Goal: Task Accomplishment & Management: Use online tool/utility

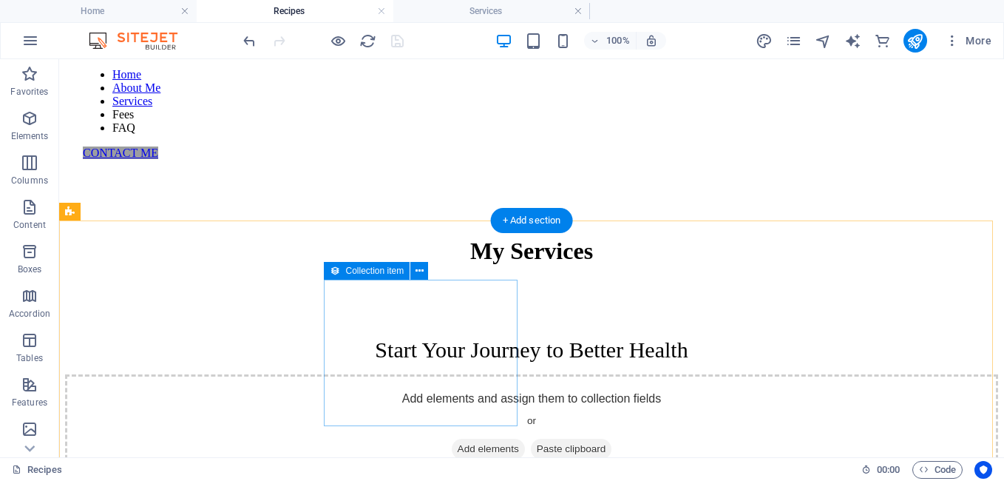
scroll to position [149, 0]
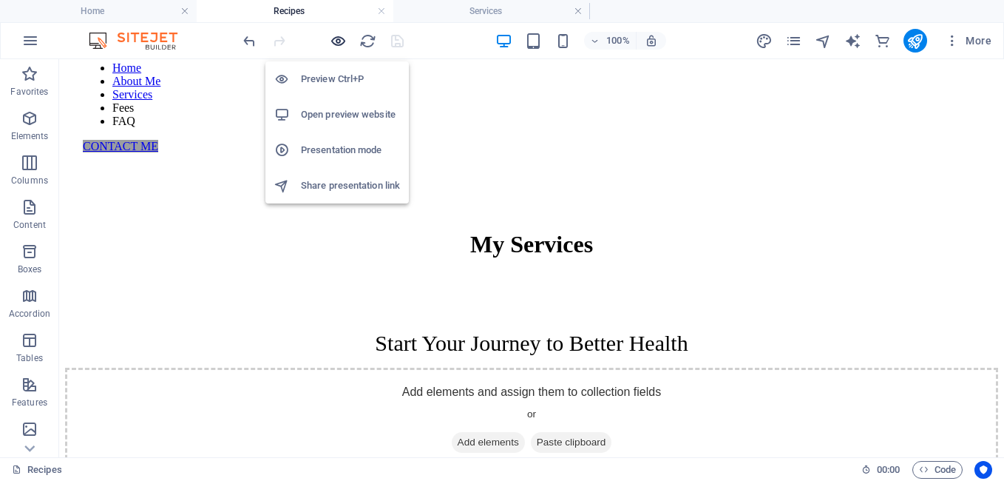
click at [343, 41] on icon "button" at bounding box center [338, 41] width 17 height 17
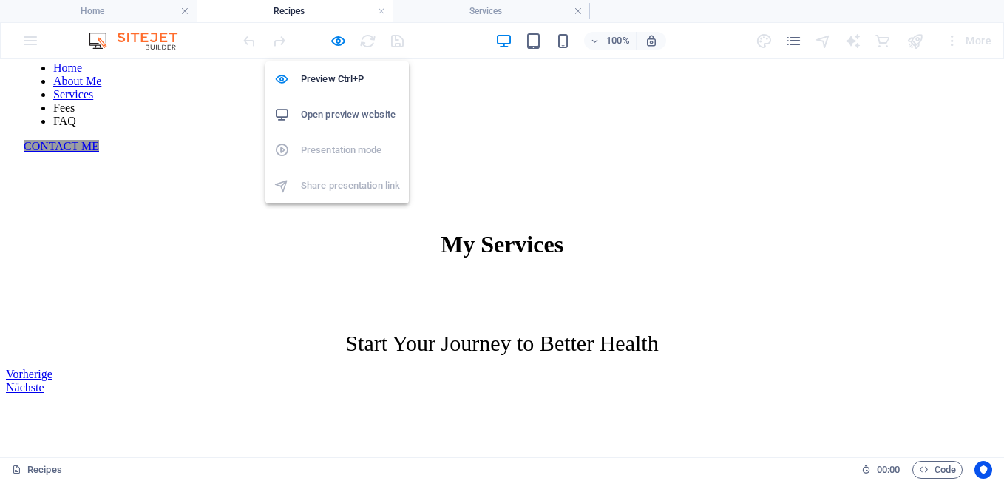
click at [336, 118] on h6 "Open preview website" at bounding box center [350, 115] width 99 height 18
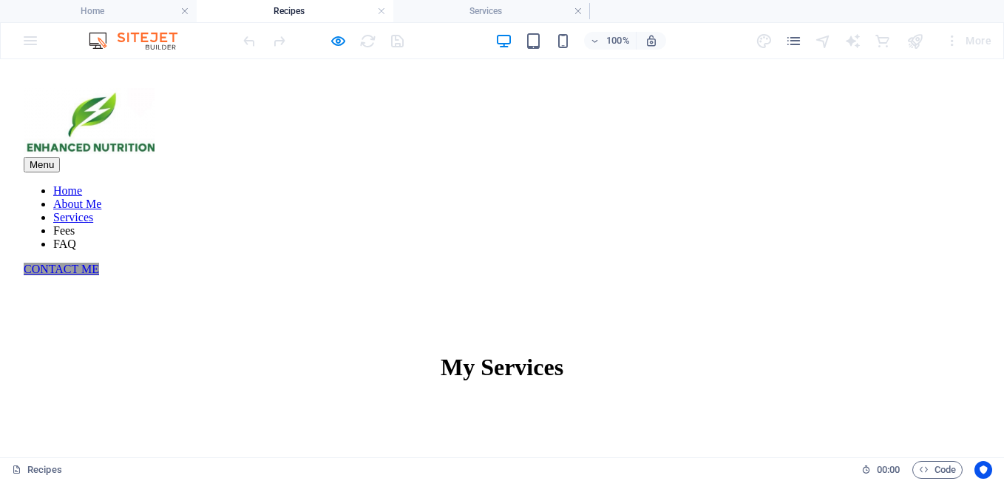
scroll to position [1, 0]
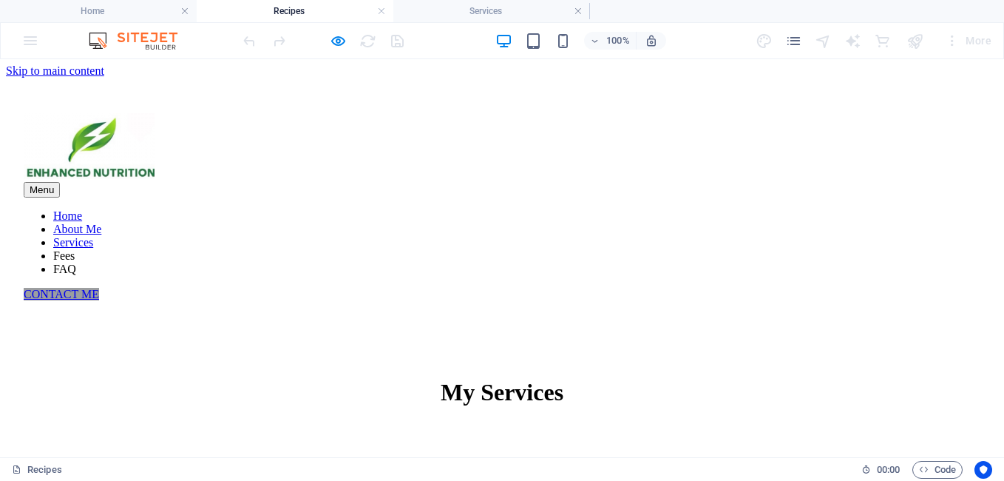
click at [93, 236] on link "Services" at bounding box center [73, 242] width 40 height 13
click at [101, 223] on link "About Me" at bounding box center [77, 229] width 48 height 13
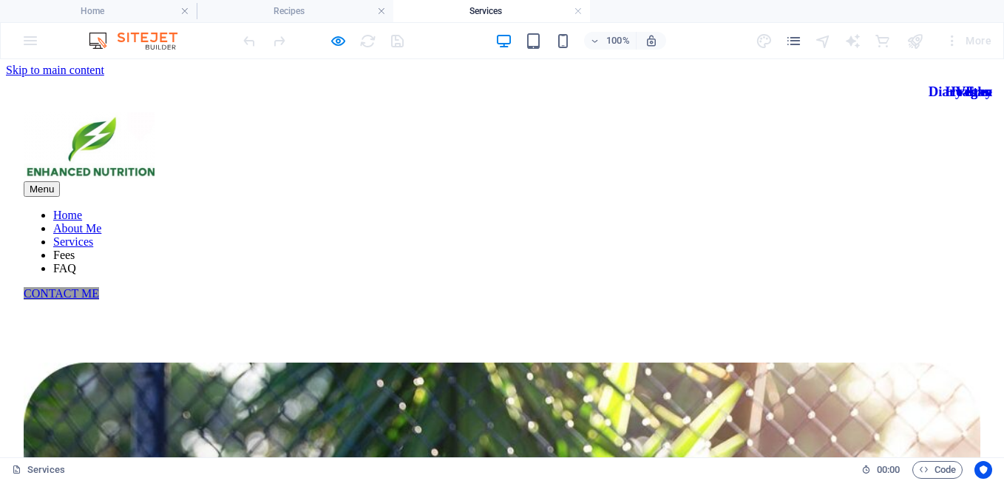
scroll to position [0, 0]
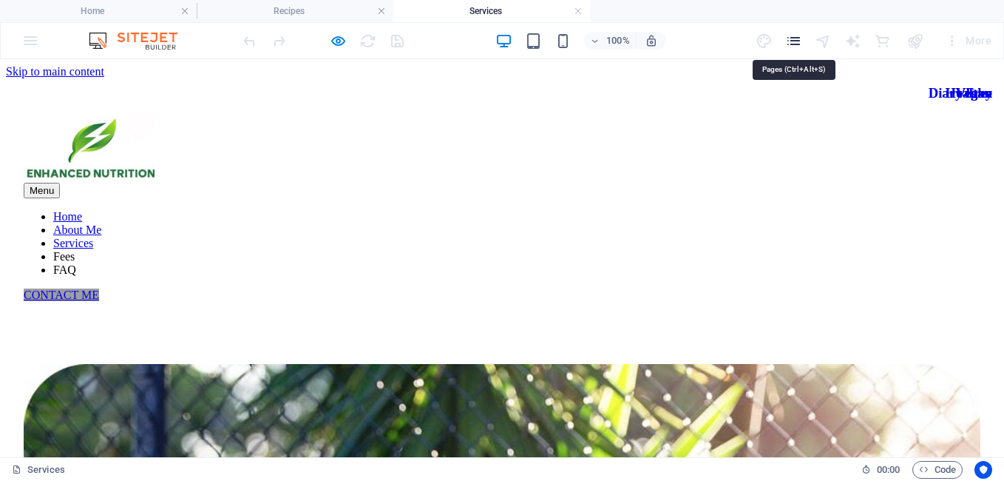
click at [794, 46] on icon "pages" at bounding box center [793, 41] width 17 height 17
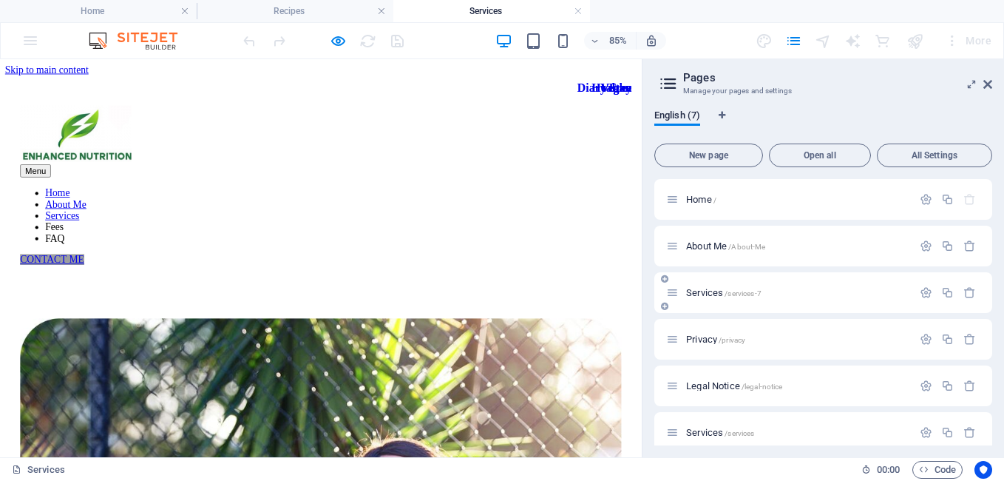
click at [704, 290] on span "Services /services-7" at bounding box center [723, 292] width 75 height 11
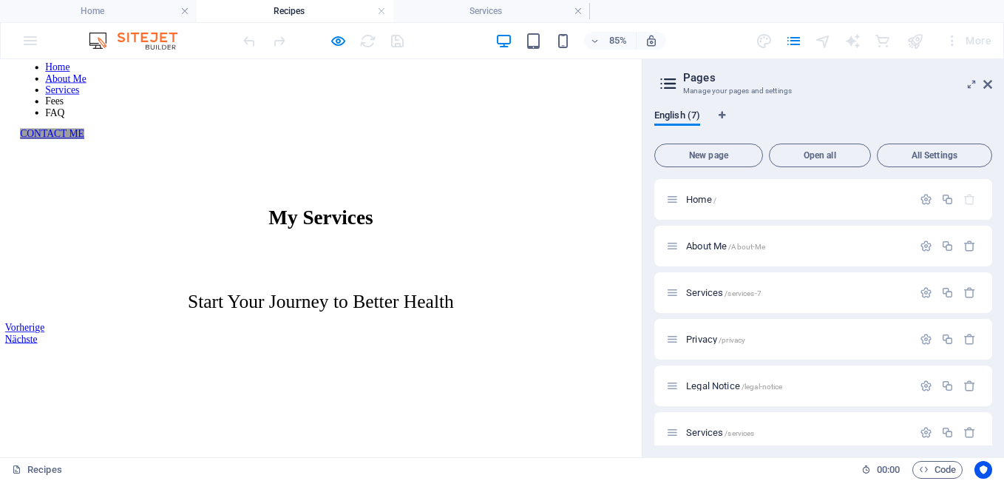
scroll to position [149, 0]
click at [695, 196] on span "Home /" at bounding box center [701, 199] width 30 height 11
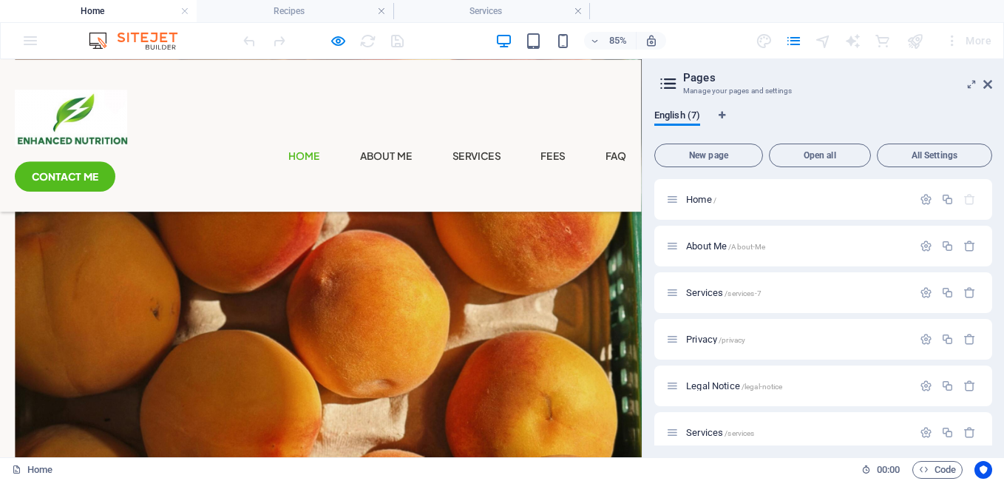
scroll to position [667, 0]
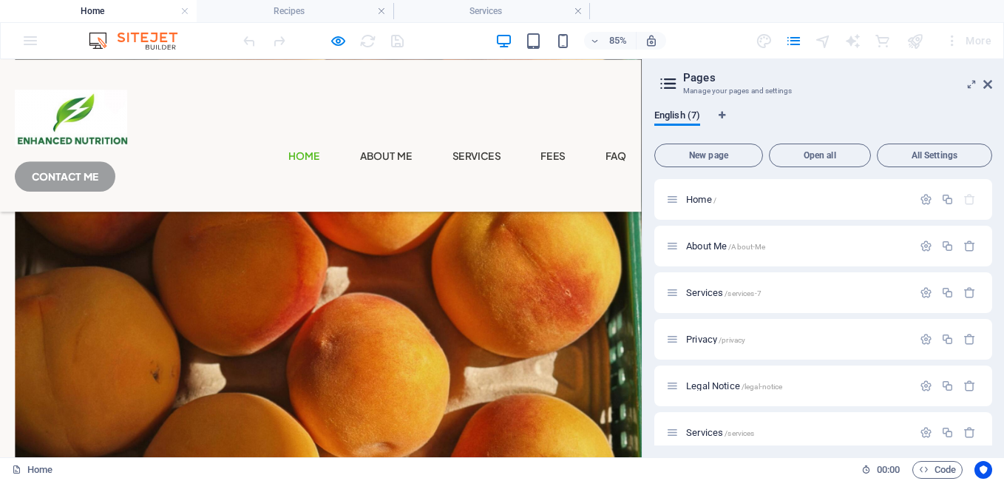
click at [136, 179] on link "CONTACT ME" at bounding box center [77, 196] width 118 height 35
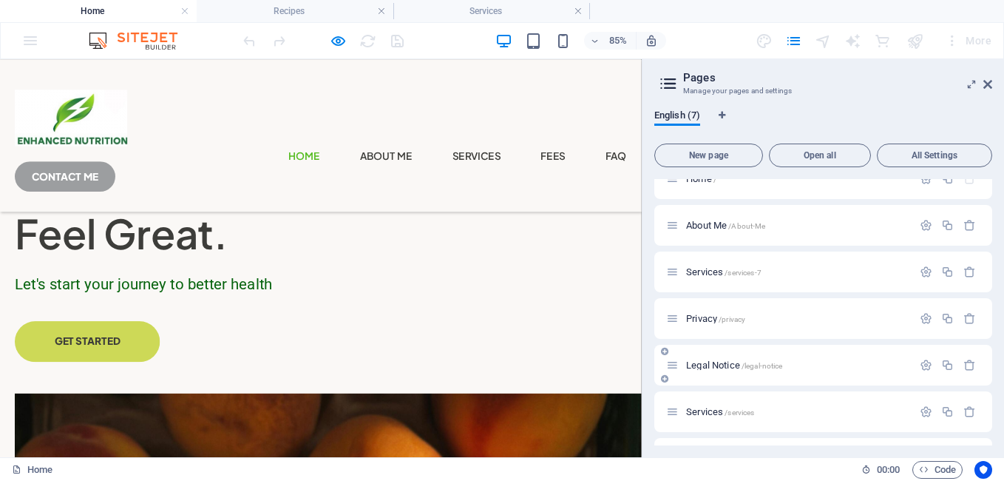
scroll to position [0, 0]
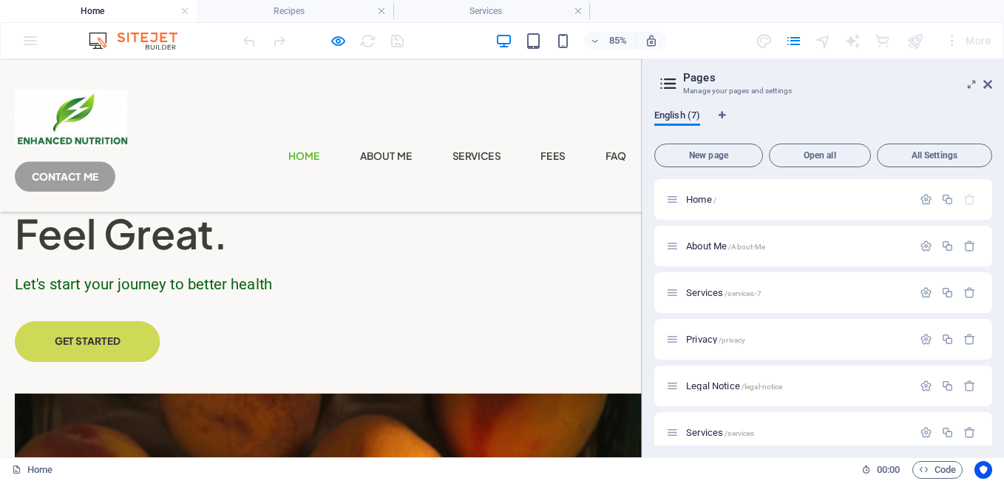
click at [677, 119] on span "English (7)" at bounding box center [677, 116] width 46 height 21
click at [717, 335] on span "Privacy /privacy" at bounding box center [715, 339] width 59 height 11
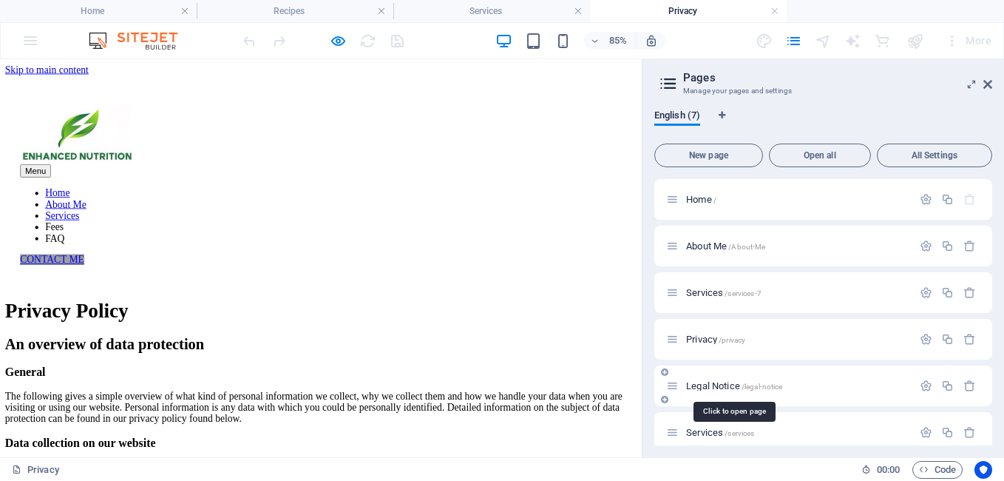
click at [745, 385] on span "/legal-notice" at bounding box center [762, 386] width 41 height 8
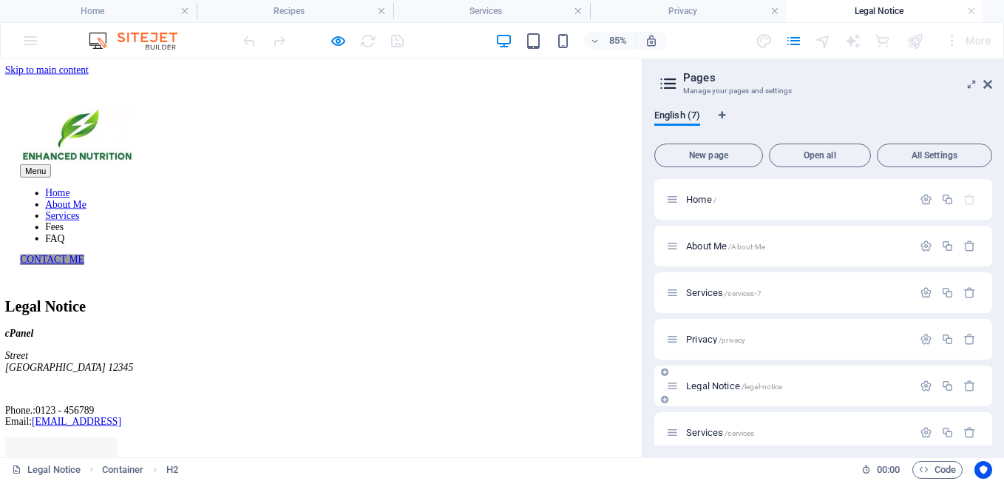
scroll to position [60, 0]
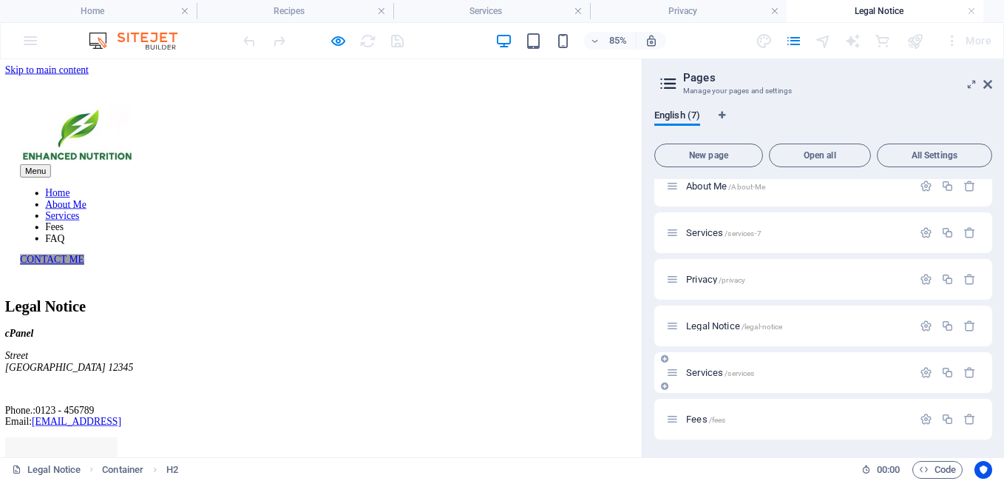
click at [740, 376] on span "/services" at bounding box center [740, 373] width 30 height 8
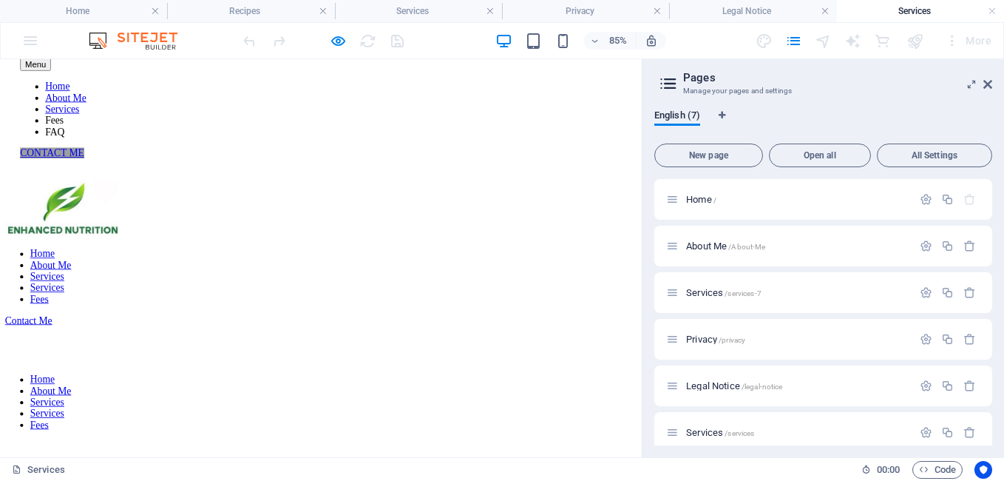
scroll to position [0, 0]
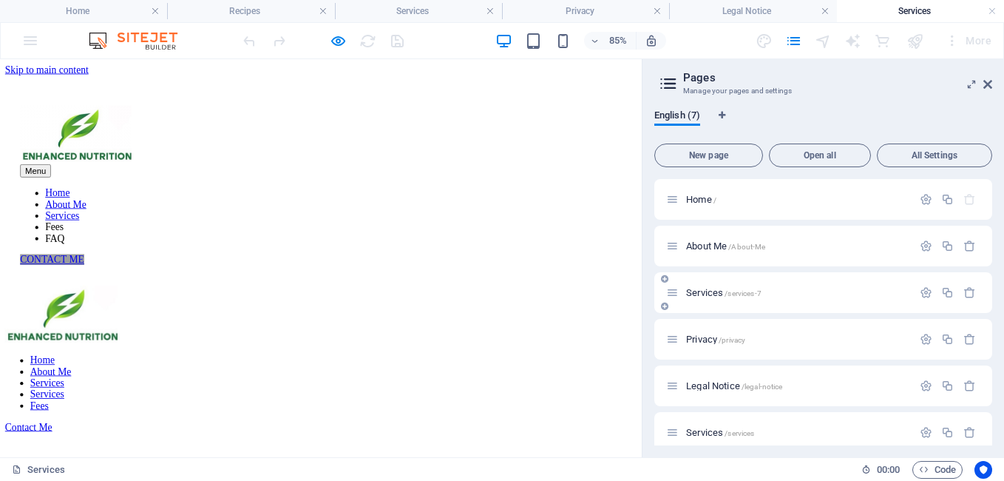
click at [709, 293] on span "Services /services-7" at bounding box center [723, 292] width 75 height 11
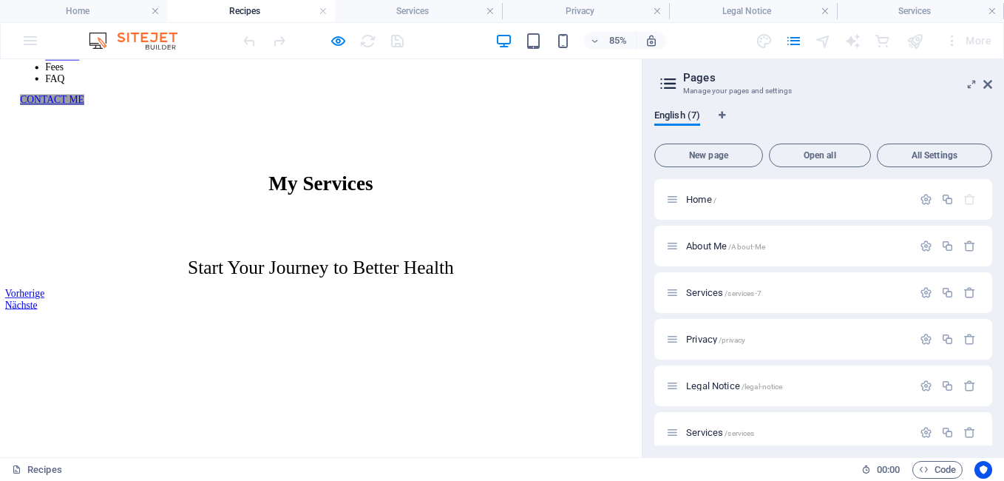
scroll to position [149, 0]
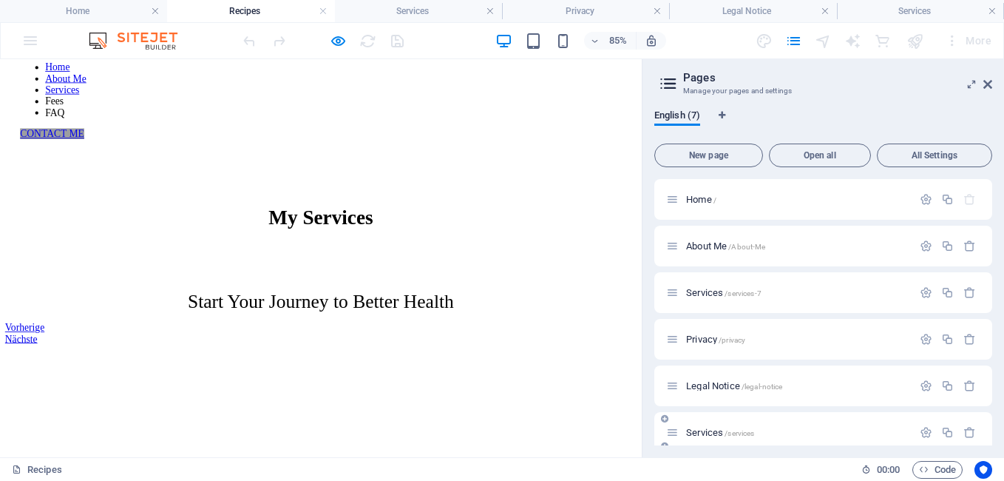
click at [708, 432] on span "Services /services" at bounding box center [720, 432] width 68 height 11
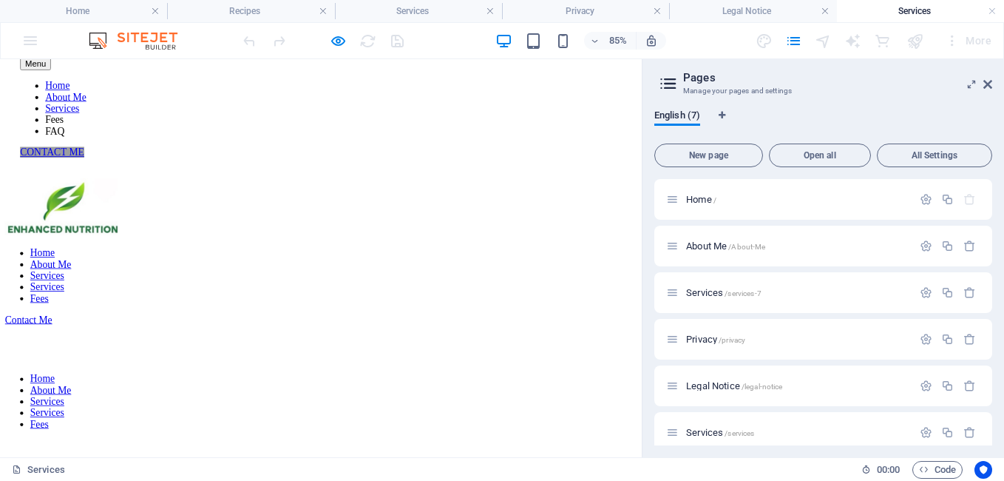
scroll to position [0, 0]
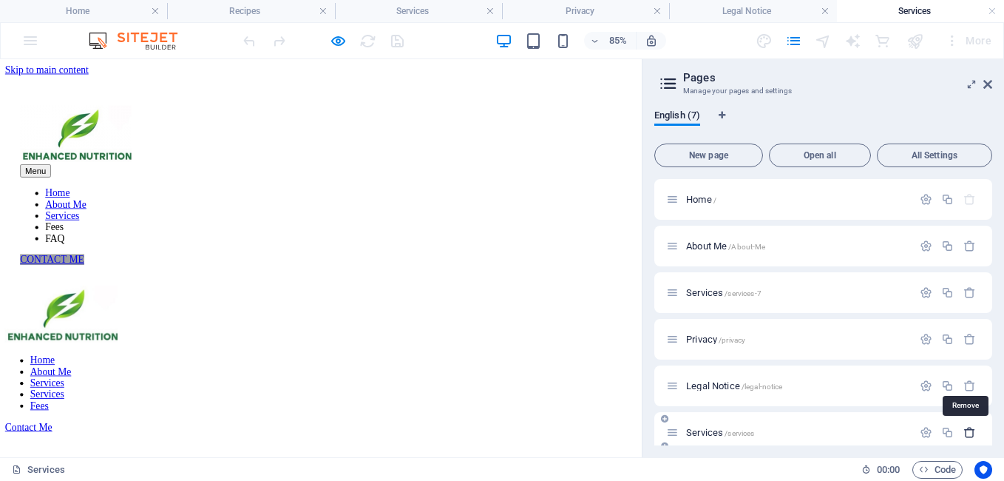
click at [967, 433] on icon "button" at bounding box center [970, 432] width 13 height 13
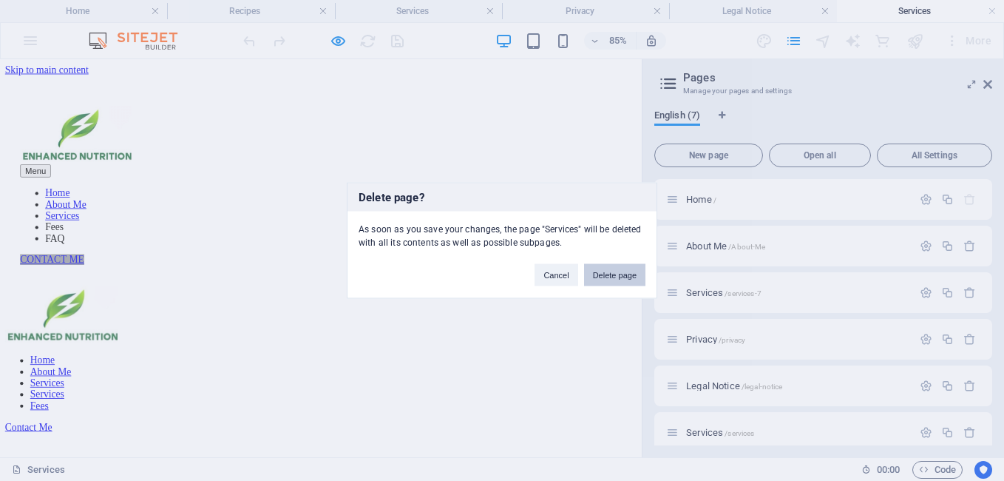
click at [620, 273] on button "Delete page" at bounding box center [614, 275] width 61 height 22
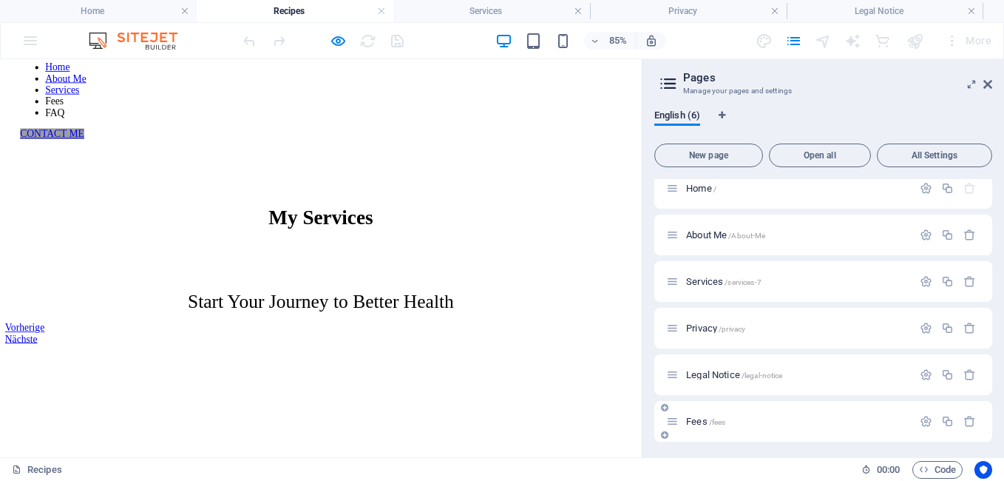
scroll to position [13, 0]
click at [697, 421] on span "Fees /fees" at bounding box center [705, 418] width 39 height 11
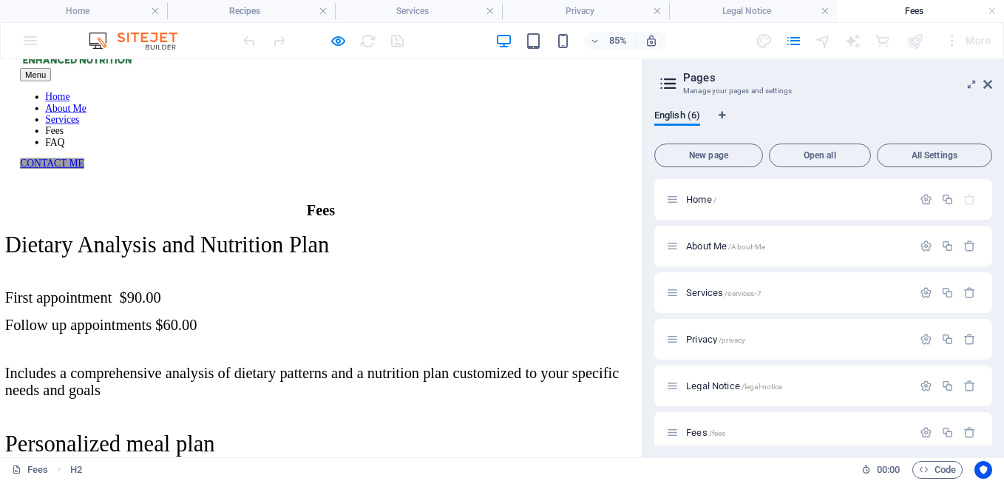
scroll to position [0, 0]
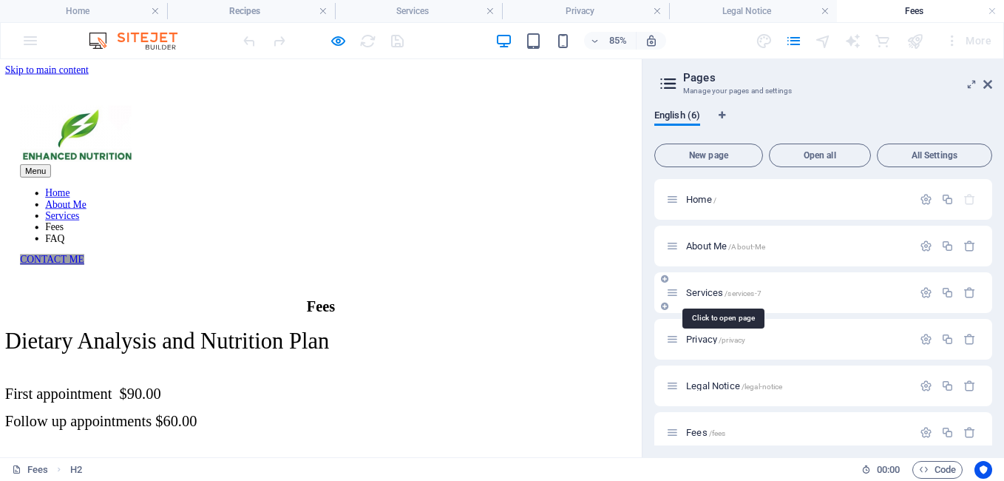
click at [711, 290] on span "Services /services-7" at bounding box center [723, 292] width 75 height 11
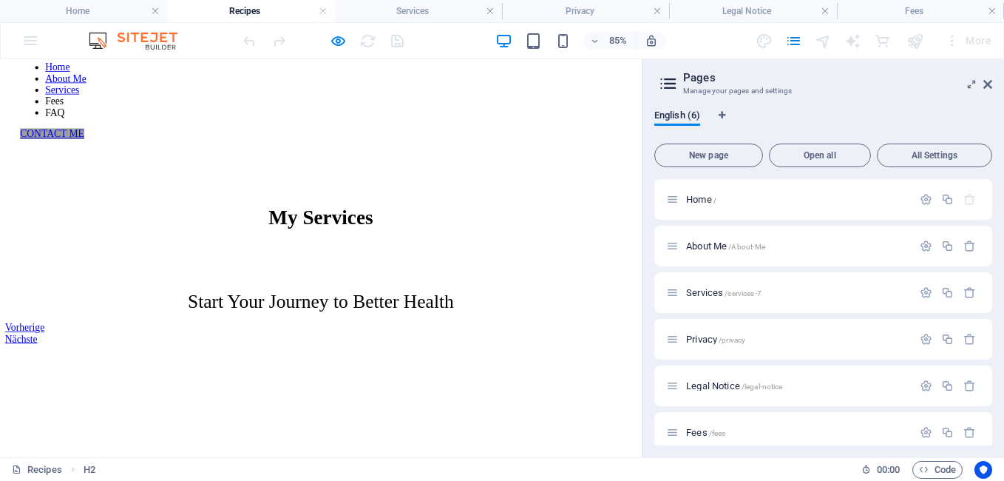
scroll to position [149, 0]
click at [30, 44] on div "85% More" at bounding box center [502, 40] width 1003 height 35
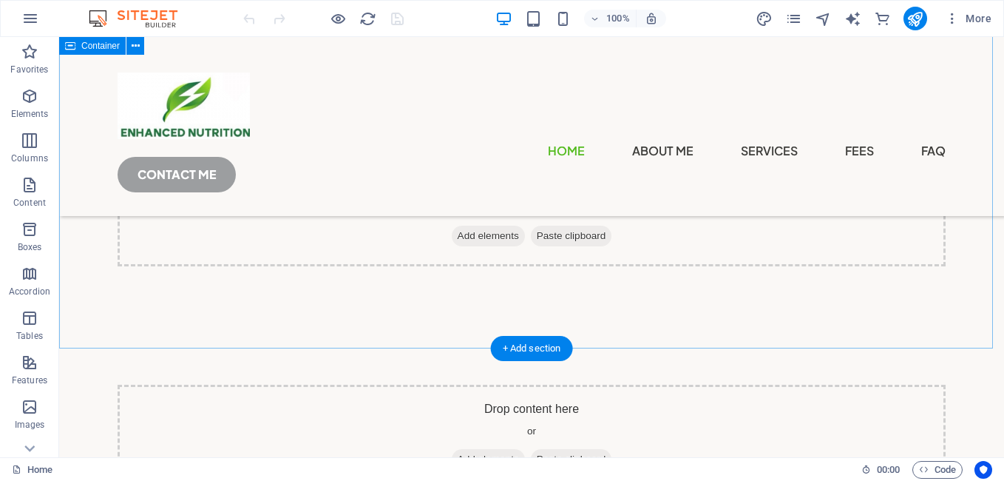
scroll to position [3033, 0]
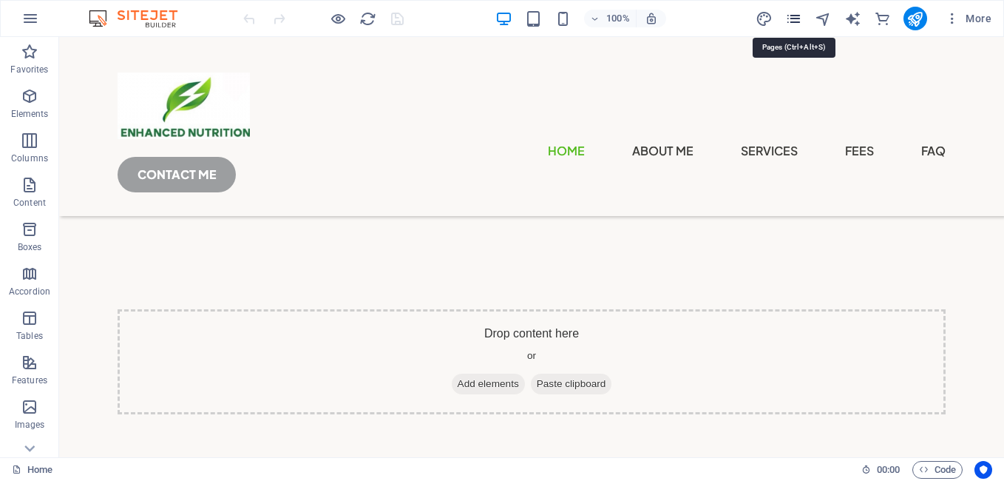
click at [799, 19] on icon "pages" at bounding box center [793, 18] width 17 height 17
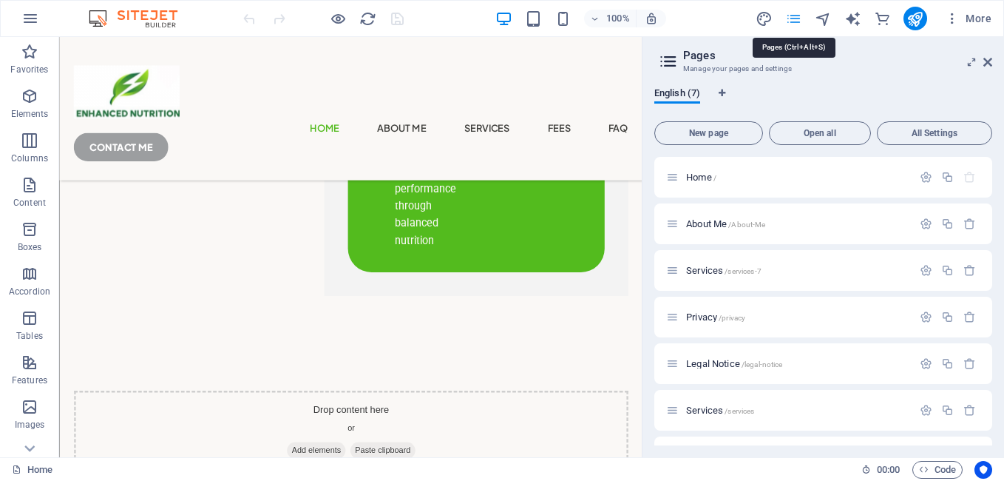
scroll to position [3065, 0]
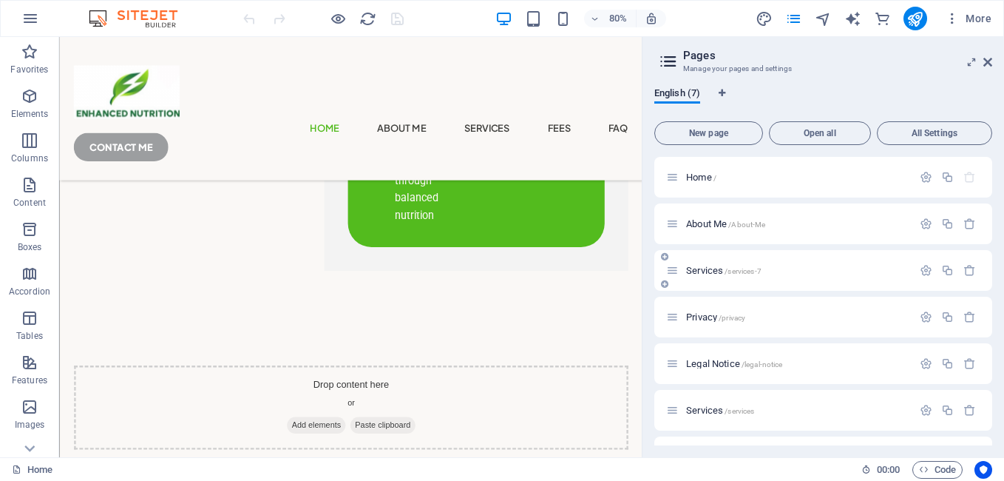
click at [714, 266] on span "Services /services-7" at bounding box center [723, 270] width 75 height 11
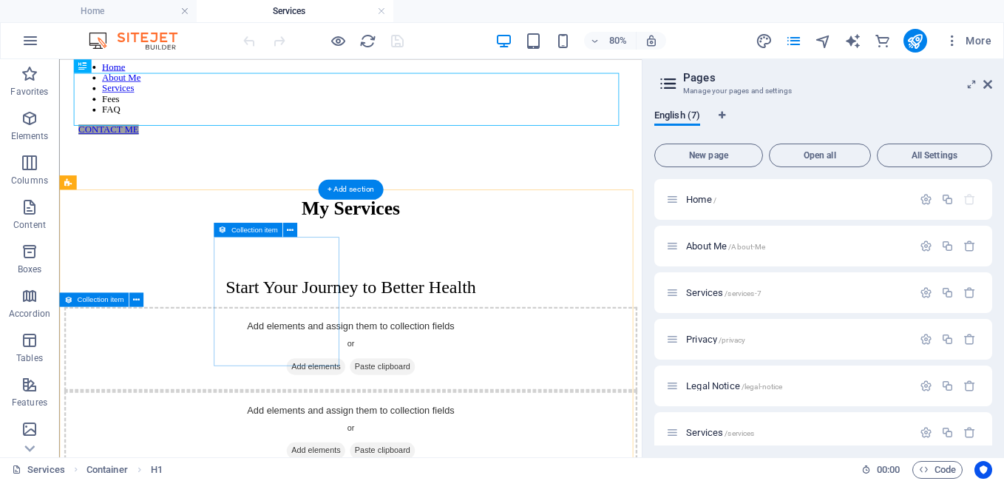
scroll to position [149, 0]
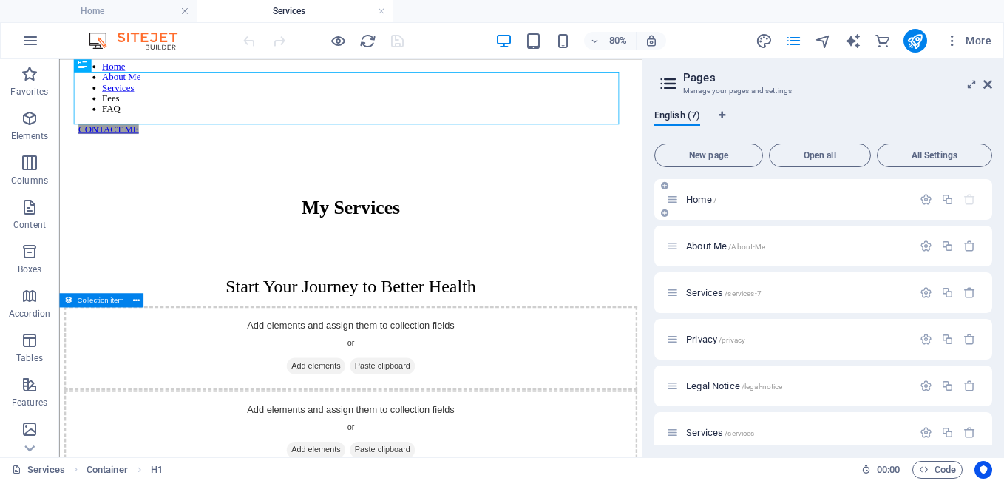
click at [701, 201] on span "Home /" at bounding box center [701, 199] width 30 height 11
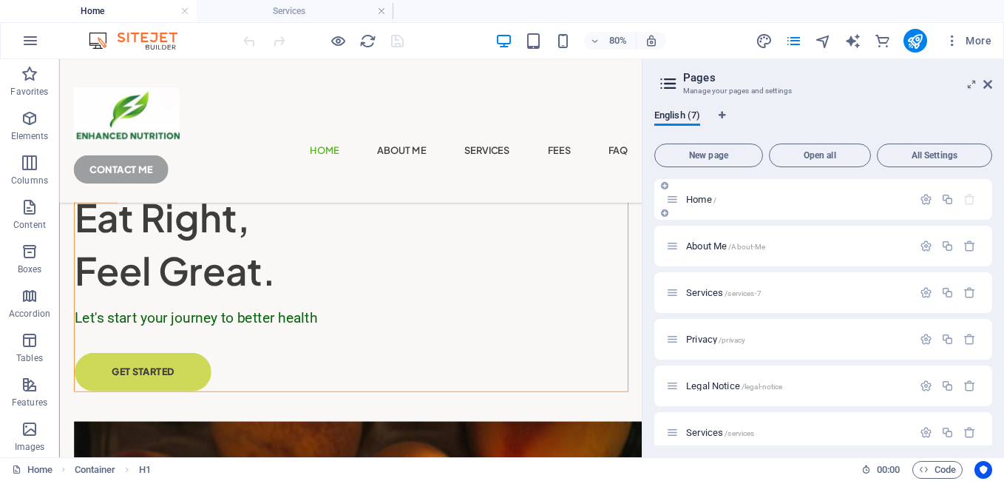
scroll to position [0, 0]
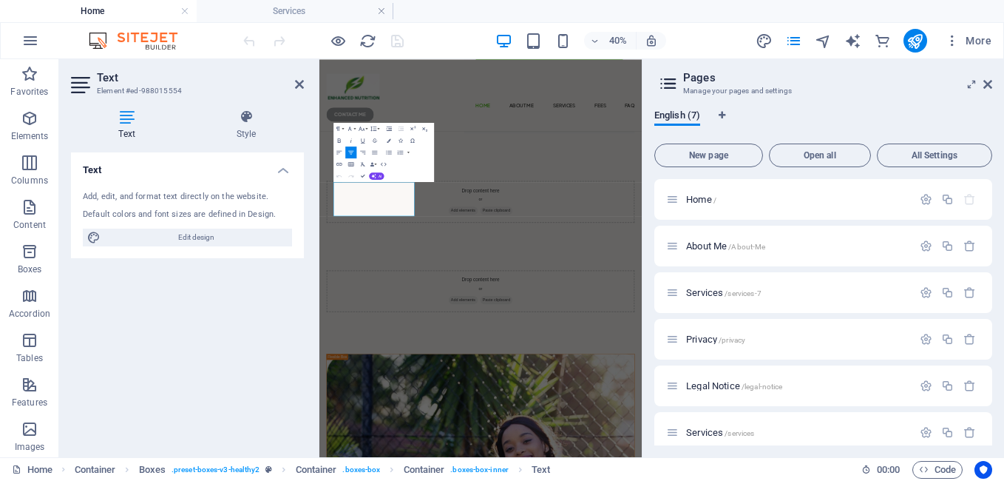
scroll to position [3077, 0]
drag, startPoint x: 501, startPoint y: 440, endPoint x: 342, endPoint y: 348, distance: 183.9
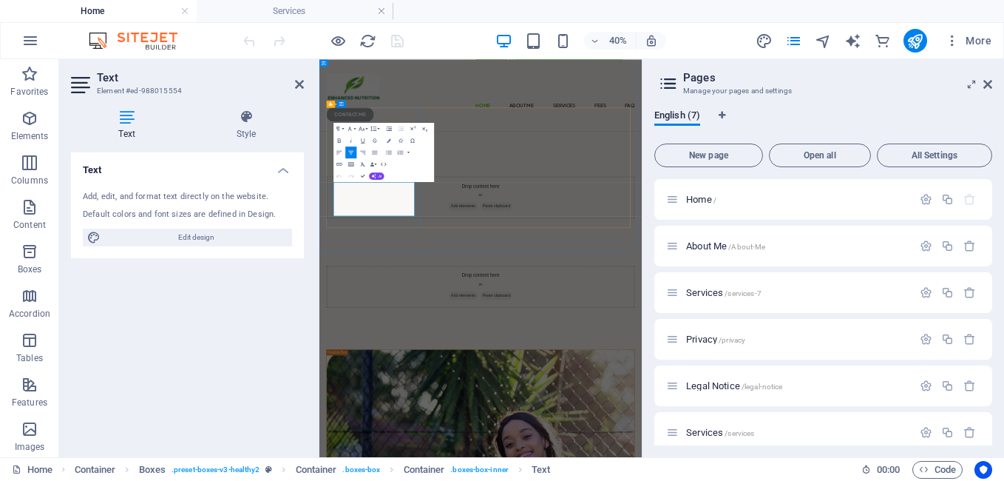
copy p "Meet one on one either by phone or virtual to discuss your current dietary life…"
click at [711, 293] on span "Services /services-7" at bounding box center [723, 292] width 75 height 11
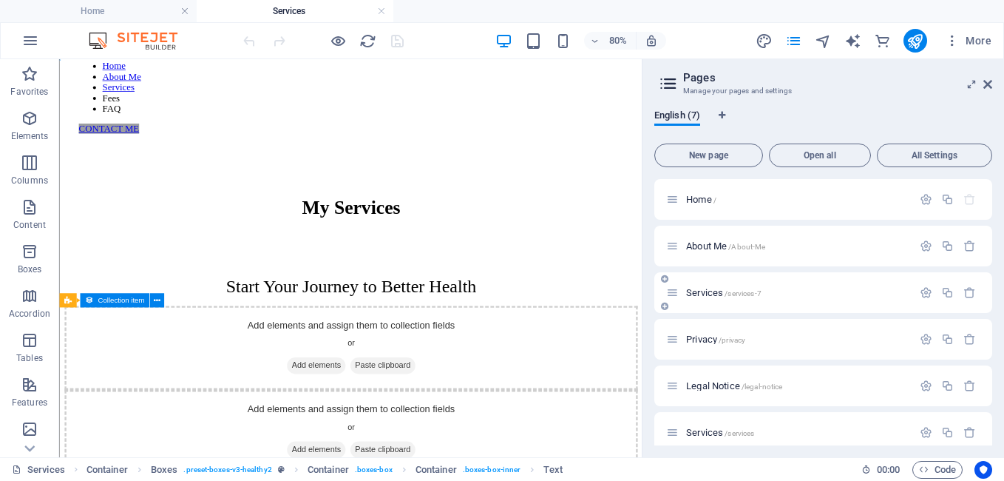
scroll to position [0, 0]
click at [28, 126] on icon "button" at bounding box center [30, 118] width 18 height 18
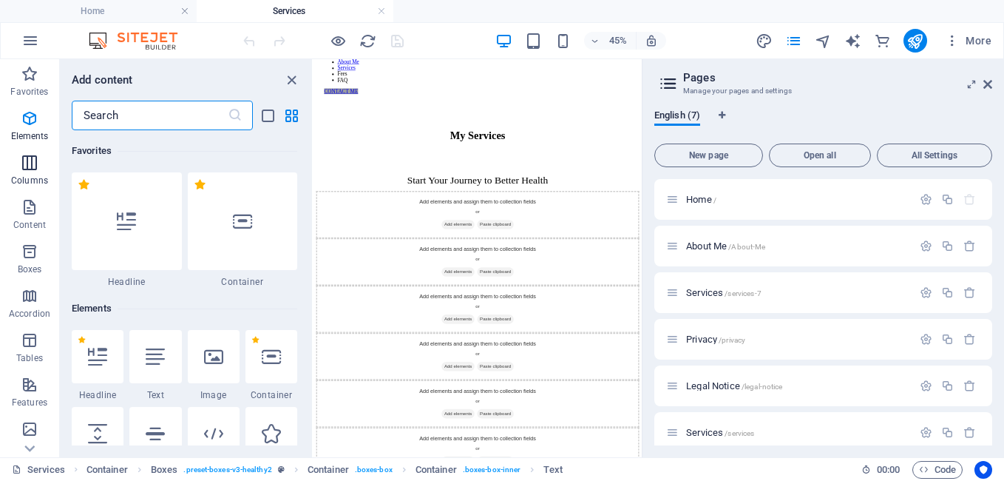
scroll to position [158, 0]
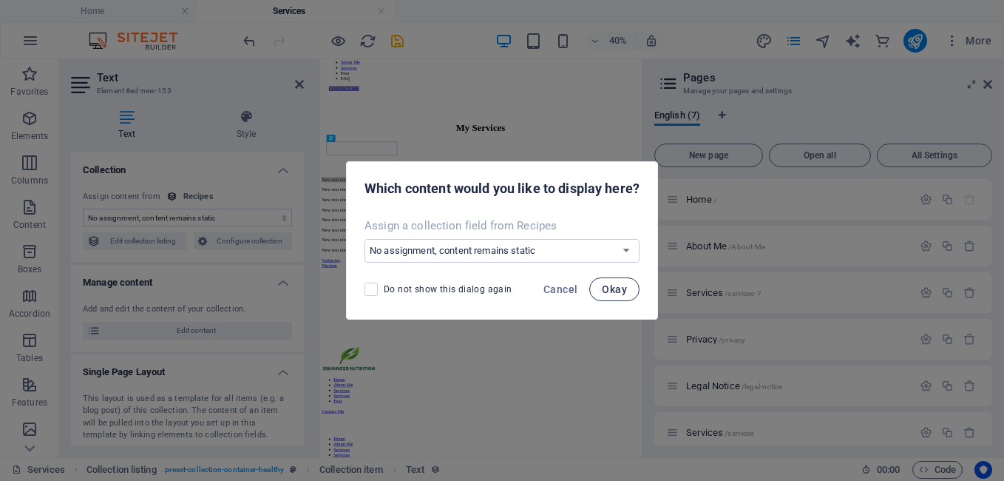
click at [626, 288] on span "Okay" at bounding box center [614, 289] width 25 height 12
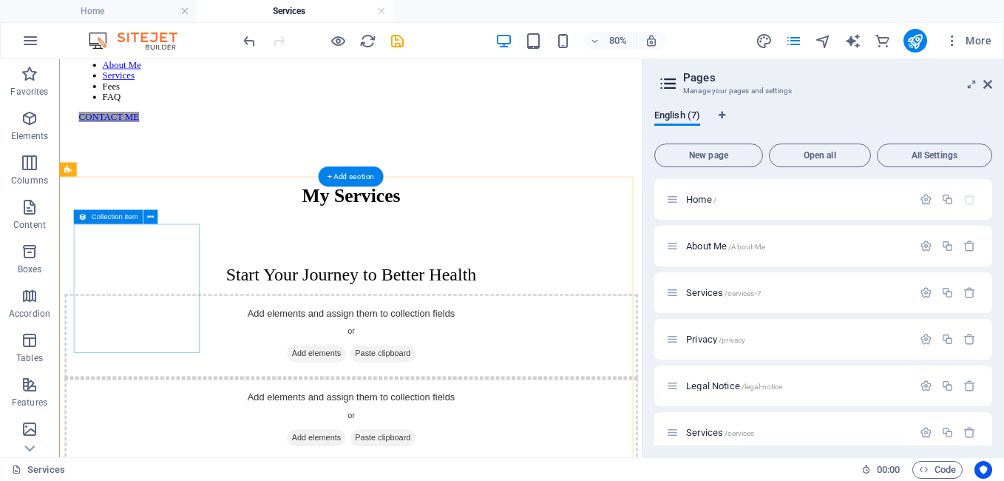
click at [171, 353] on div "Add elements and assign them to collection fields or Add elements Paste clipboa…" at bounding box center [423, 405] width 717 height 105
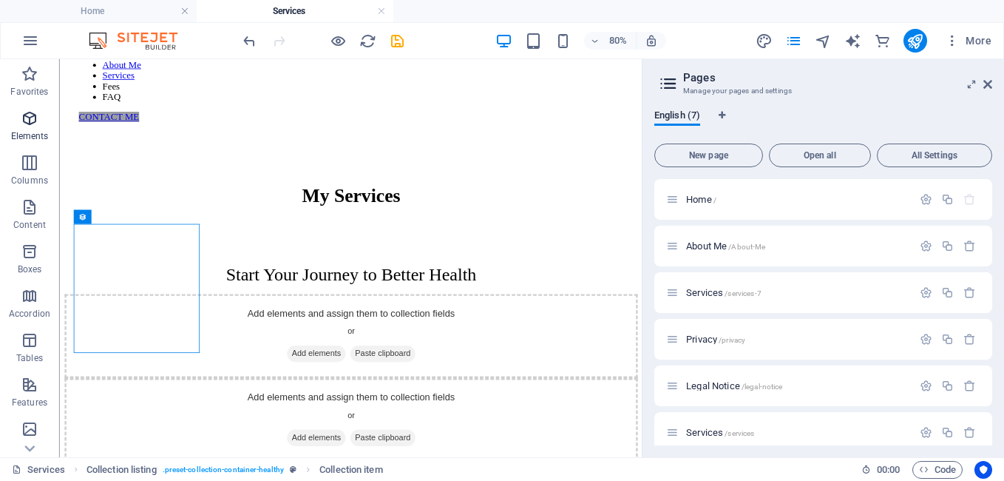
click at [25, 114] on icon "button" at bounding box center [30, 118] width 18 height 18
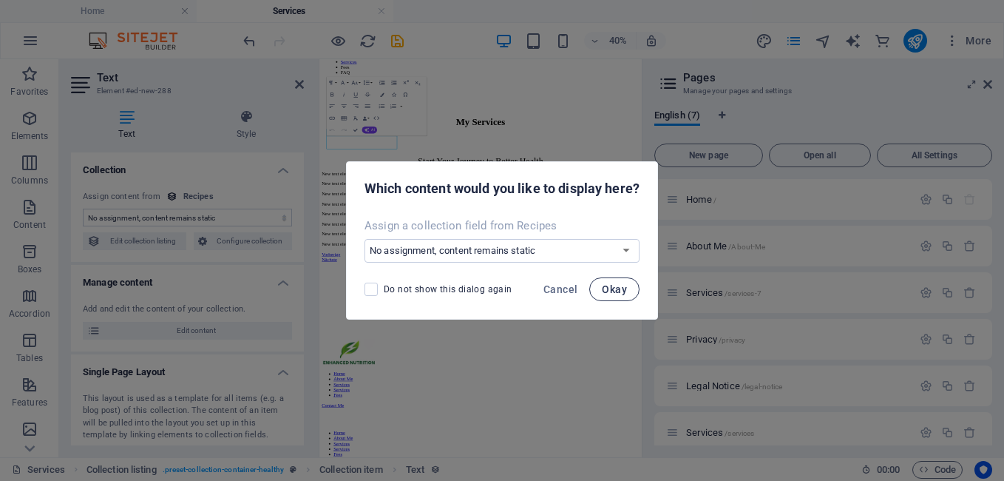
click at [617, 286] on span "Okay" at bounding box center [614, 289] width 25 height 12
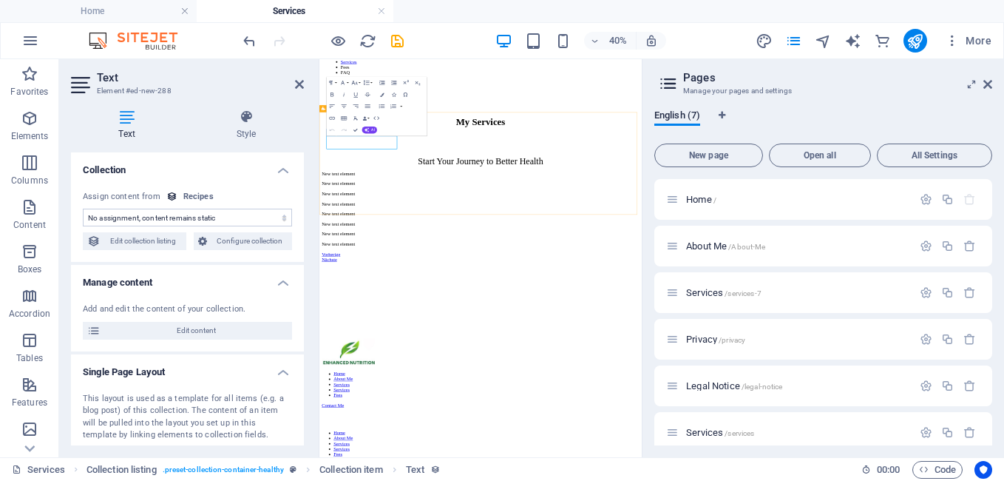
click at [449, 338] on p "New text element" at bounding box center [722, 344] width 794 height 13
click at [478, 439] on div "New text element" at bounding box center [722, 445] width 794 height 13
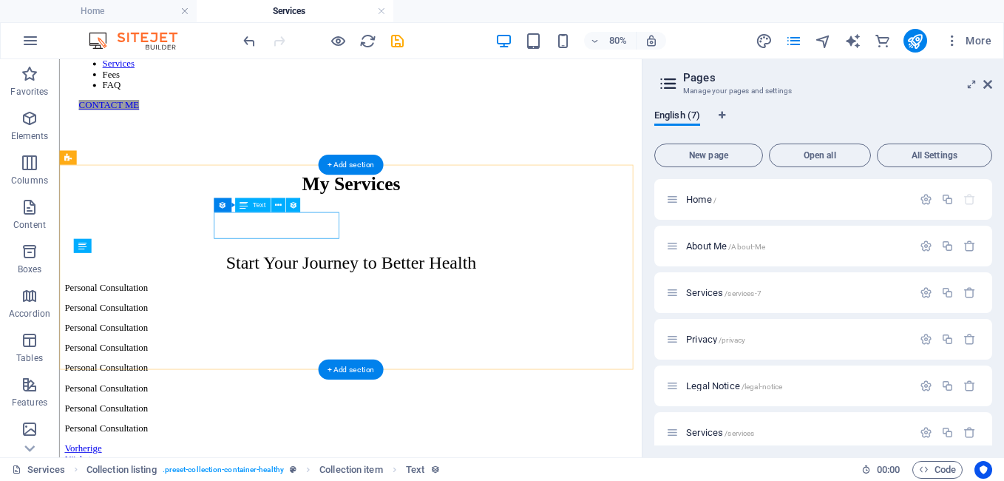
click at [314, 363] on div "Personal Consultation" at bounding box center [423, 369] width 717 height 13
click at [342, 363] on div "Personal Consultation" at bounding box center [423, 369] width 717 height 13
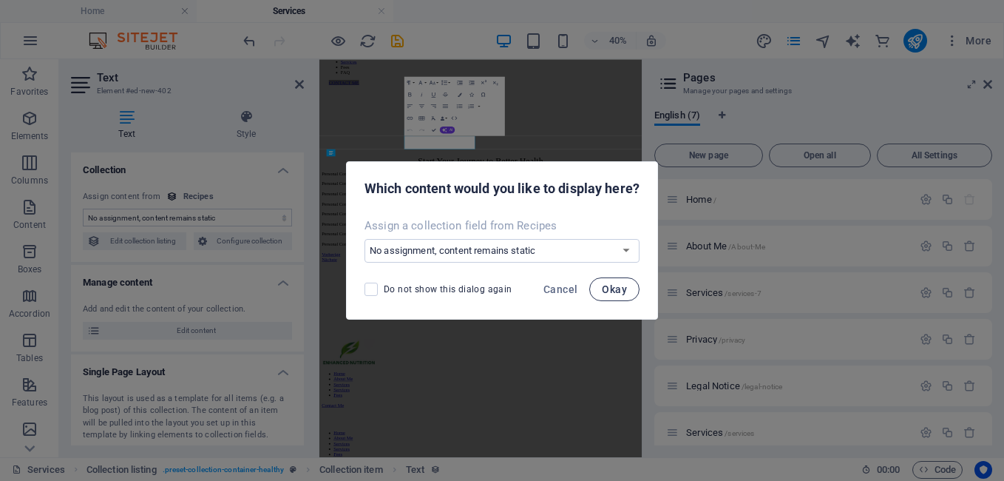
click at [615, 291] on span "Okay" at bounding box center [614, 289] width 25 height 12
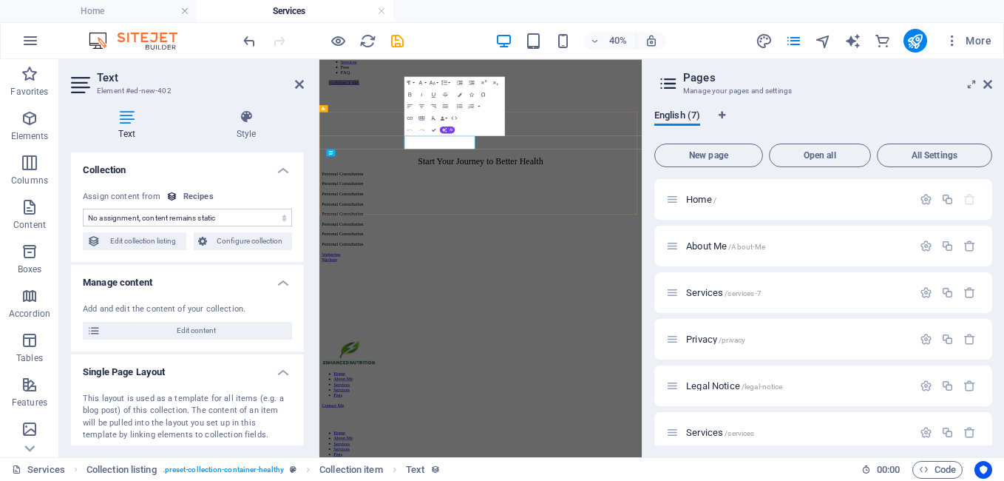
click at [674, 363] on p "Personal Consultation" at bounding box center [722, 369] width 794 height 13
drag, startPoint x: 674, startPoint y: 264, endPoint x: 376, endPoint y: 275, distance: 298.2
click at [376, 338] on div "Personal Consultation Personal Consultation Personal Consultation Personal Cons…" at bounding box center [722, 452] width 794 height 228
click at [702, 197] on span "Home /" at bounding box center [701, 199] width 30 height 11
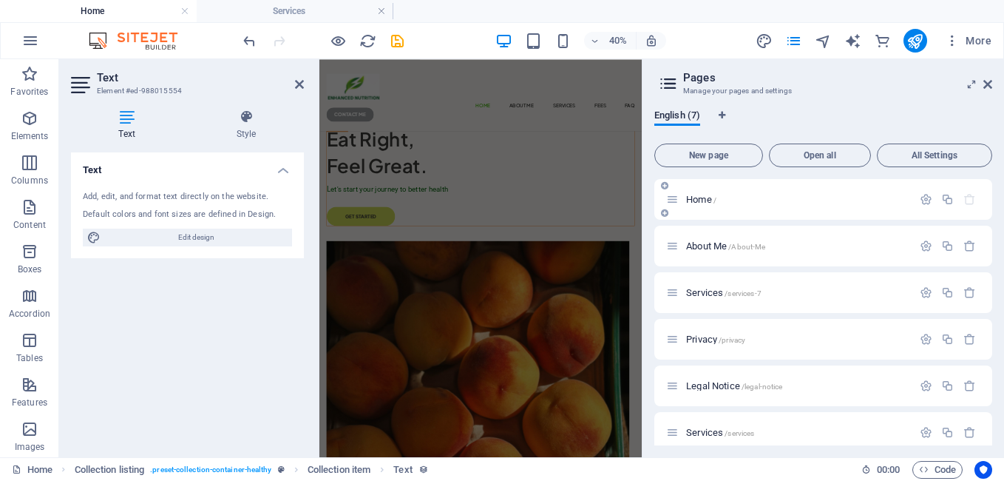
scroll to position [3077, 0]
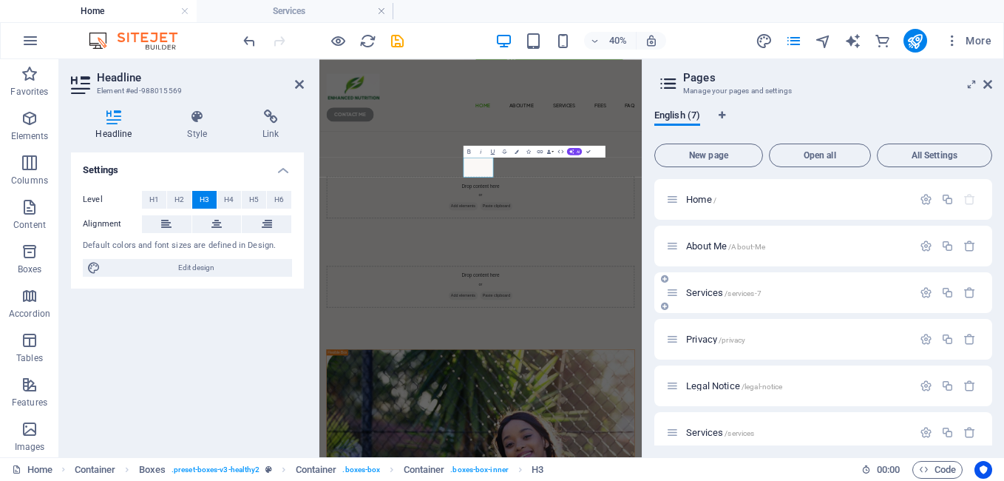
click at [711, 292] on span "Services /services-7" at bounding box center [723, 292] width 75 height 11
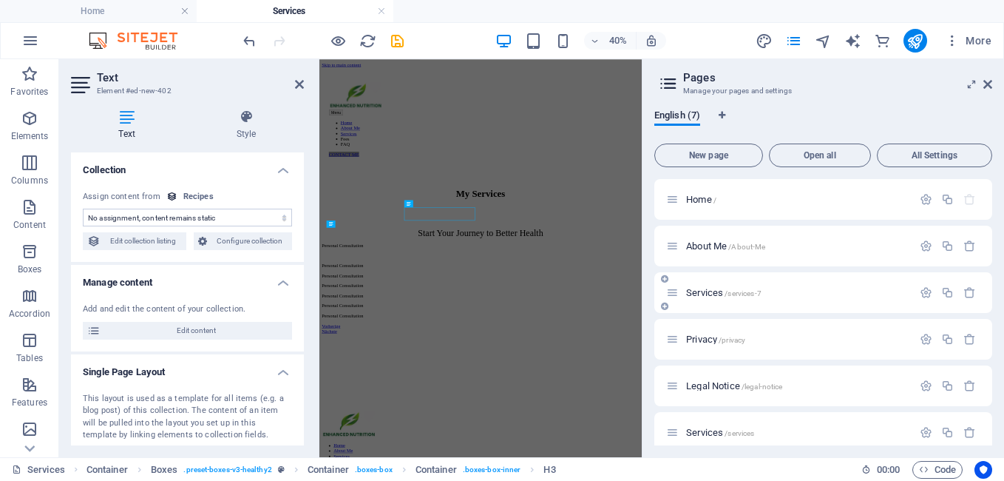
scroll to position [0, 0]
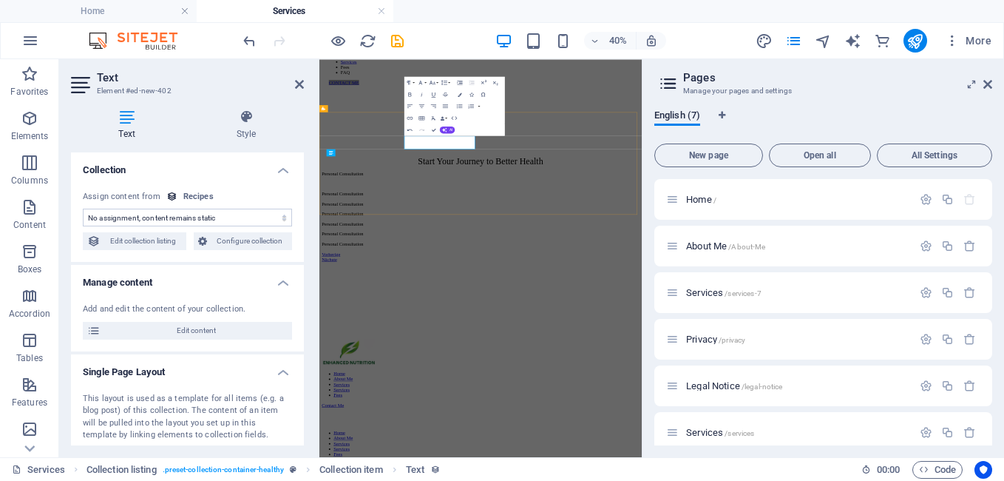
click at [597, 363] on p "​" at bounding box center [722, 369] width 794 height 13
click at [609, 363] on p "​" at bounding box center [722, 369] width 794 height 13
drag, startPoint x: 641, startPoint y: 263, endPoint x: 480, endPoint y: 246, distance: 162.1
click at [480, 338] on div "Personal Consultation ​Nutrition Plan Personal Consultation Personal Consultati…" at bounding box center [722, 452] width 794 height 228
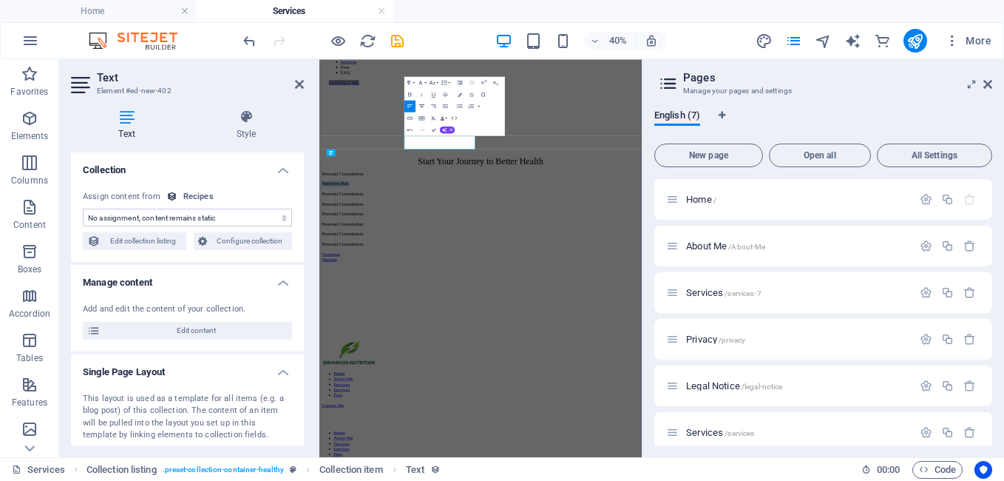
click at [420, 106] on icon "button" at bounding box center [421, 106] width 5 height 4
click at [469, 439] on div "Personal Consultation" at bounding box center [722, 445] width 794 height 13
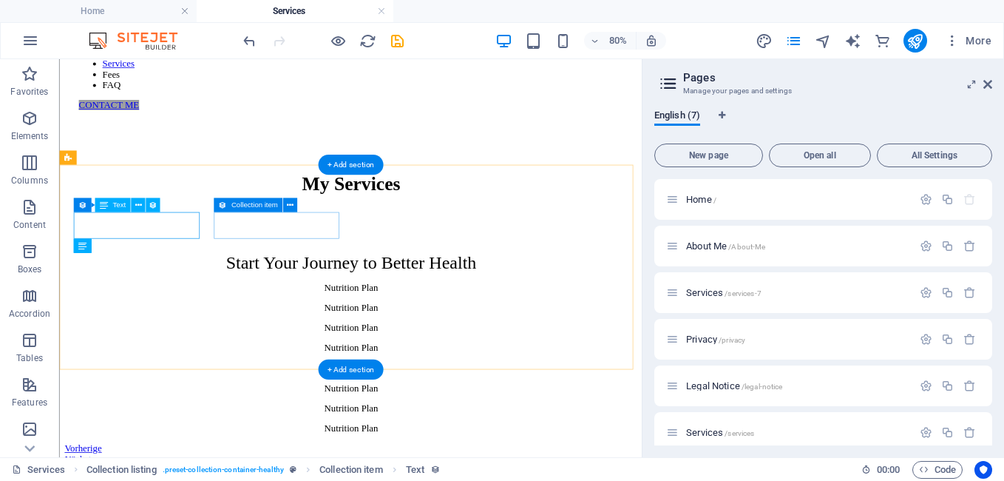
click at [206, 338] on div "Nutrition Plan" at bounding box center [423, 344] width 717 height 13
click at [148, 204] on icon at bounding box center [150, 205] width 7 height 13
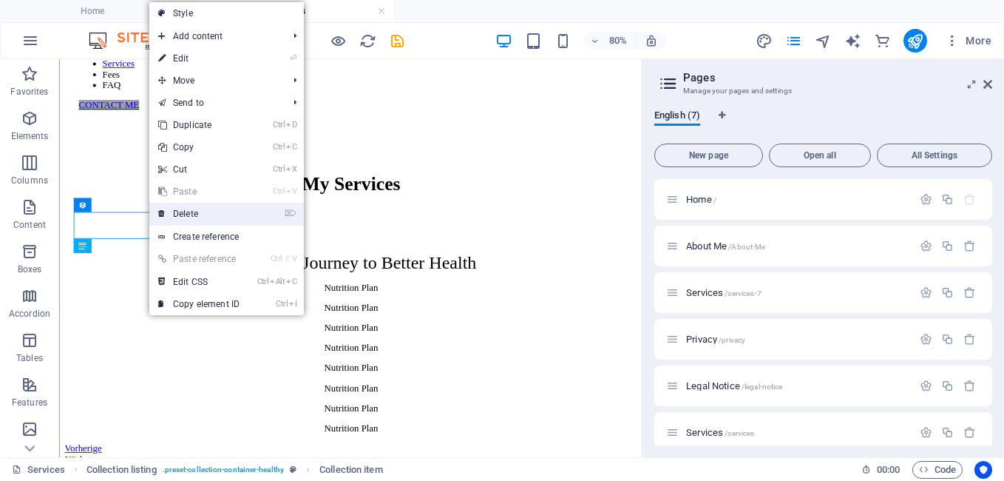
click at [199, 212] on link "⌦ Delete" at bounding box center [198, 214] width 99 height 22
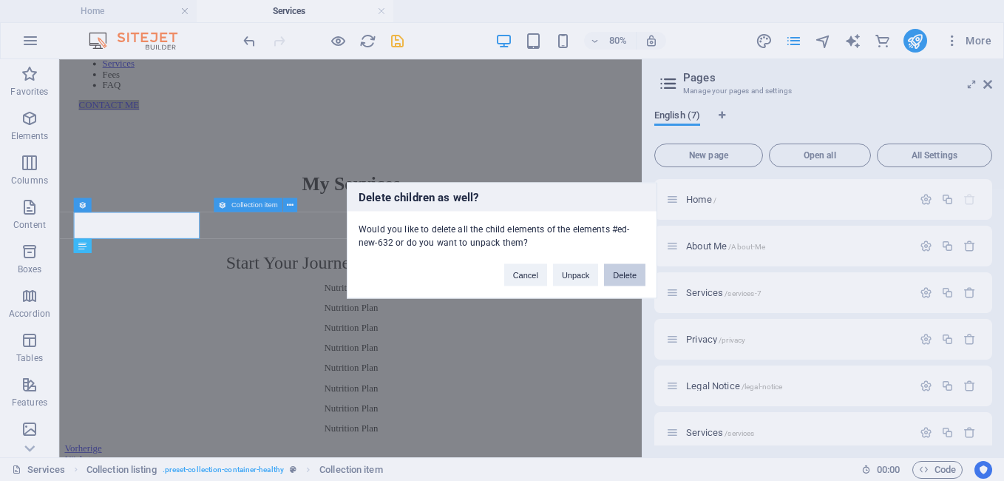
click at [612, 277] on button "Delete" at bounding box center [624, 275] width 41 height 22
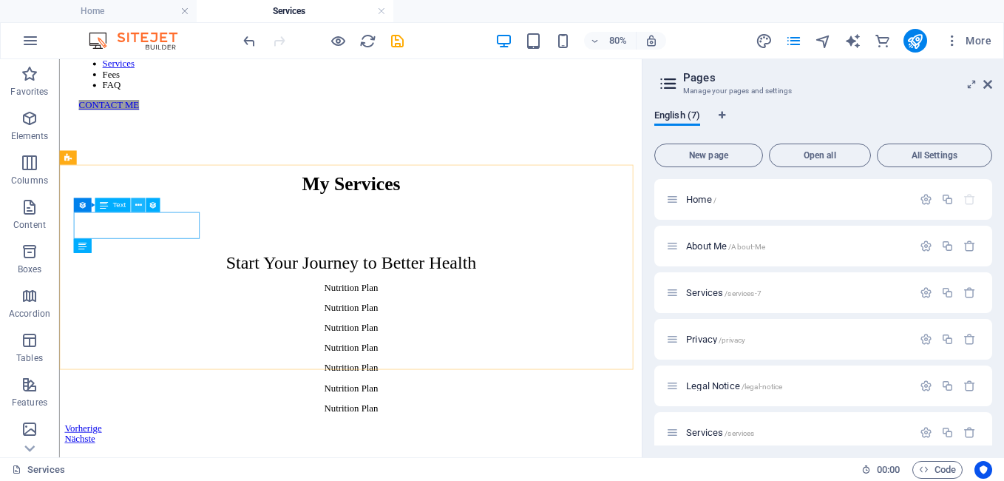
click at [140, 204] on icon at bounding box center [138, 205] width 7 height 13
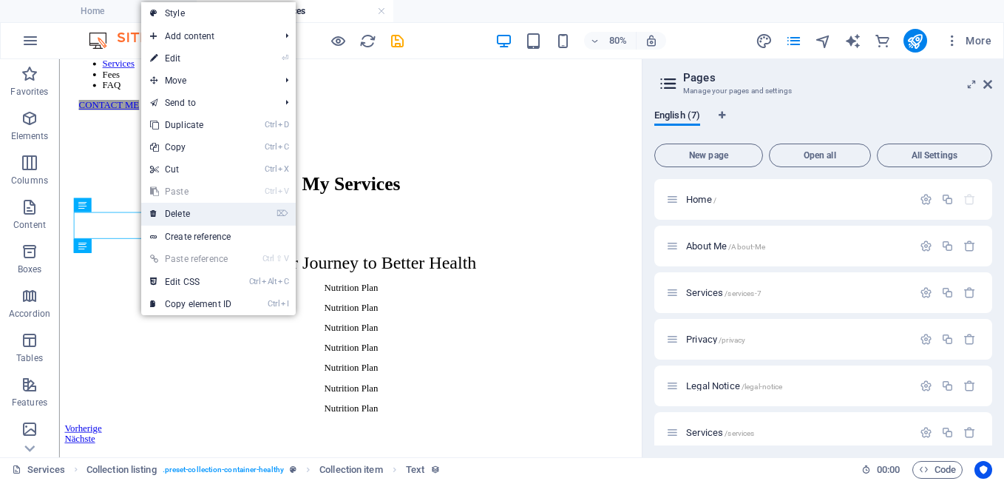
click at [174, 211] on link "⌦ Delete" at bounding box center [190, 214] width 99 height 22
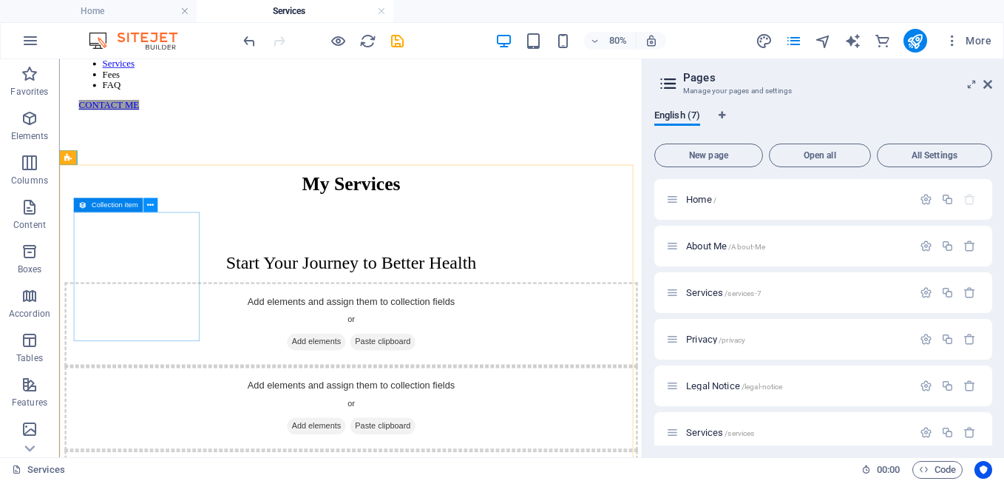
click at [152, 205] on icon at bounding box center [150, 205] width 7 height 13
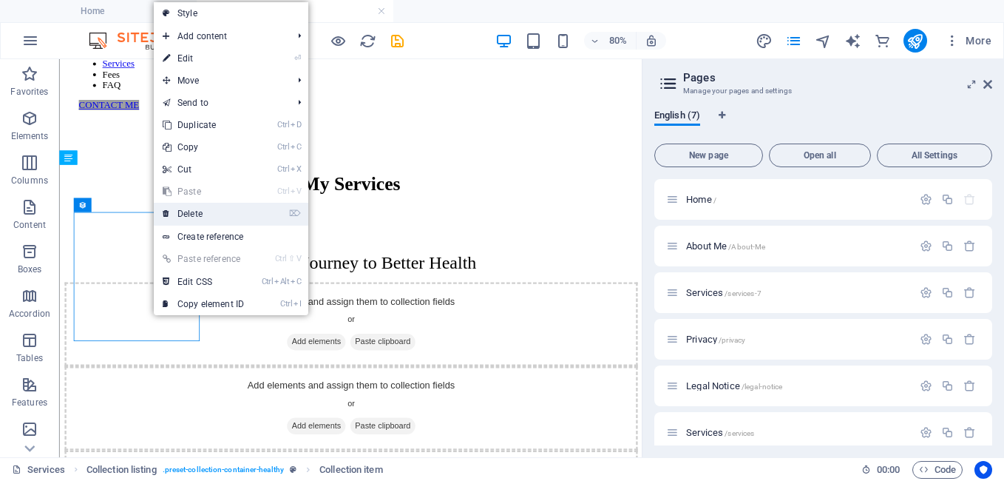
click at [180, 208] on link "⌦ Delete" at bounding box center [203, 214] width 99 height 22
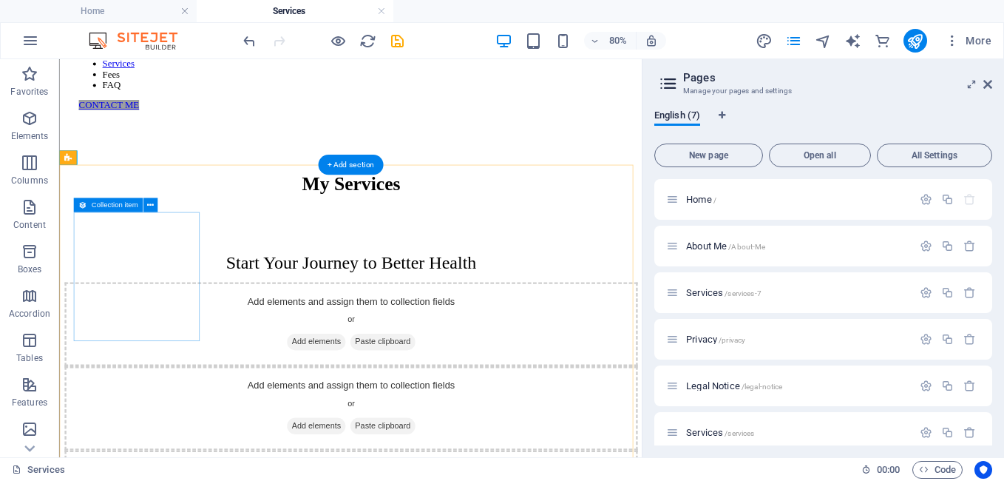
click at [170, 338] on div "Add elements and assign them to collection fields or Add elements Paste clipboa…" at bounding box center [423, 390] width 717 height 105
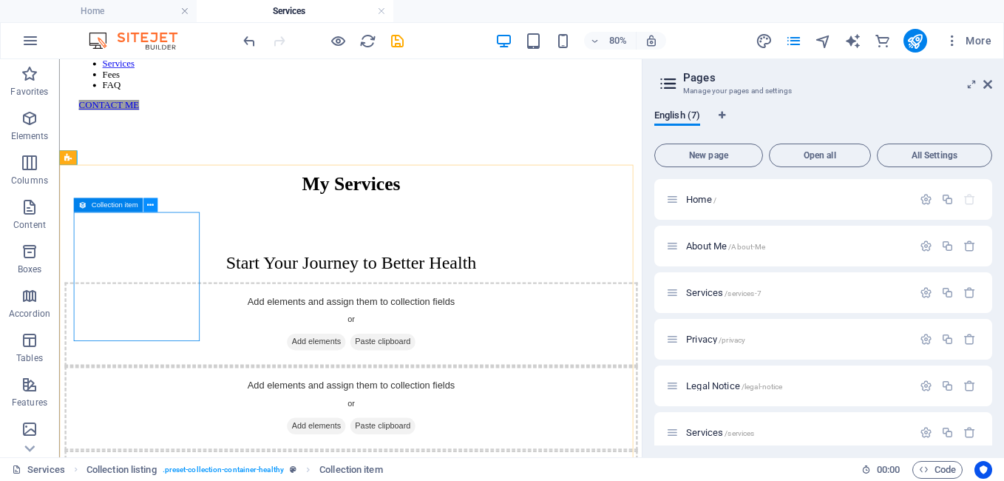
click at [152, 204] on icon at bounding box center [150, 205] width 7 height 13
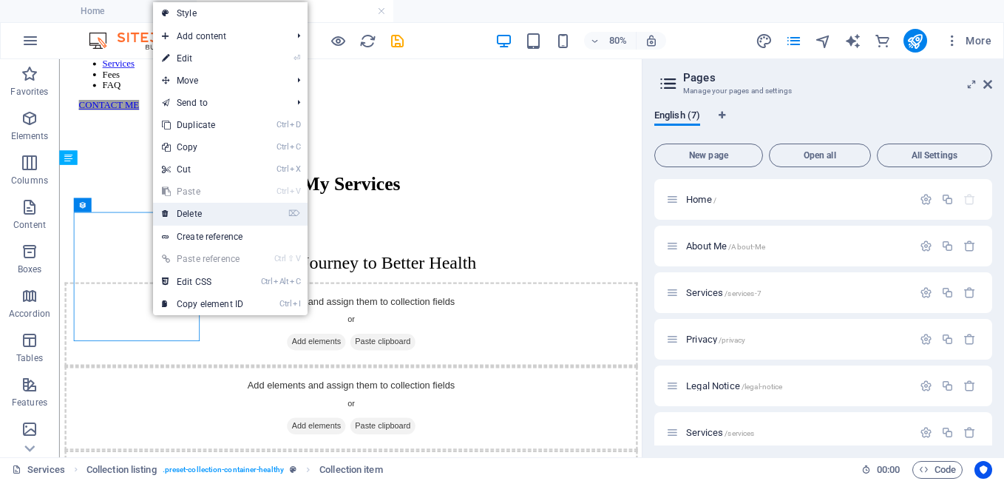
click at [183, 211] on link "⌦ Delete" at bounding box center [202, 214] width 99 height 22
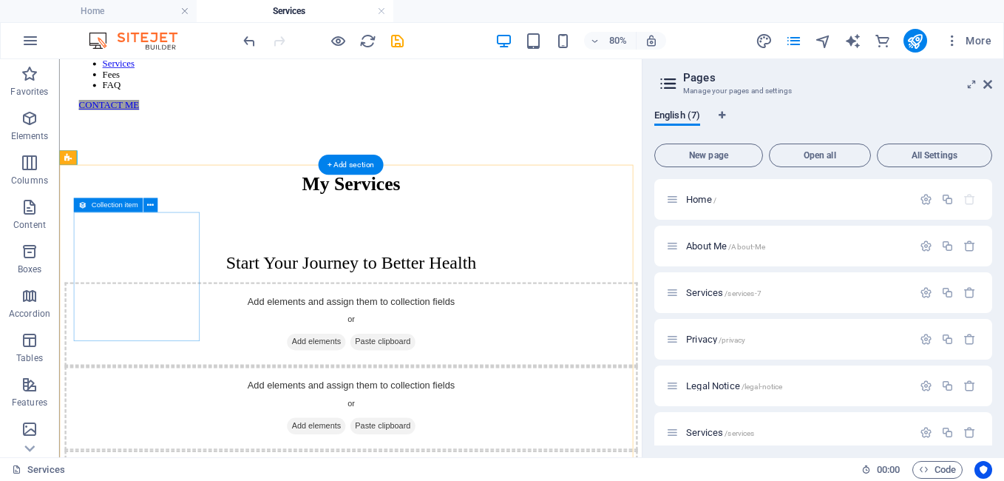
click at [209, 338] on div "Add elements and assign them to collection fields or Add elements Paste clipboa…" at bounding box center [423, 390] width 717 height 105
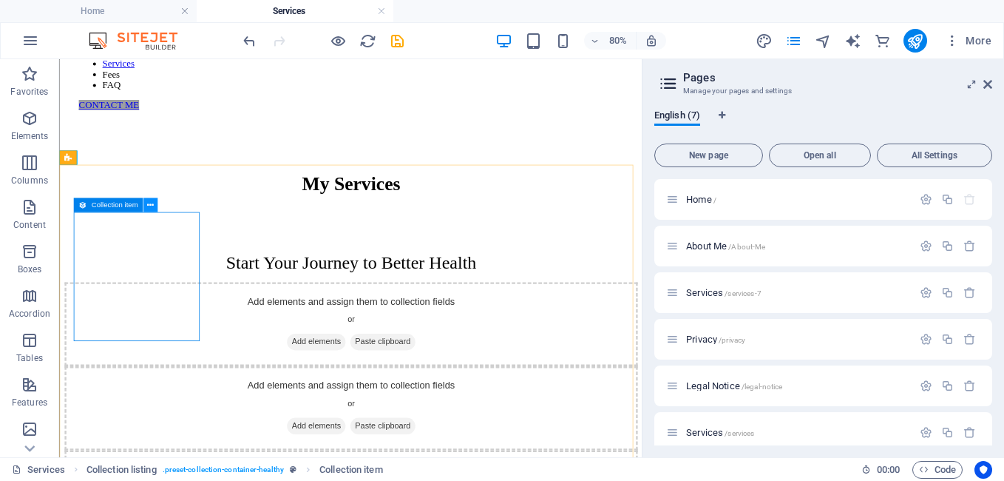
click at [151, 206] on icon at bounding box center [150, 205] width 7 height 13
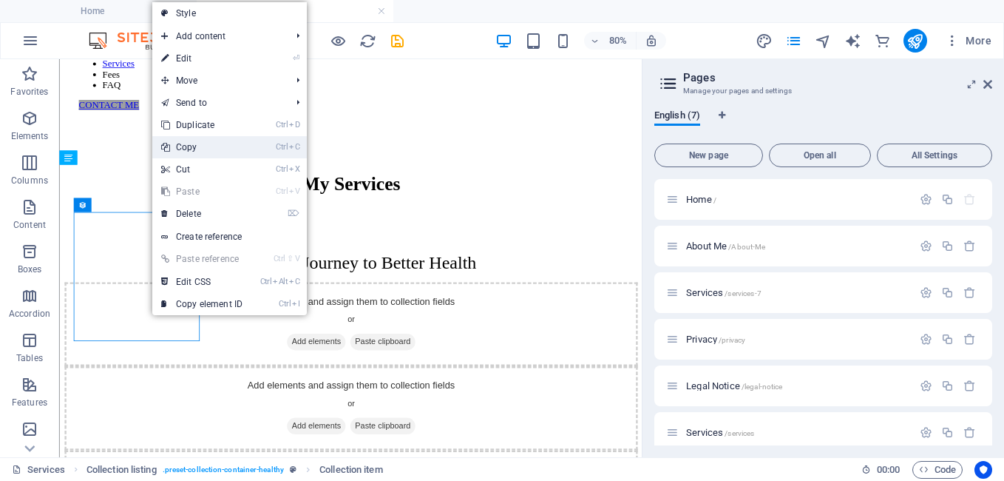
click at [181, 142] on link "Ctrl C Copy" at bounding box center [201, 147] width 99 height 22
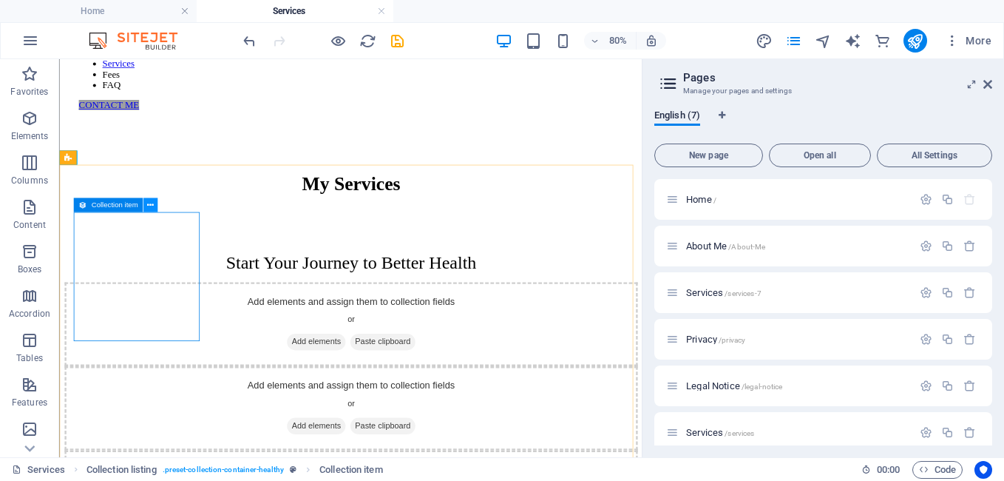
click at [148, 206] on icon at bounding box center [150, 205] width 7 height 13
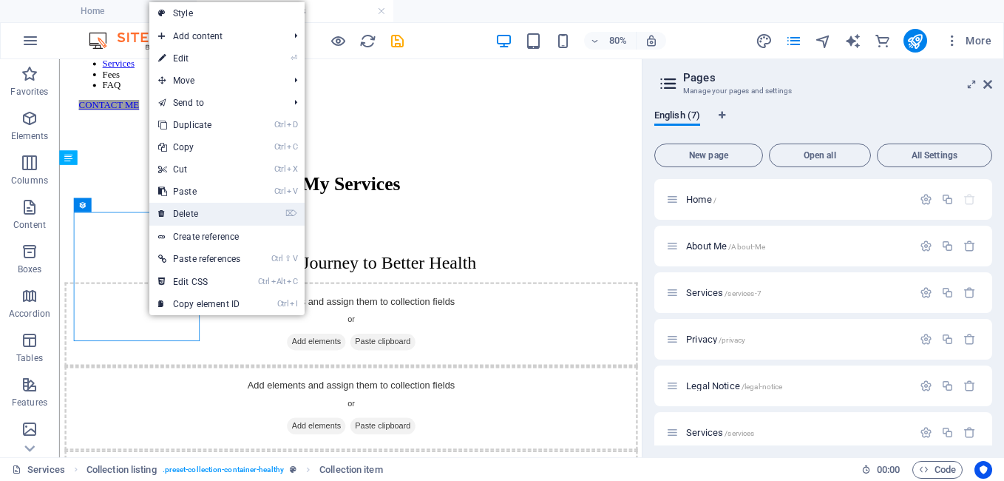
click at [187, 210] on link "⌦ Delete" at bounding box center [199, 214] width 100 height 22
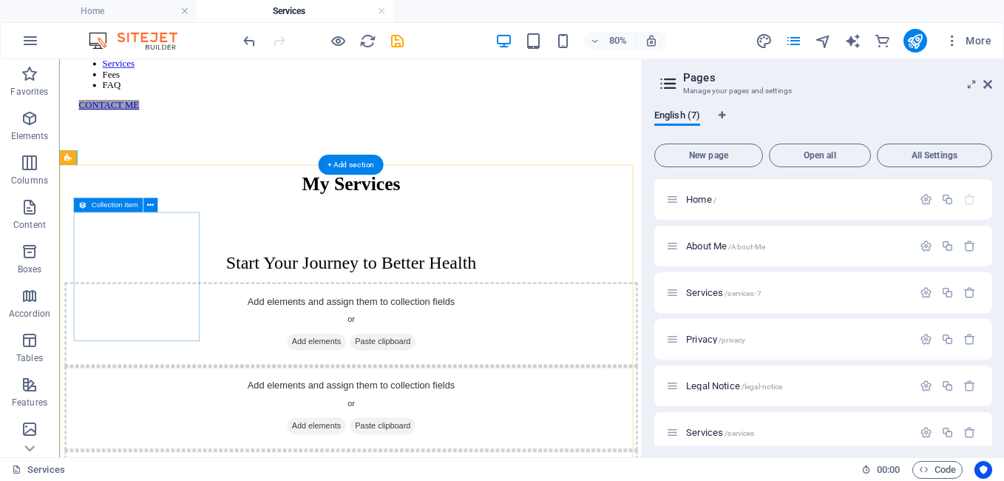
click at [201, 338] on div "Add elements and assign them to collection fields or Add elements Paste clipboa…" at bounding box center [423, 390] width 717 height 105
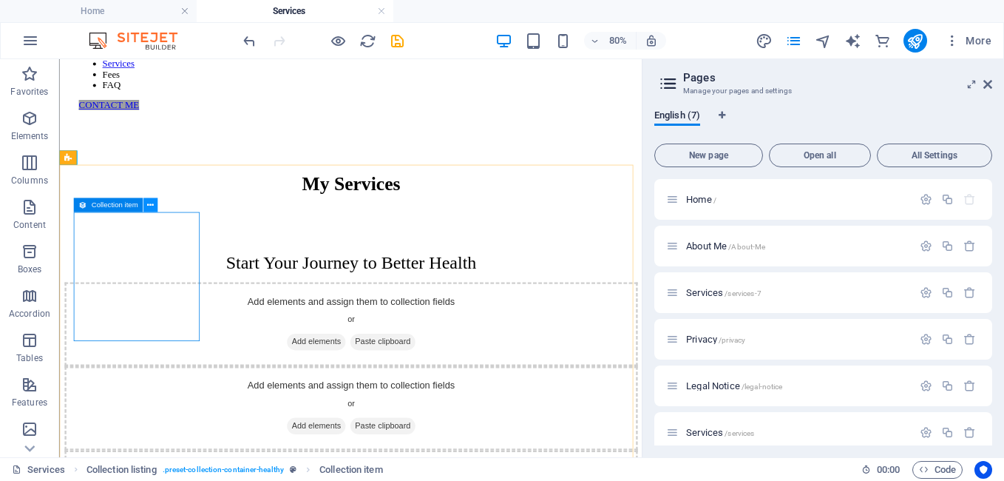
click at [149, 209] on icon at bounding box center [150, 205] width 7 height 13
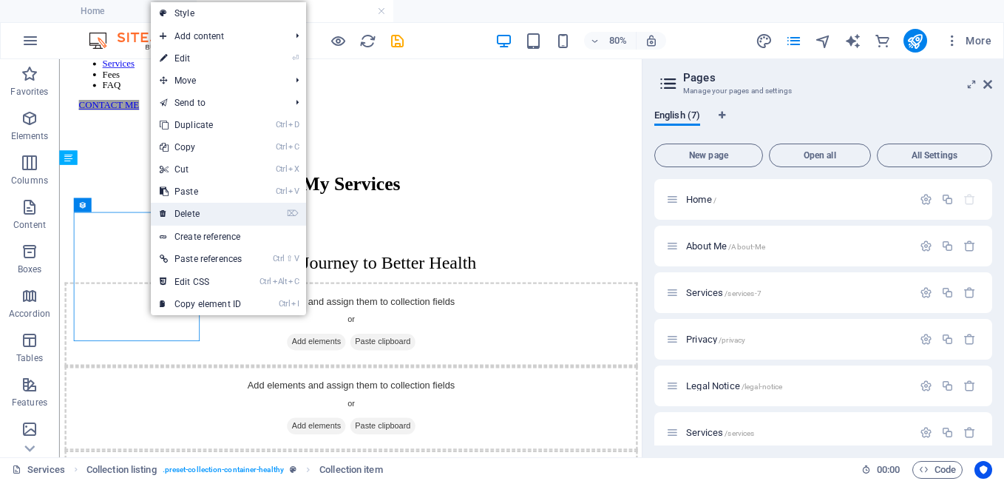
click at [171, 215] on link "⌦ Delete" at bounding box center [201, 214] width 100 height 22
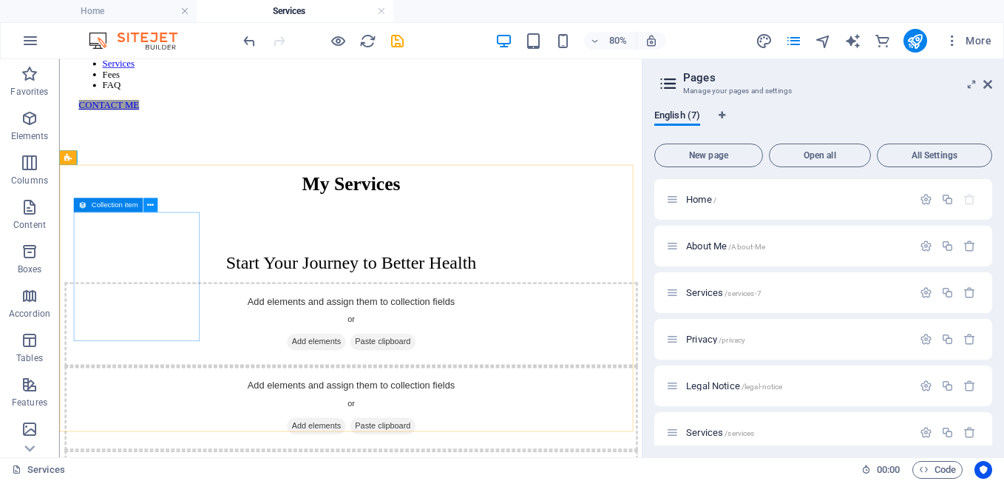
click at [148, 203] on icon at bounding box center [150, 205] width 7 height 13
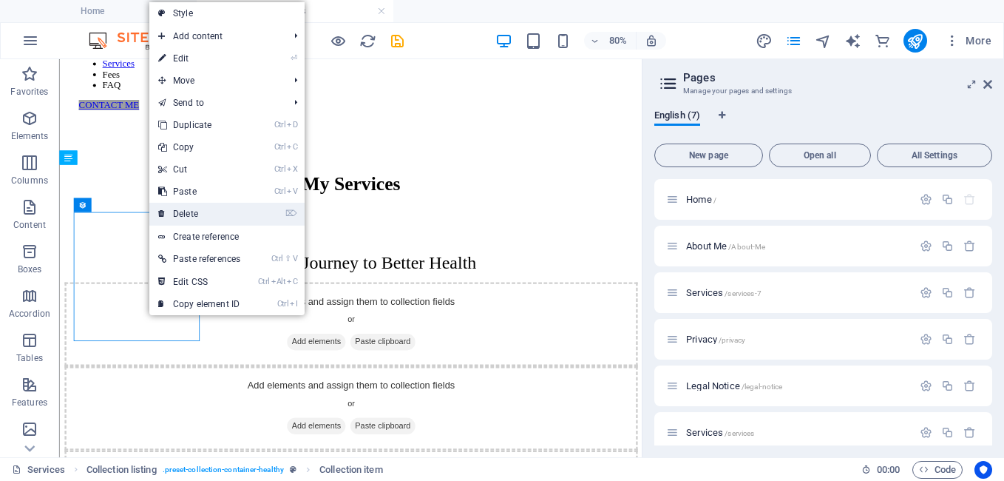
click at [181, 210] on link "⌦ Delete" at bounding box center [199, 214] width 100 height 22
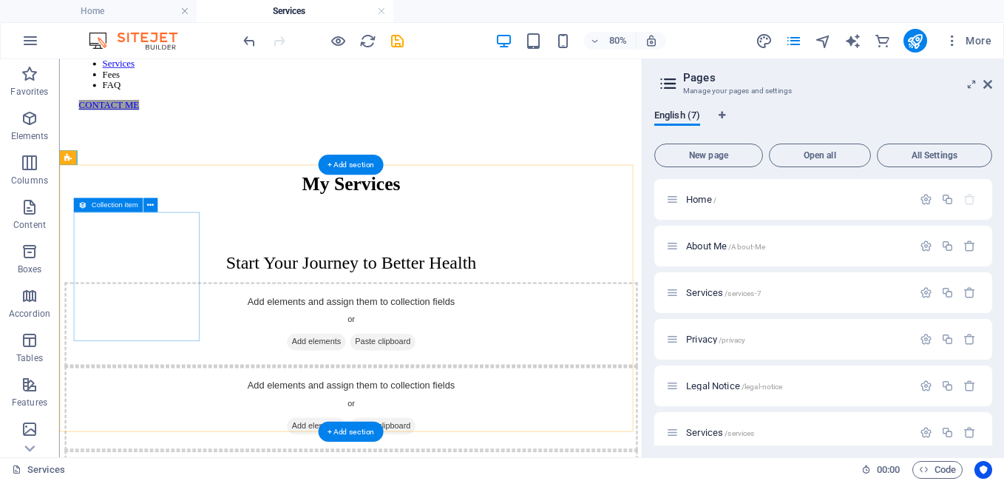
click at [181, 338] on div "Add elements and assign them to collection fields or Add elements Paste clipboa…" at bounding box center [423, 390] width 717 height 105
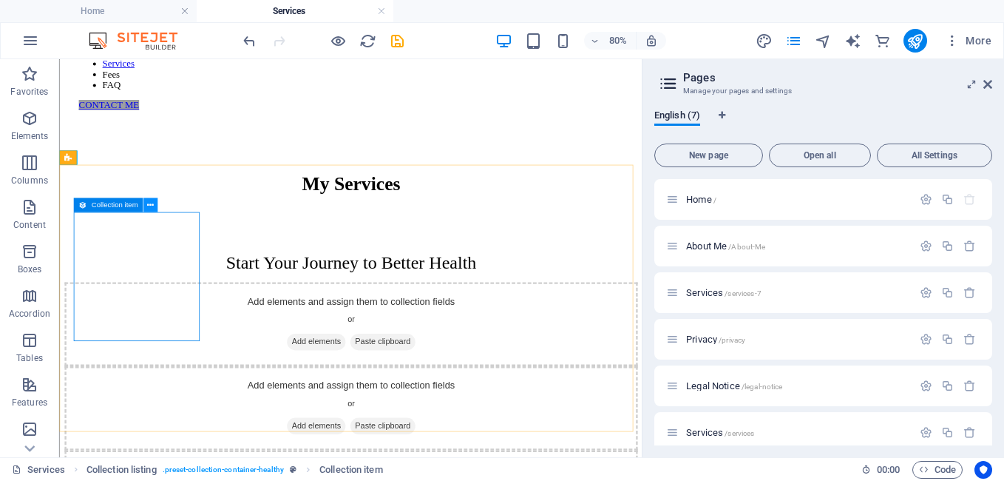
click at [148, 204] on icon at bounding box center [150, 205] width 7 height 13
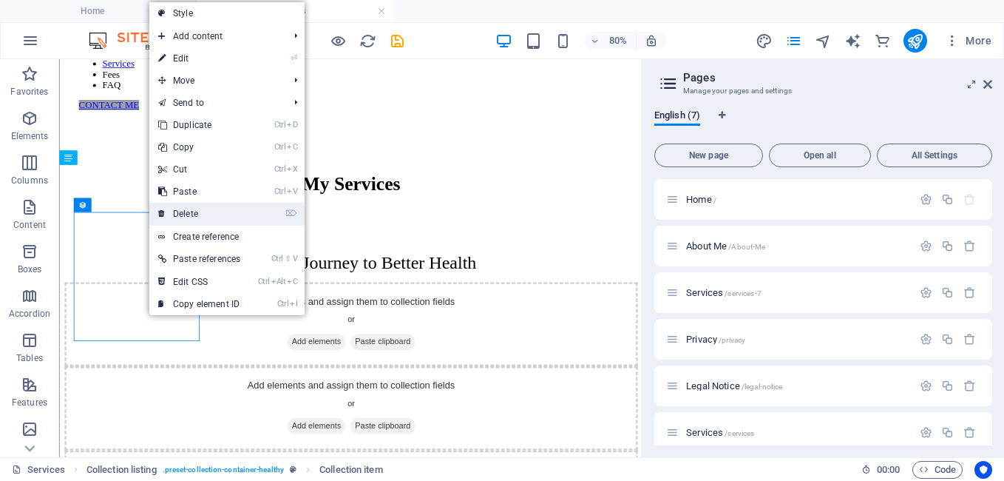
click at [168, 211] on link "⌦ Delete" at bounding box center [199, 214] width 100 height 22
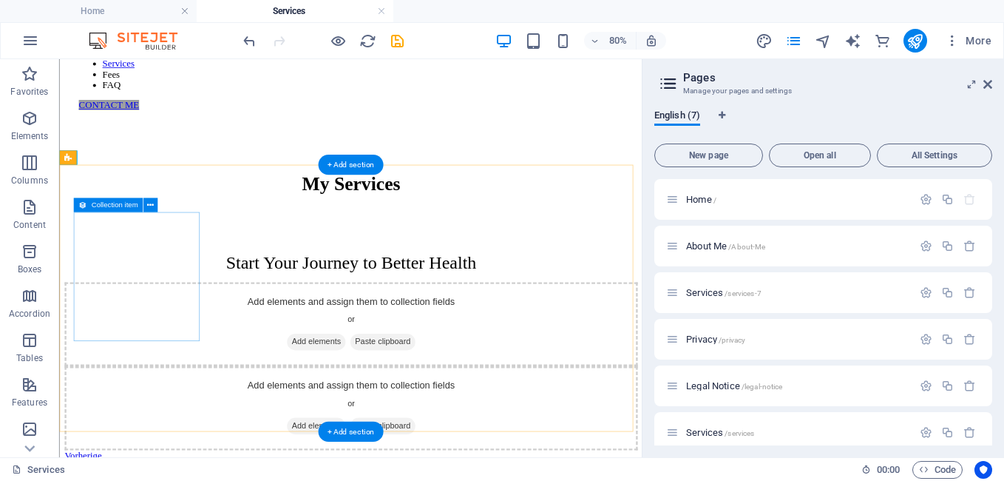
click at [194, 338] on div "Add elements and assign them to collection fields or Add elements Paste clipboa…" at bounding box center [423, 390] width 717 height 105
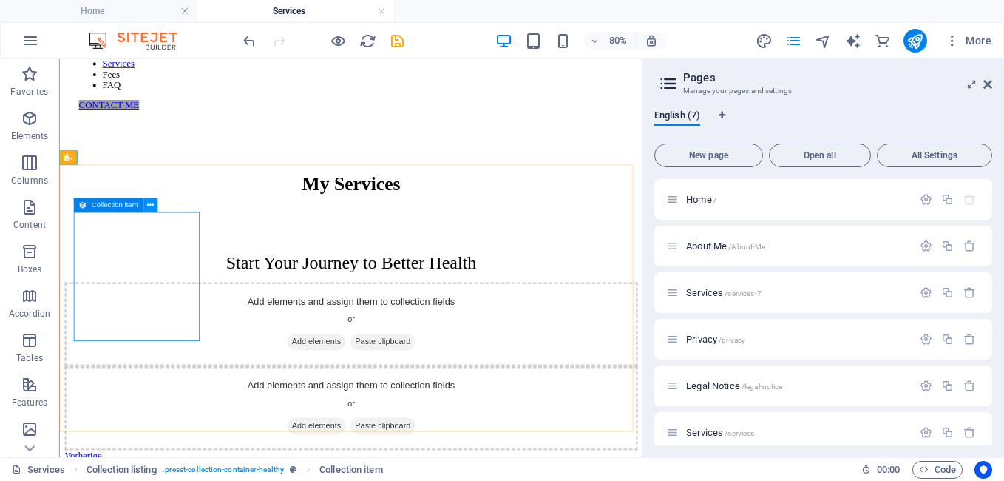
click at [153, 206] on icon at bounding box center [150, 205] width 7 height 13
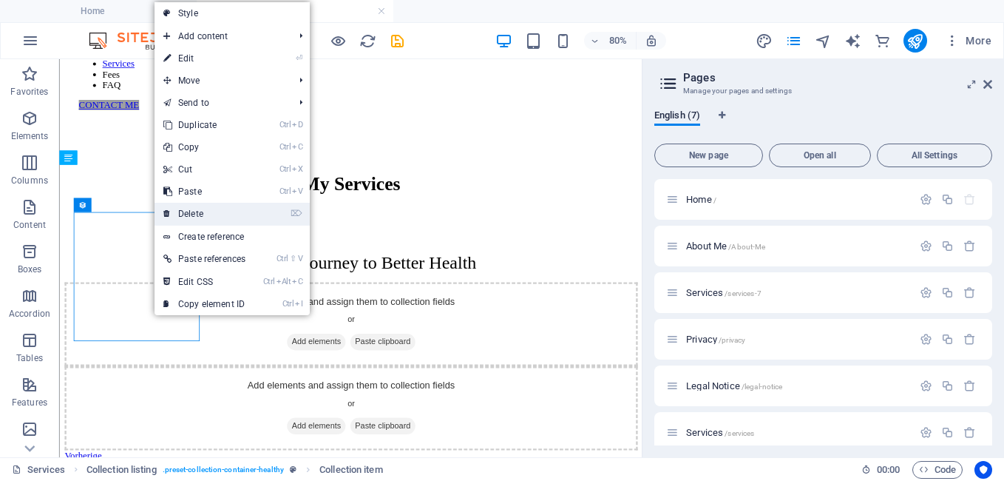
click at [180, 213] on link "⌦ Delete" at bounding box center [205, 214] width 100 height 22
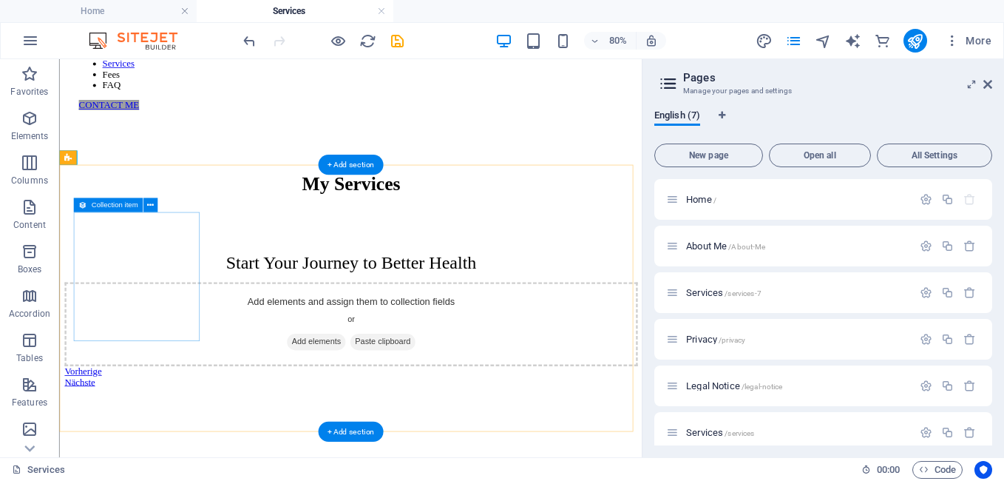
click at [169, 338] on div "Add elements and assign them to collection fields or Add elements Paste clipboa…" at bounding box center [423, 390] width 717 height 105
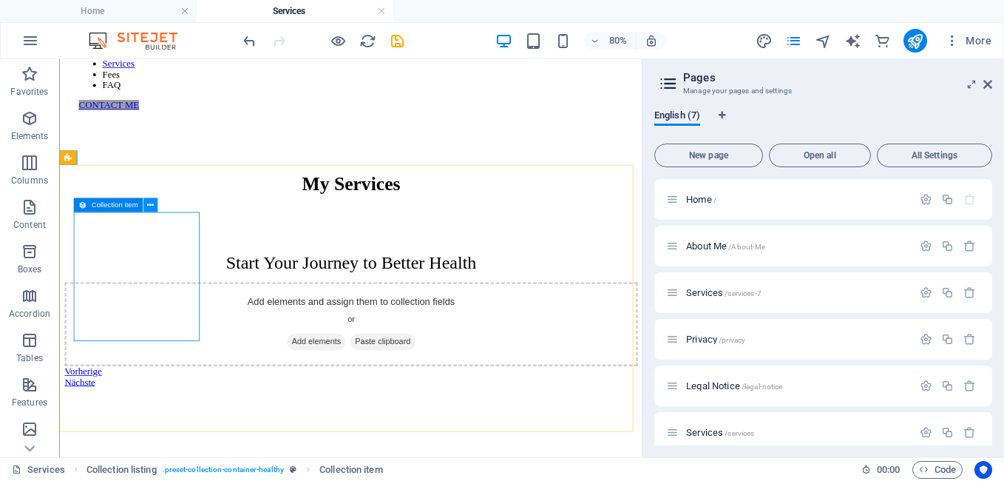
click at [149, 203] on icon at bounding box center [150, 205] width 7 height 13
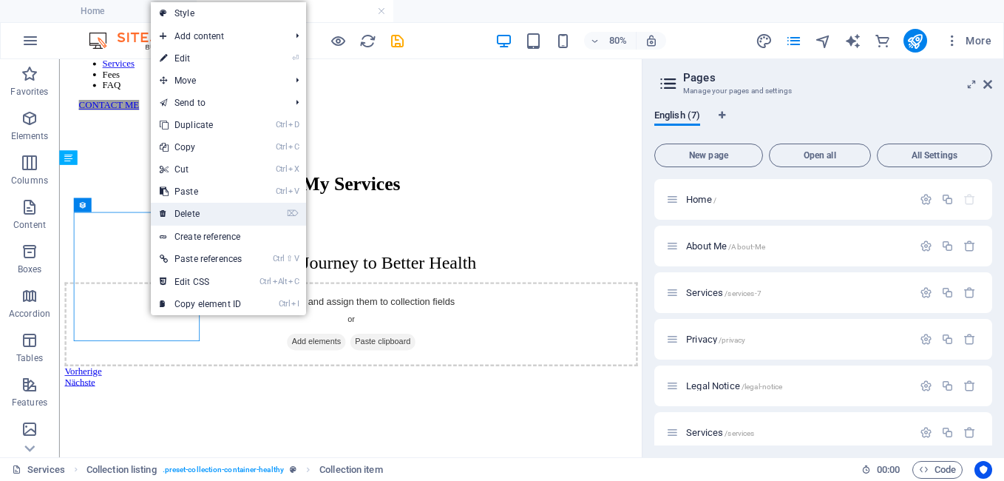
click at [181, 212] on link "⌦ Delete" at bounding box center [201, 214] width 100 height 22
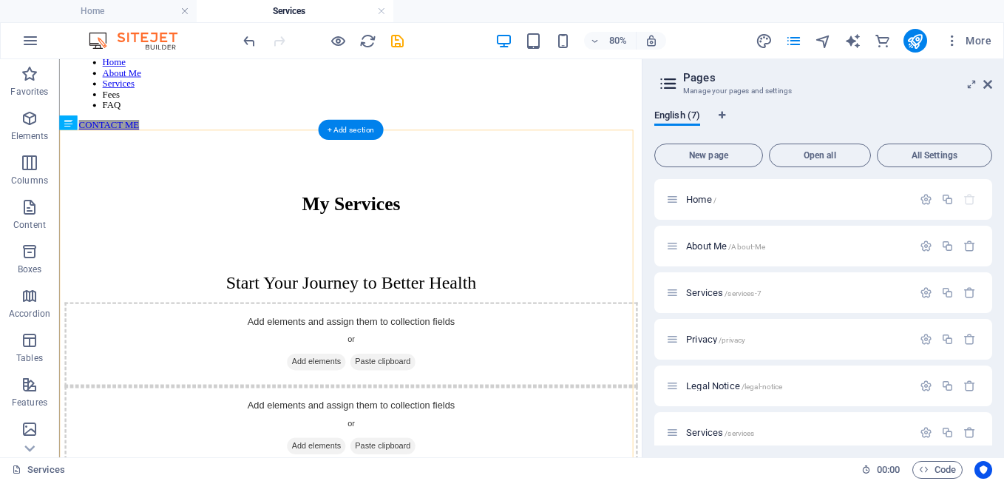
scroll to position [148, 0]
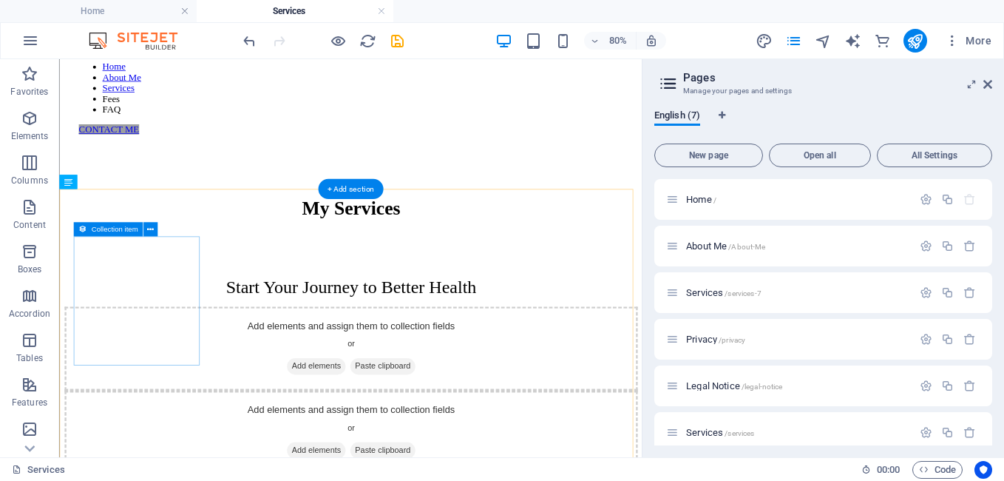
click at [343, 433] on span "Add elements" at bounding box center [379, 443] width 73 height 21
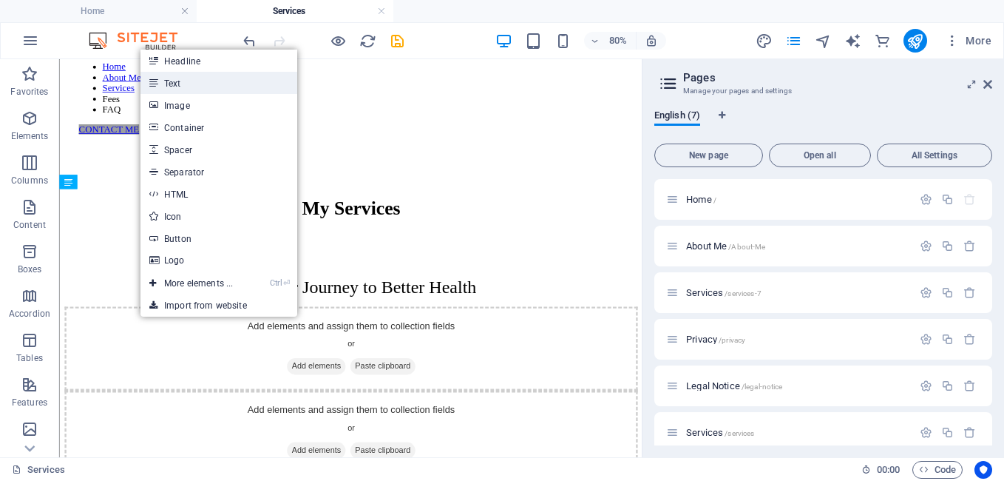
click at [177, 83] on link "Text" at bounding box center [219, 83] width 157 height 22
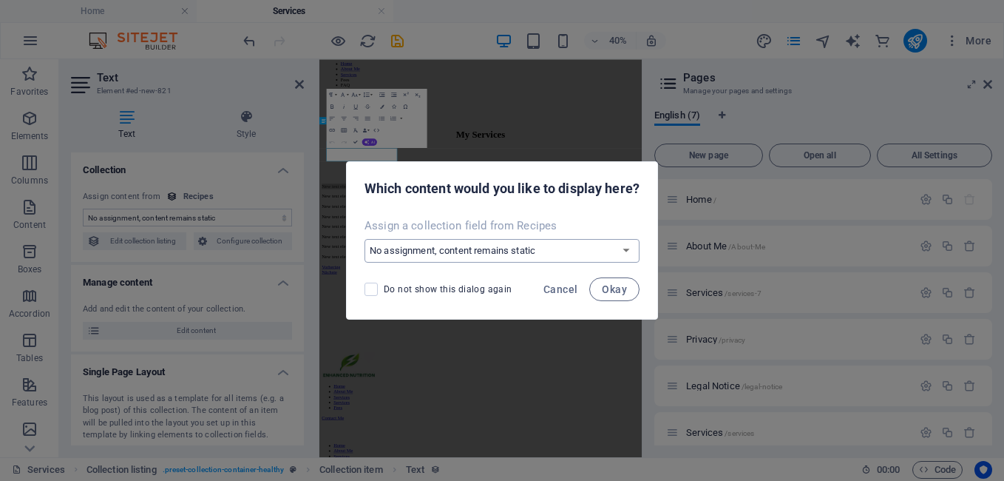
click at [630, 251] on select "No assignment, content remains static Create a new field Created at (Date) Upda…" at bounding box center [502, 251] width 275 height 24
click at [566, 285] on span "Cancel" at bounding box center [561, 289] width 34 height 12
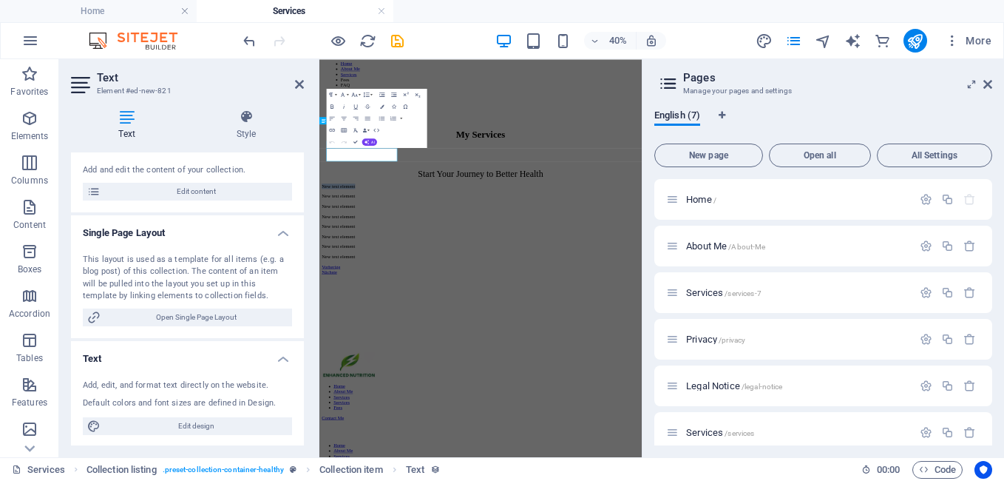
scroll to position [141, 0]
click at [304, 81] on aside "Text Element #ed-new-821 Text Style Collection No assignment, content remains s…" at bounding box center [189, 258] width 260 height 398
click at [299, 84] on icon at bounding box center [299, 84] width 9 height 12
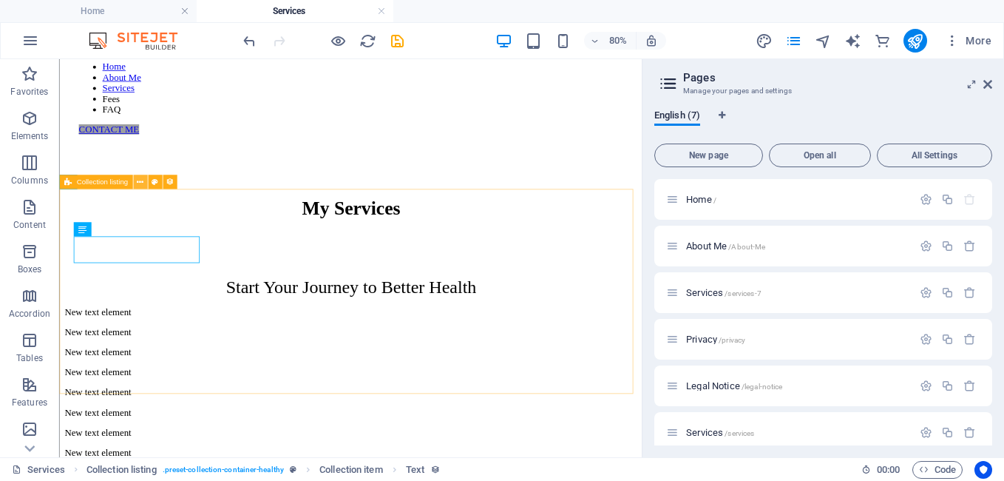
click at [140, 182] on icon at bounding box center [140, 182] width 7 height 13
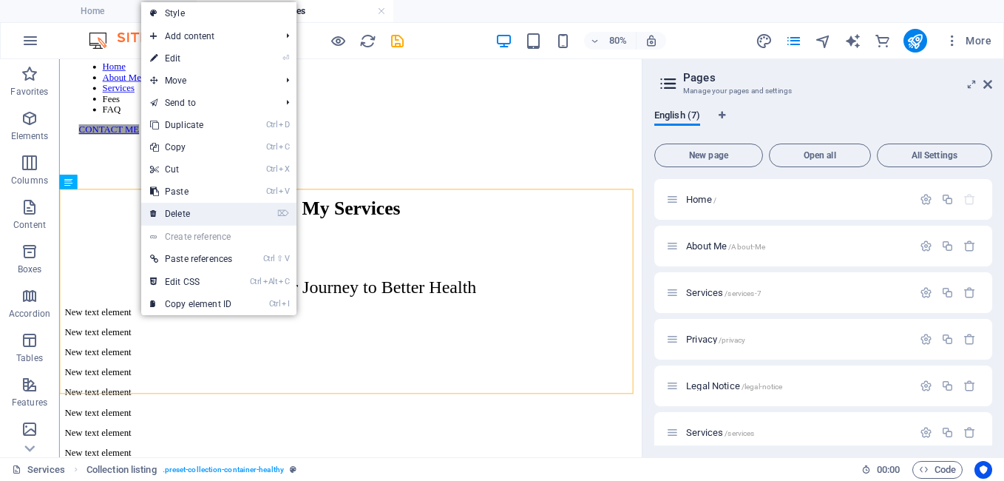
click at [173, 211] on link "⌦ Delete" at bounding box center [191, 214] width 100 height 22
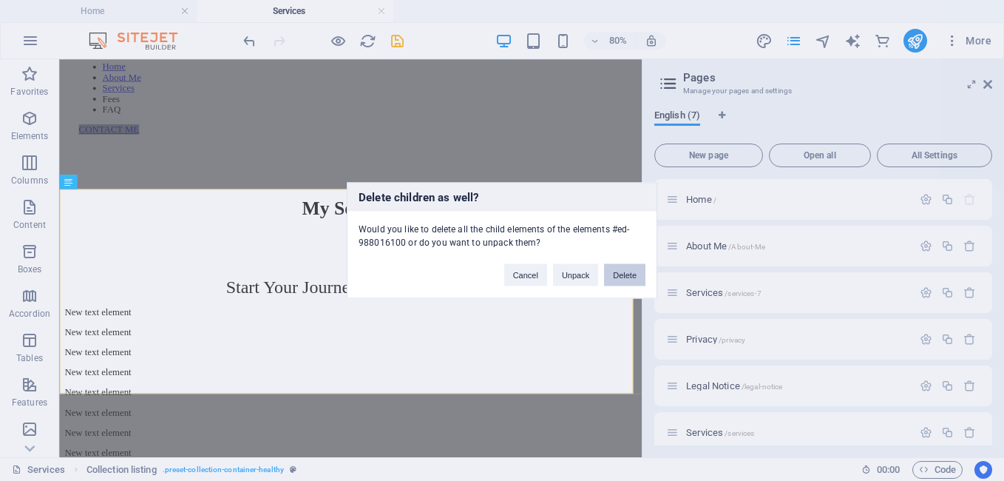
click at [621, 277] on button "Delete" at bounding box center [624, 275] width 41 height 22
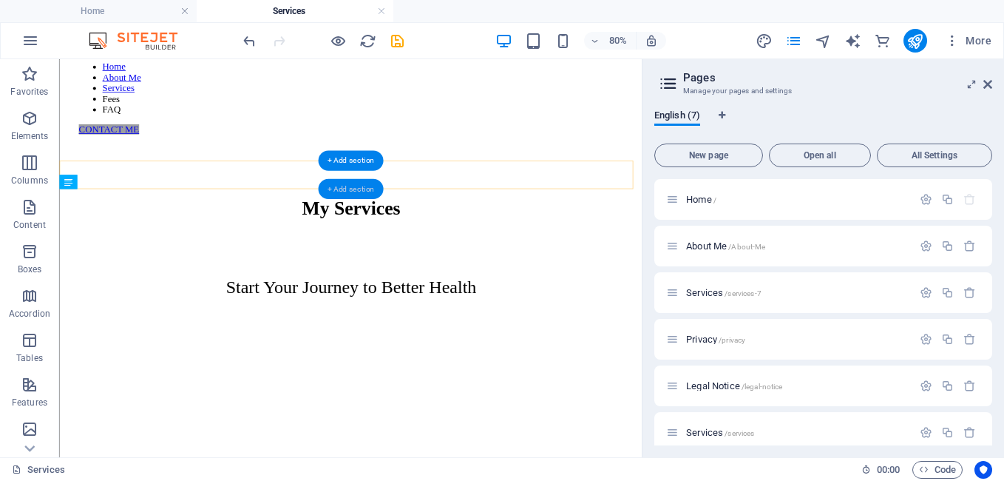
click at [353, 197] on div "+ Add section" at bounding box center [351, 189] width 66 height 20
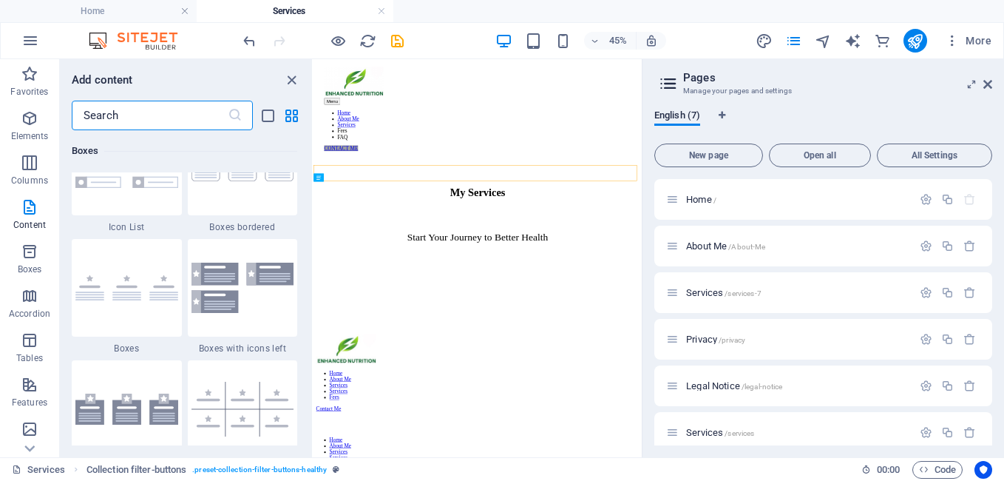
scroll to position [4067, 0]
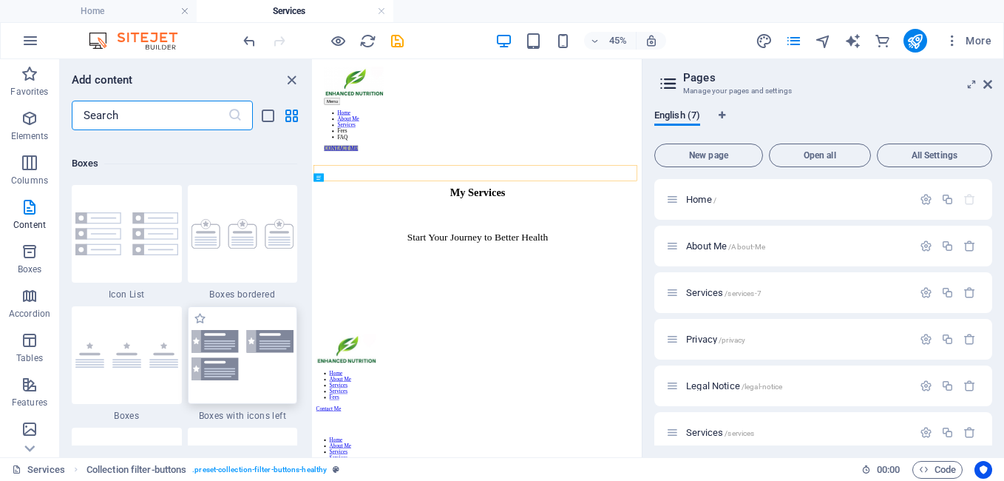
click at [252, 337] on img at bounding box center [243, 355] width 103 height 50
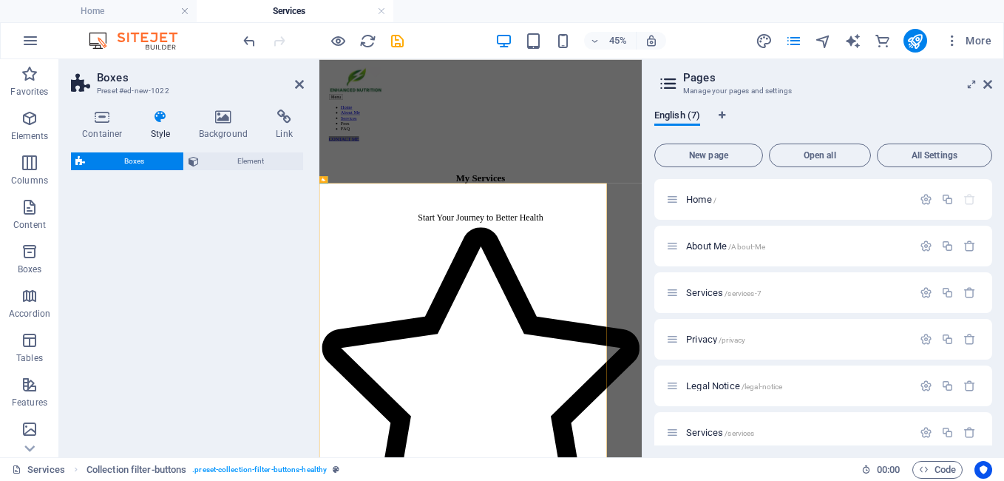
select select "rem"
select select "preset-boxes-v3-icons-left"
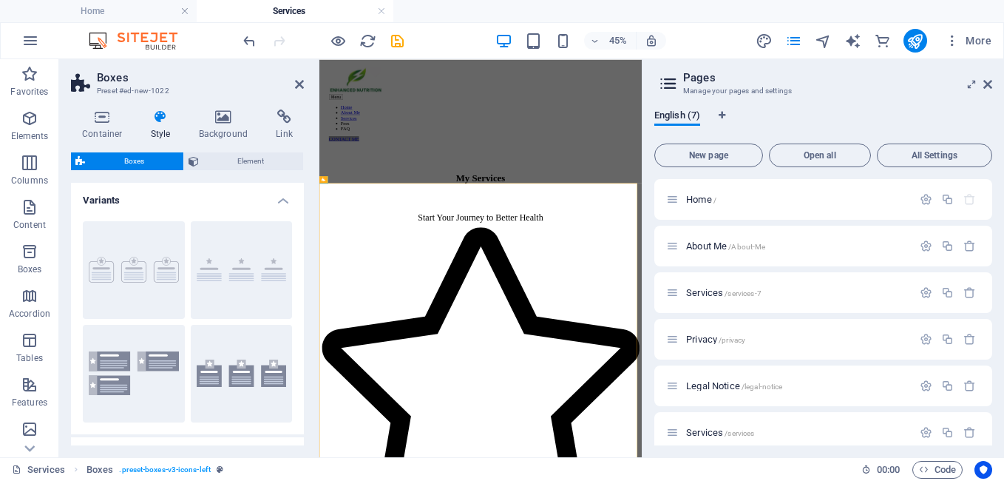
scroll to position [0, 0]
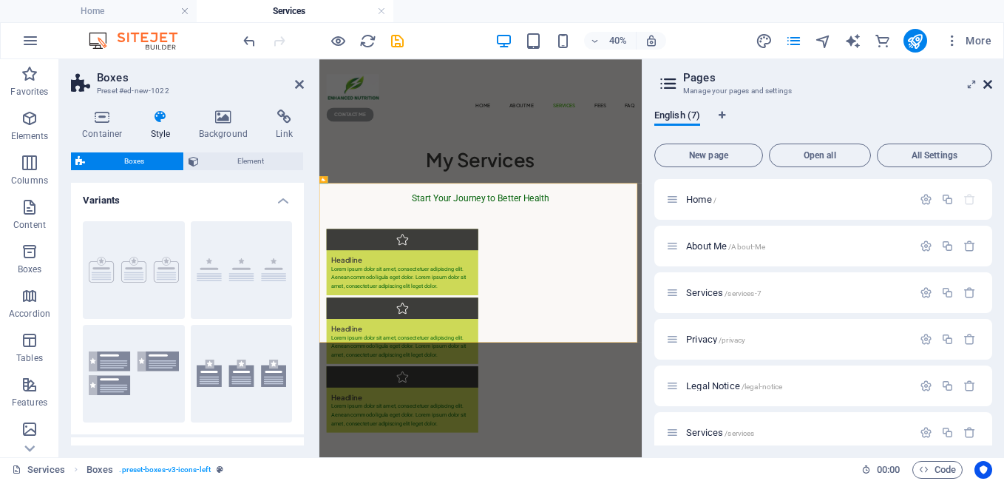
click at [988, 87] on icon at bounding box center [988, 84] width 9 height 12
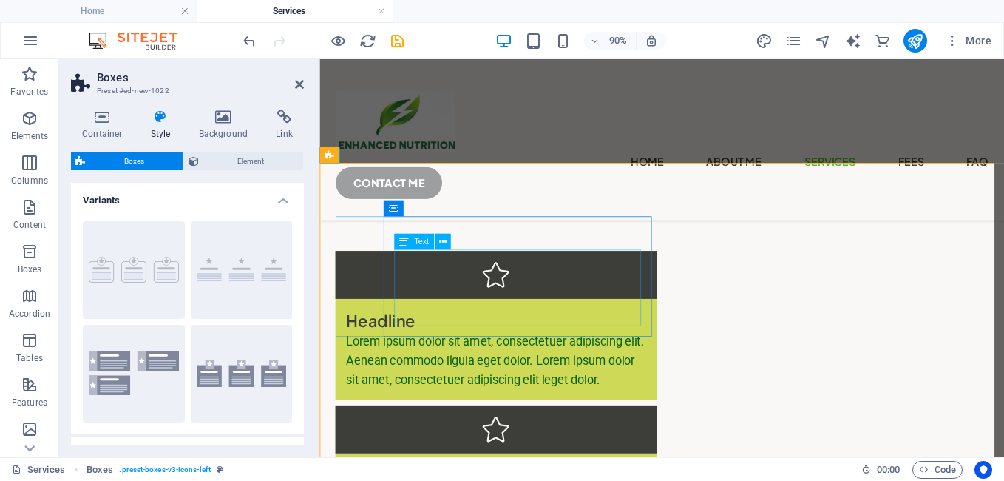
scroll to position [149, 0]
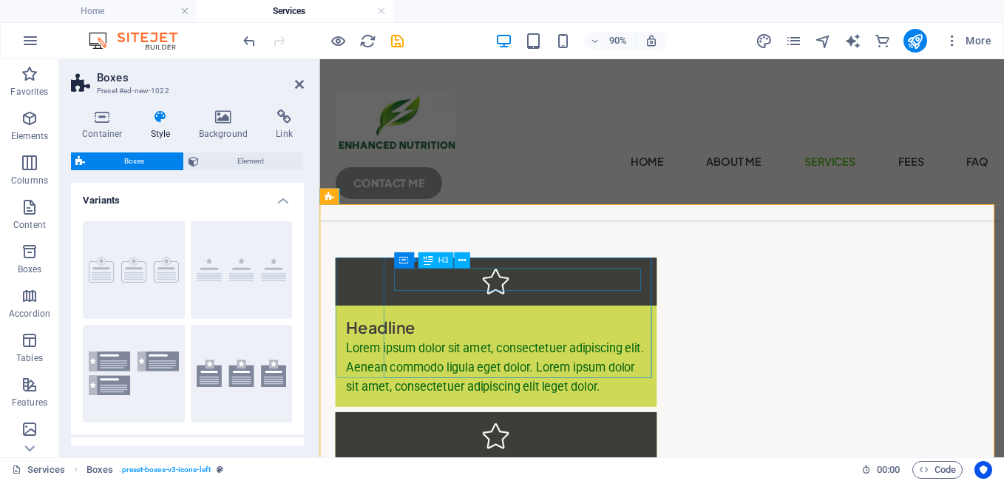
click at [454, 345] on div "Headline" at bounding box center [516, 357] width 334 height 25
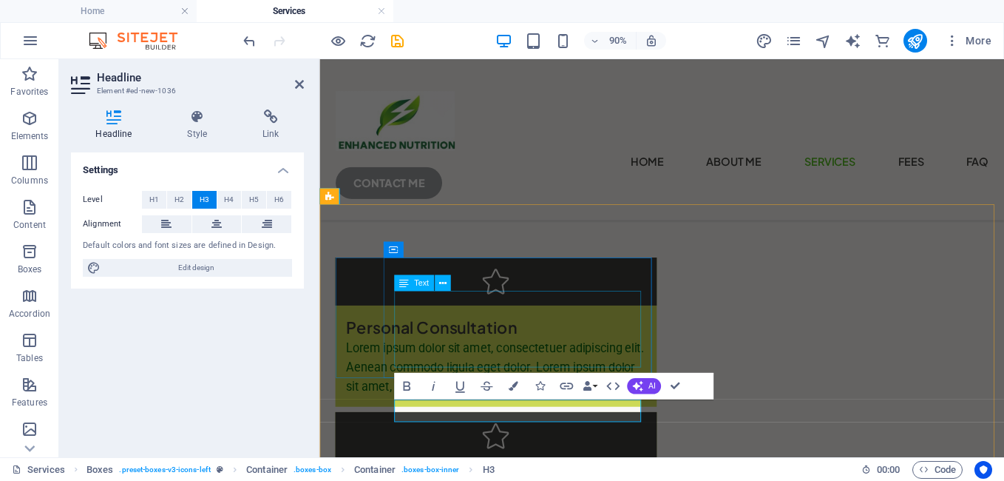
click at [512, 376] on div "Lorem ipsum dolor sit amet, consectetuer adipiscing elit. Aenean commodo ligula…" at bounding box center [516, 402] width 334 height 64
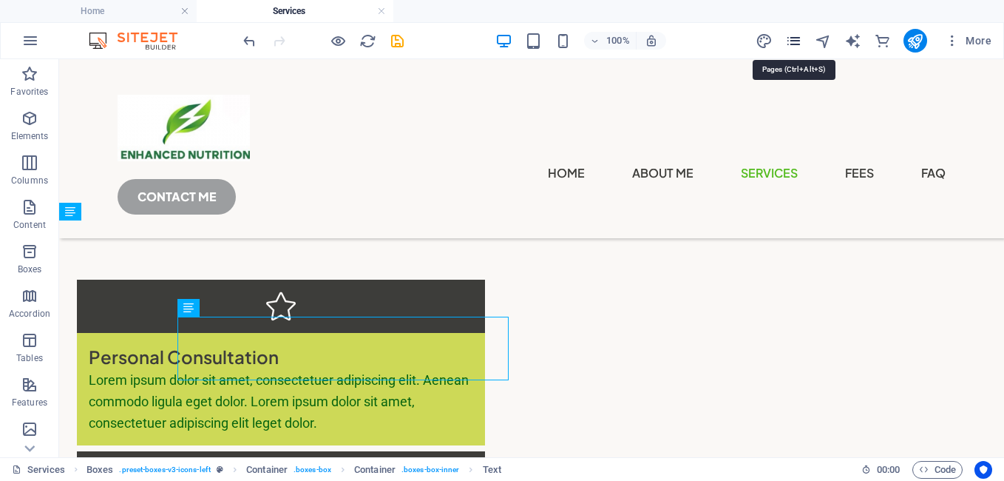
click at [793, 42] on icon "pages" at bounding box center [793, 41] width 17 height 17
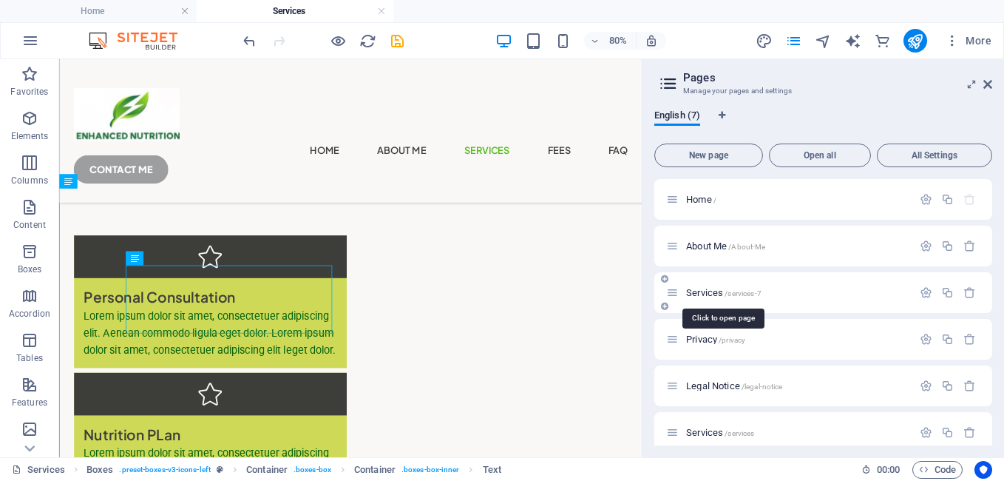
click at [722, 289] on span "Services /services-7" at bounding box center [723, 292] width 75 height 11
click at [712, 197] on span "Home /" at bounding box center [701, 199] width 30 height 11
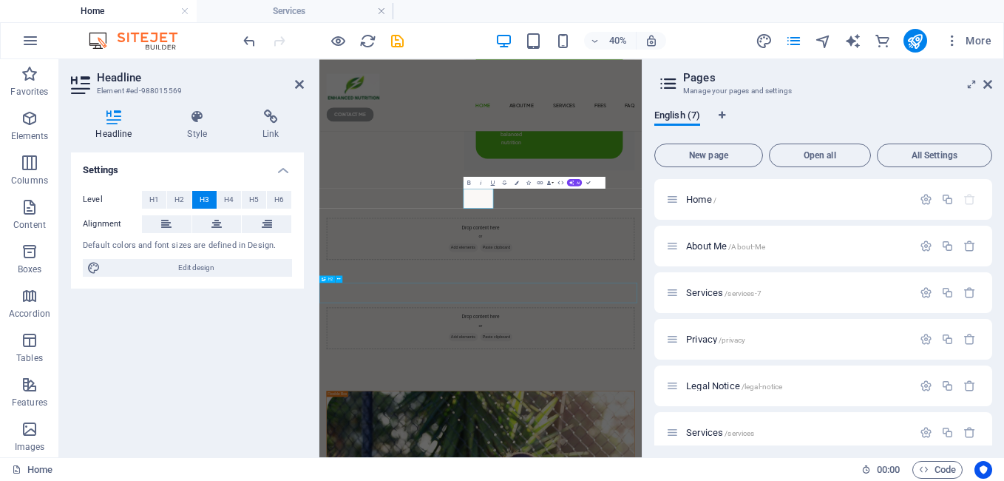
scroll to position [3003, 0]
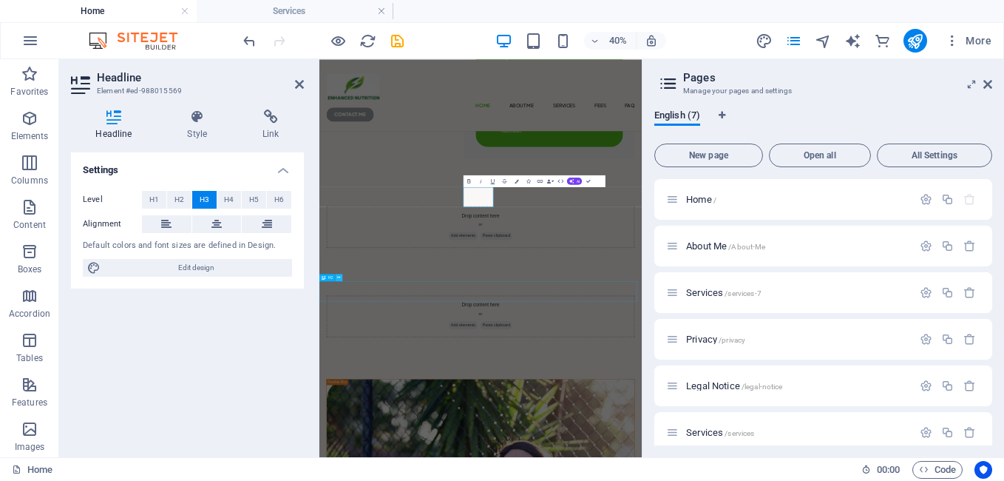
click at [341, 277] on button at bounding box center [339, 277] width 7 height 7
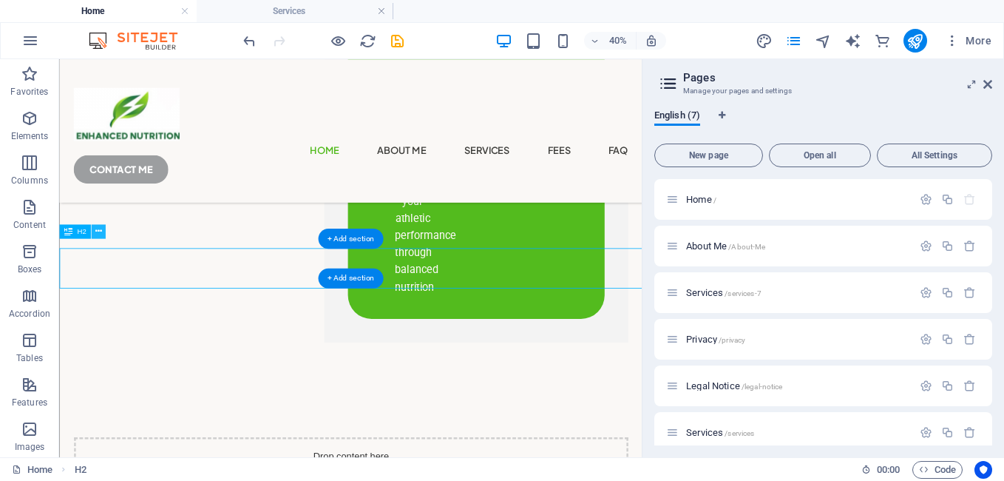
scroll to position [3321, 0]
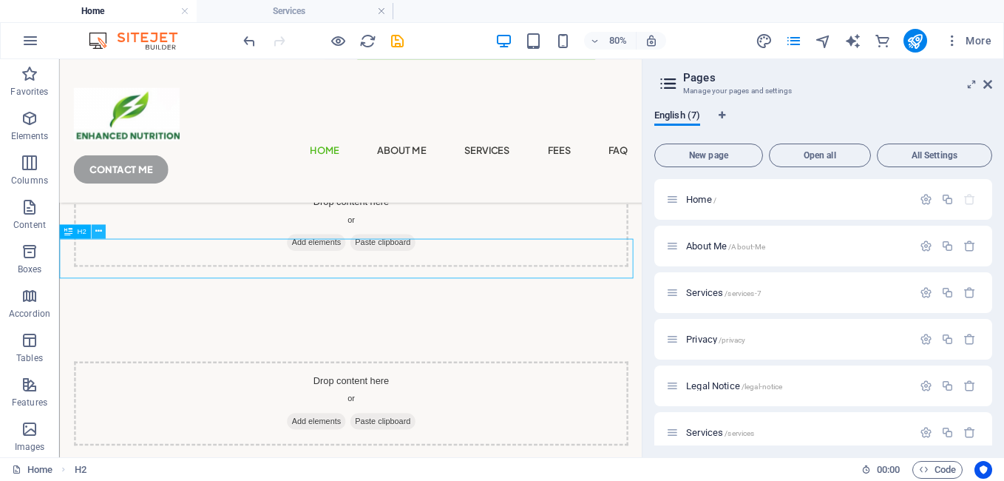
click at [98, 234] on icon at bounding box center [98, 231] width 7 height 13
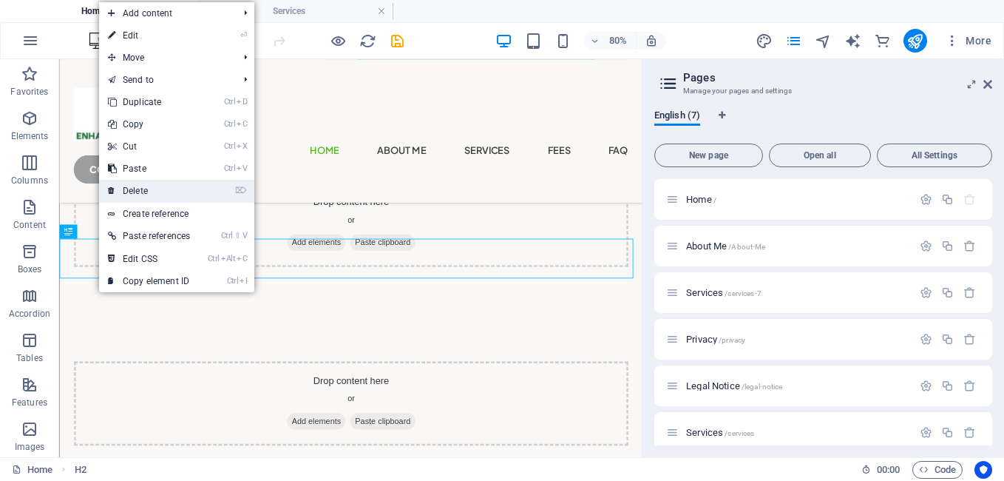
click at [133, 189] on link "⌦ Delete" at bounding box center [149, 191] width 100 height 22
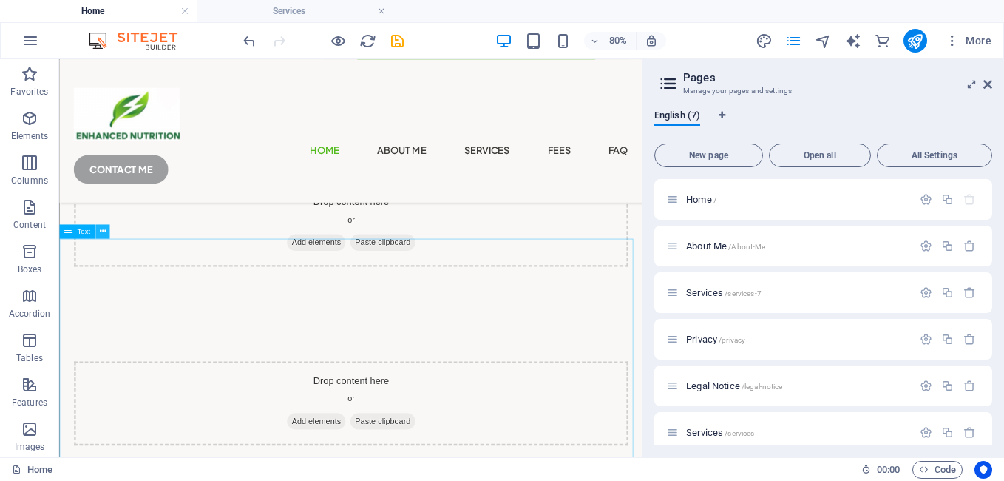
click at [101, 231] on icon at bounding box center [102, 231] width 7 height 13
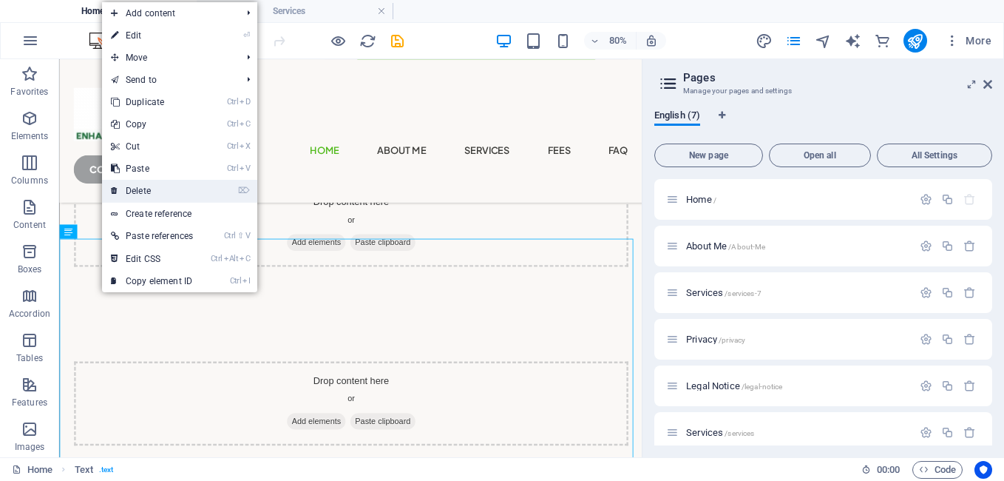
click at [139, 193] on link "⌦ Delete" at bounding box center [152, 191] width 100 height 22
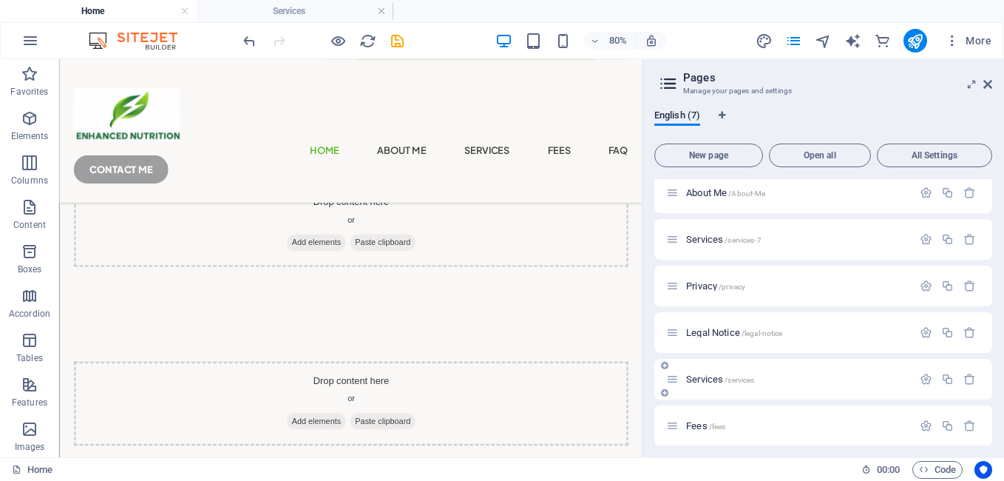
scroll to position [60, 0]
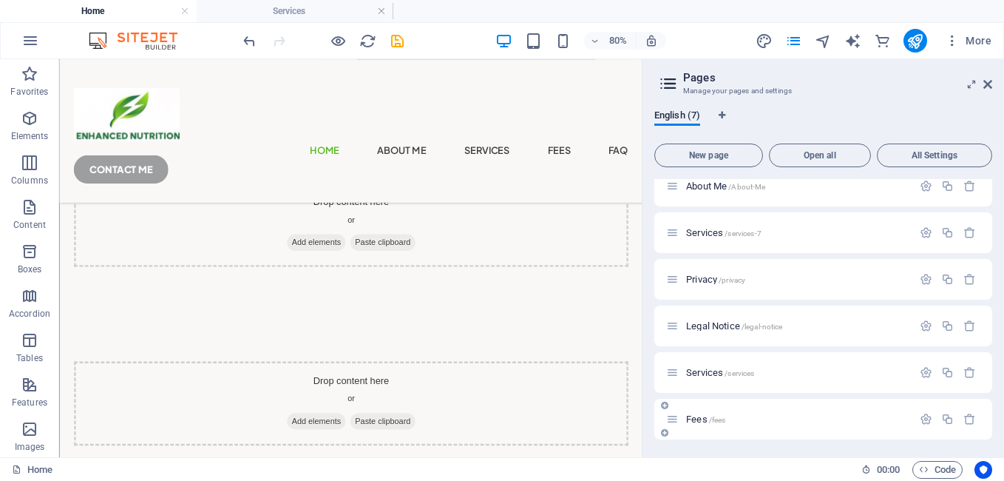
click at [719, 416] on span "/fees" at bounding box center [717, 420] width 17 height 8
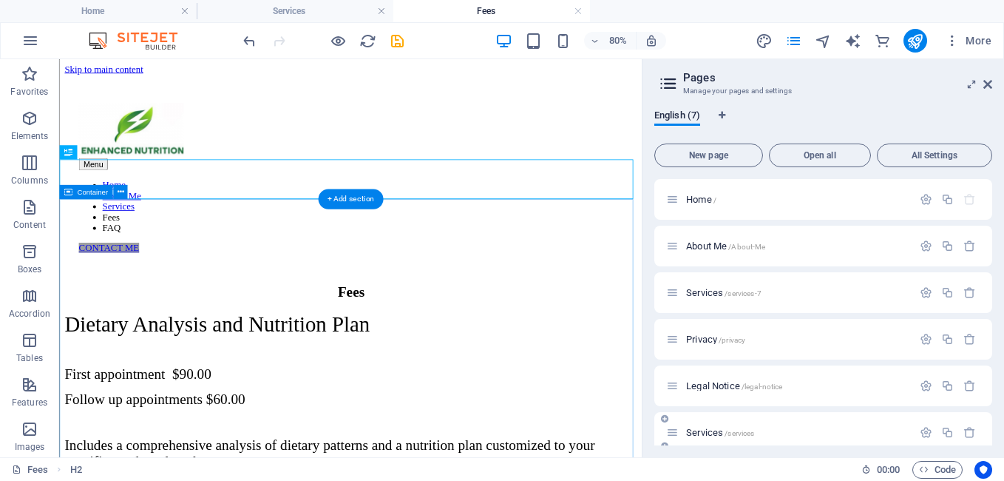
scroll to position [0, 0]
click at [700, 201] on span "Home /" at bounding box center [701, 199] width 30 height 11
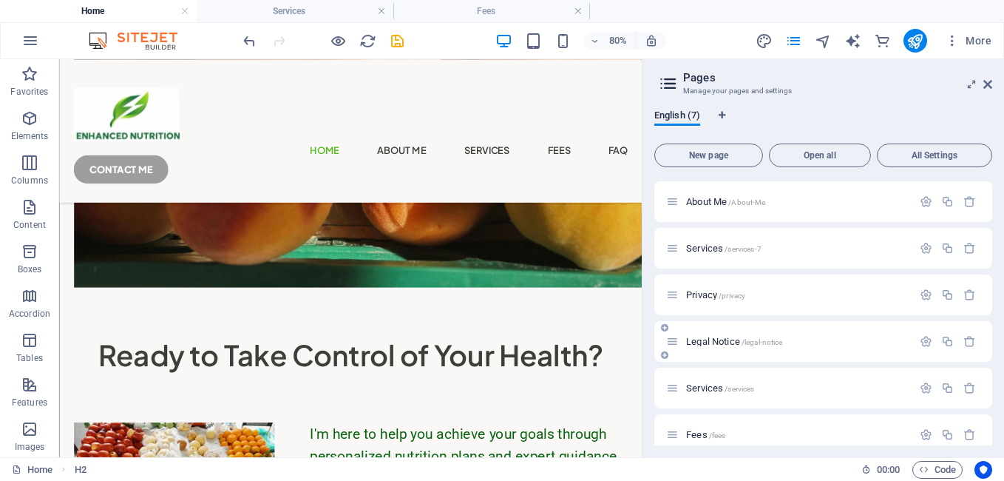
scroll to position [60, 0]
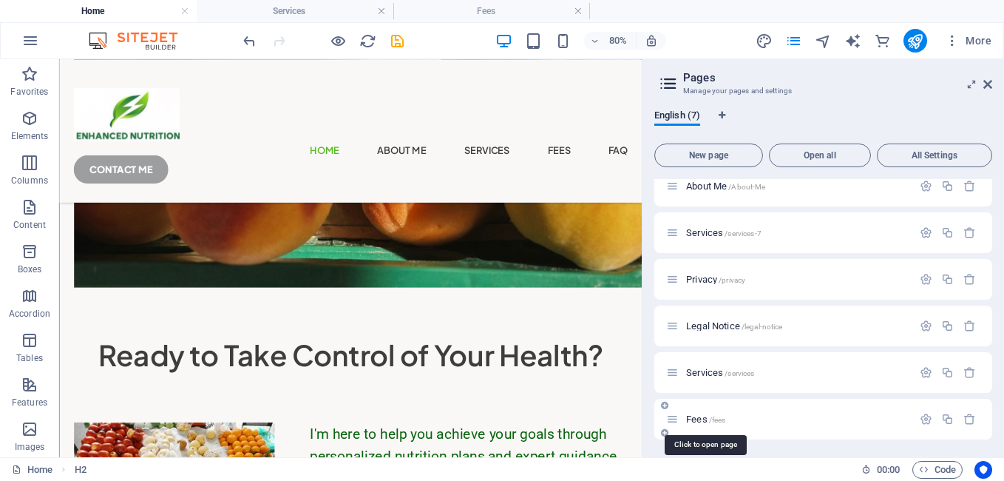
click at [708, 419] on span "Fees /fees" at bounding box center [705, 418] width 39 height 11
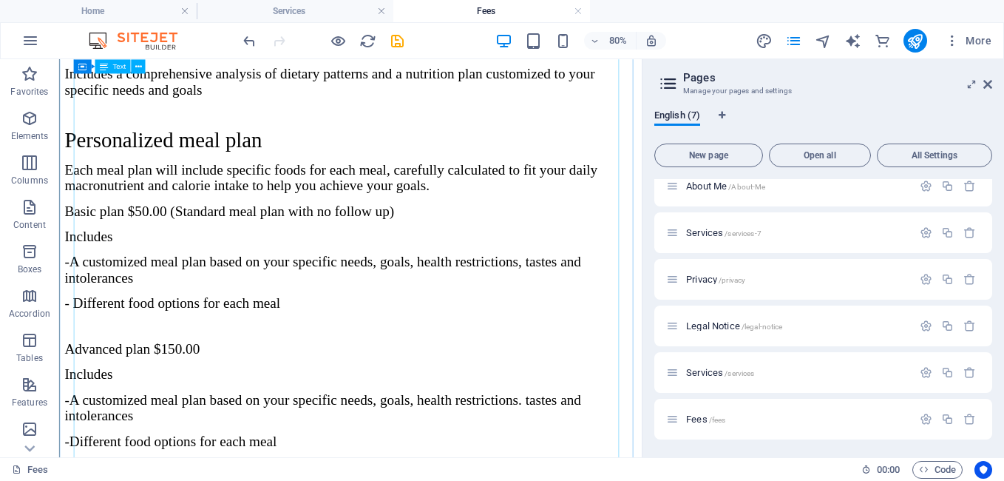
scroll to position [444, 0]
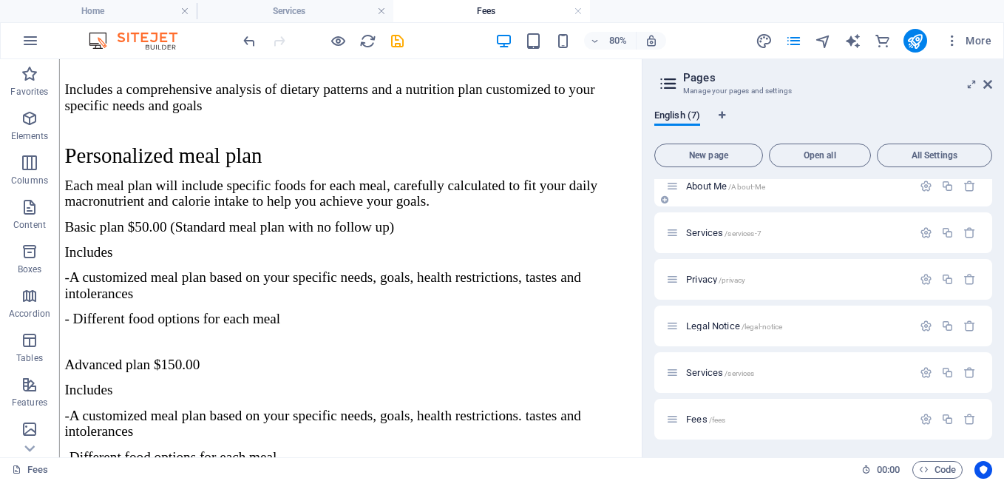
click at [720, 189] on span "About Me /About-Me" at bounding box center [725, 185] width 79 height 11
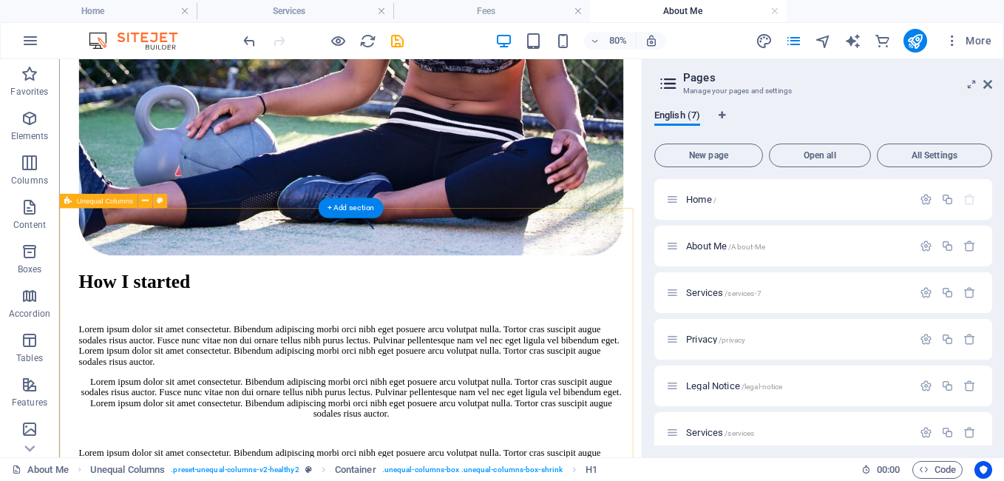
scroll to position [1036, 0]
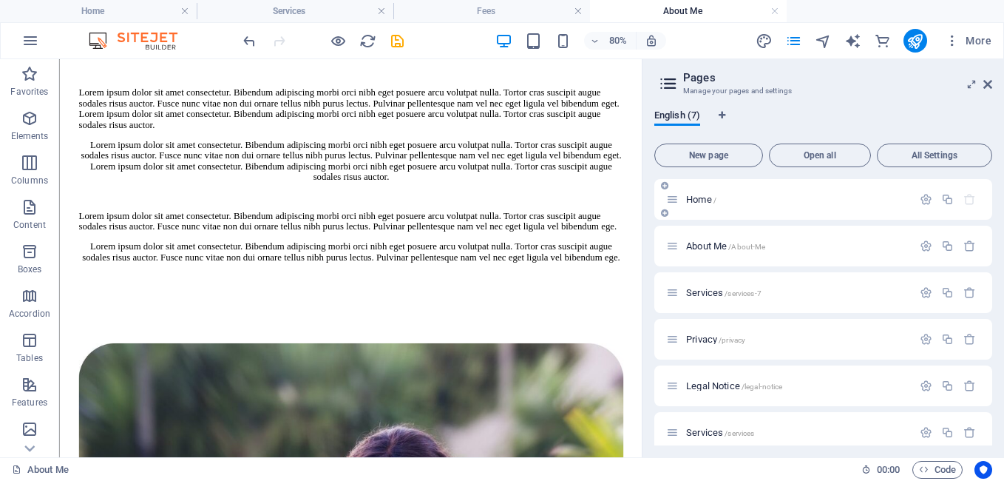
click at [694, 201] on span "Home /" at bounding box center [701, 199] width 30 height 11
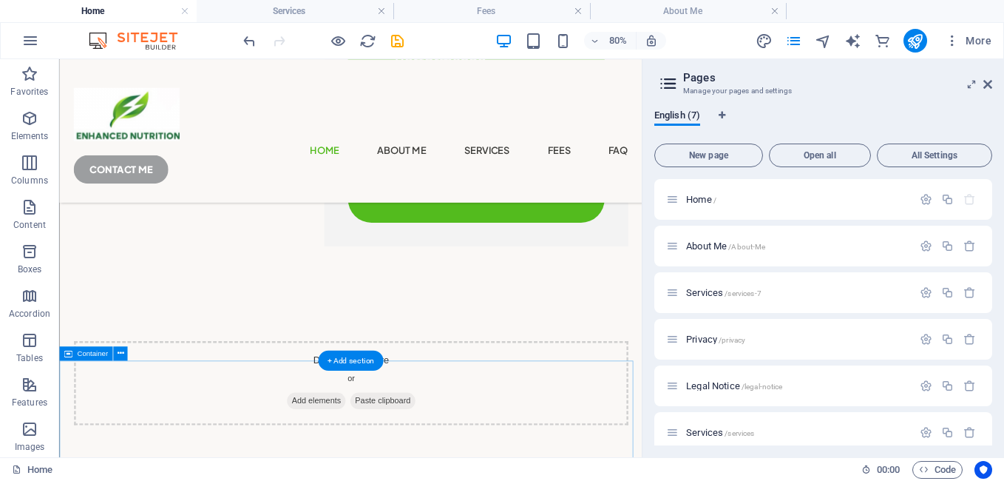
scroll to position [3099, 0]
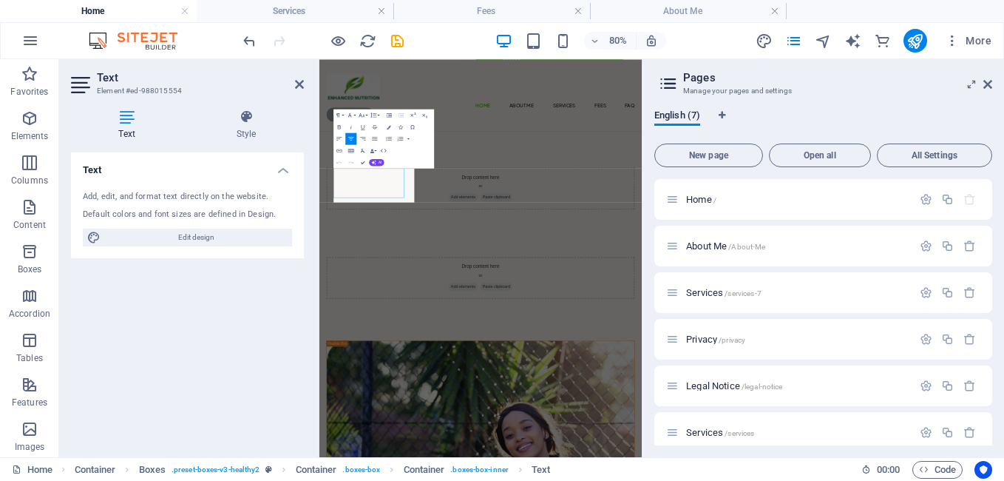
scroll to position [3111, 0]
drag, startPoint x: 502, startPoint y: 410, endPoint x: 312, endPoint y: 318, distance: 211.3
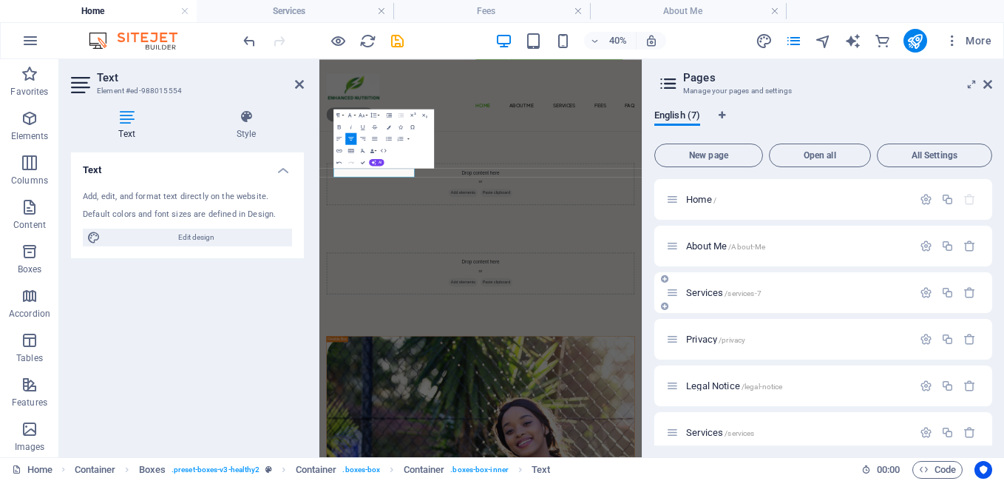
click at [710, 294] on span "Services /services-7" at bounding box center [723, 292] width 75 height 11
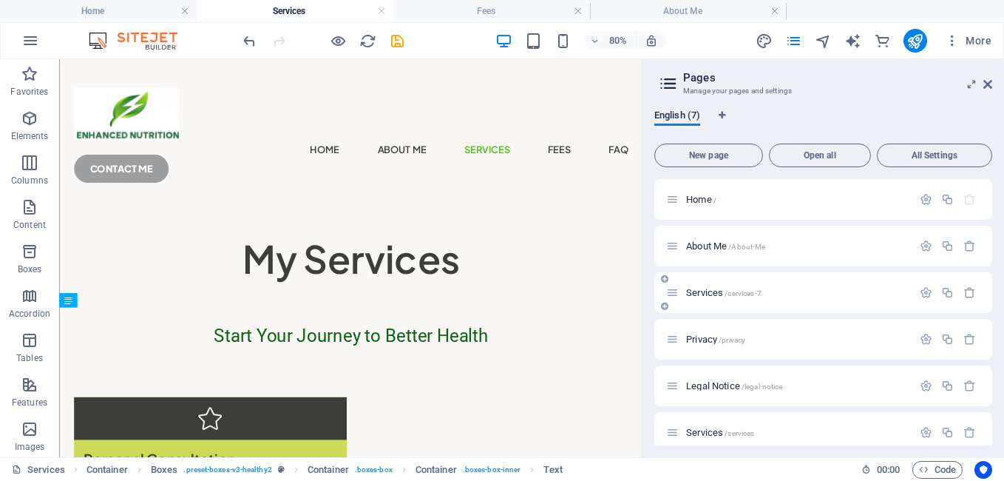
scroll to position [149, 0]
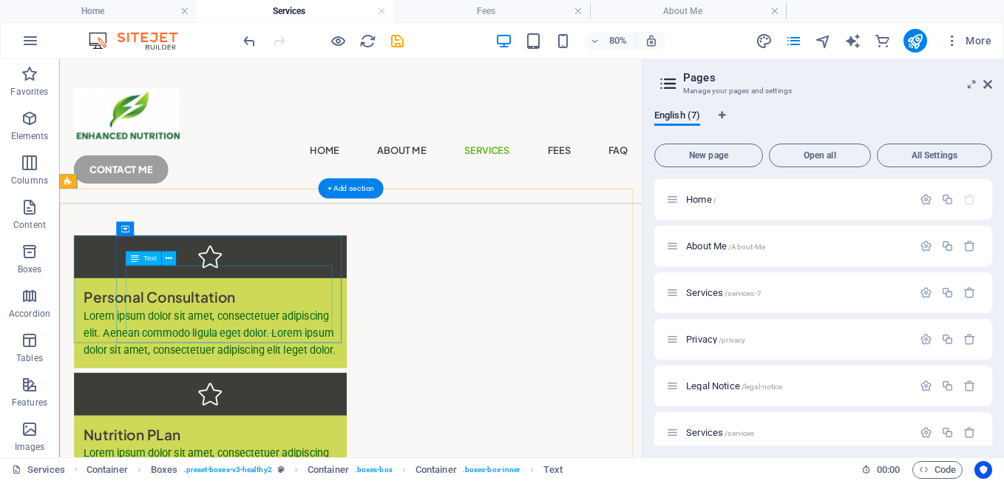
click at [238, 370] on div "Lorem ipsum dolor sit amet, consectetuer adipiscing elit. Aenean commodo ligula…" at bounding box center [247, 402] width 317 height 64
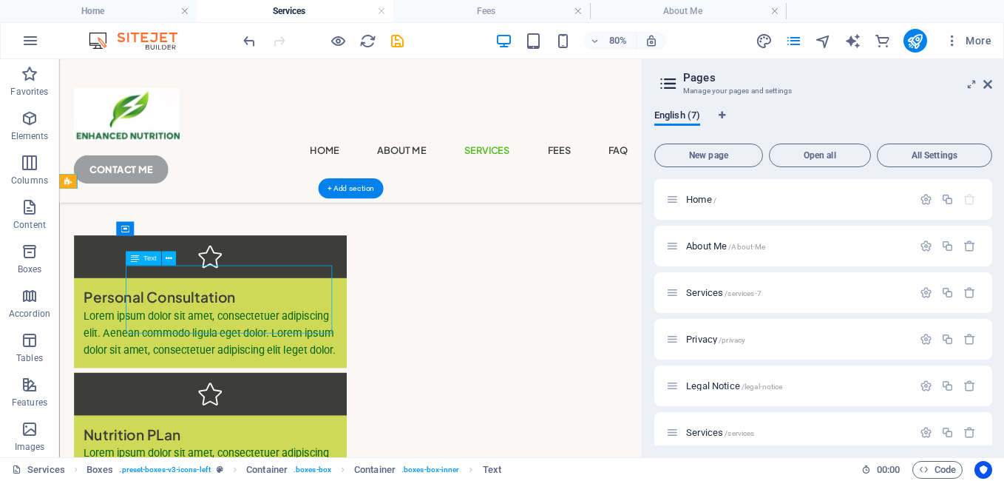
click at [238, 370] on div "Lorem ipsum dolor sit amet, consectetuer adipiscing elit. Aenean commodo ligula…" at bounding box center [247, 402] width 317 height 64
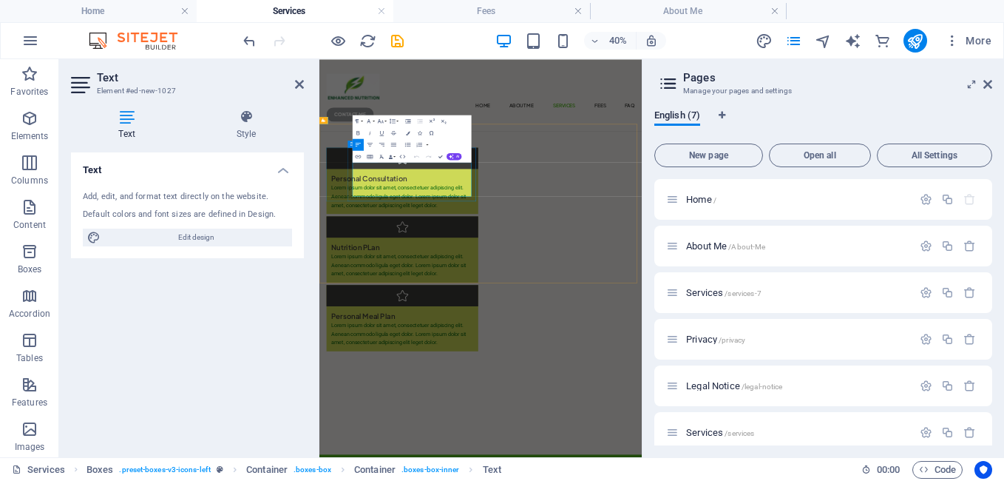
click at [609, 390] on p "Lorem ipsum dolor sit amet, consectetuer adipiscing elit. Aenean commodo ligula…" at bounding box center [527, 402] width 356 height 64
drag, startPoint x: 609, startPoint y: 390, endPoint x: 596, endPoint y: 220, distance: 169.9
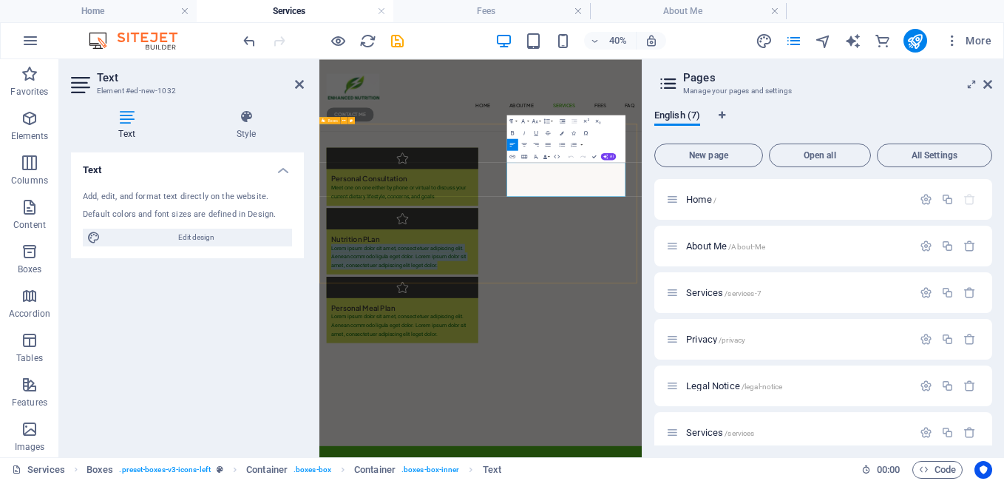
drag, startPoint x: 952, startPoint y: 399, endPoint x: 650, endPoint y: 260, distance: 332.2
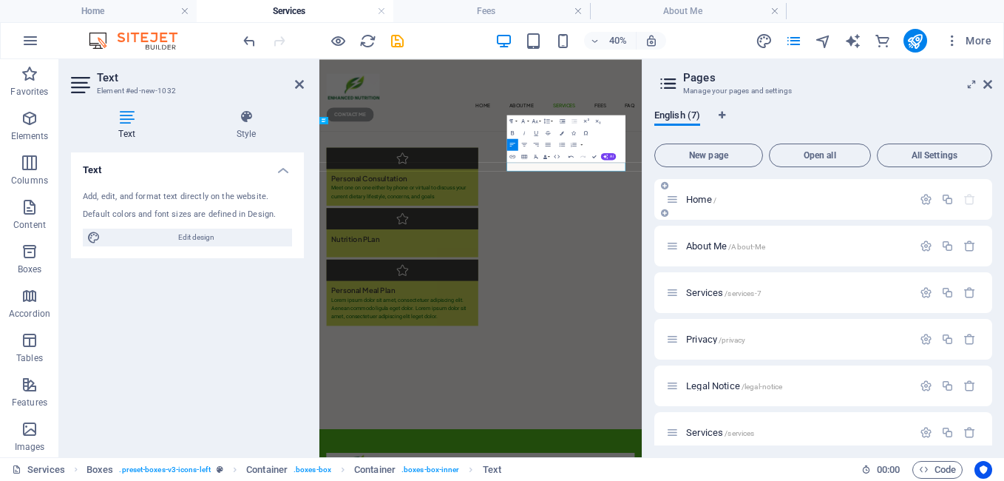
click at [703, 197] on span "Home /" at bounding box center [701, 199] width 30 height 11
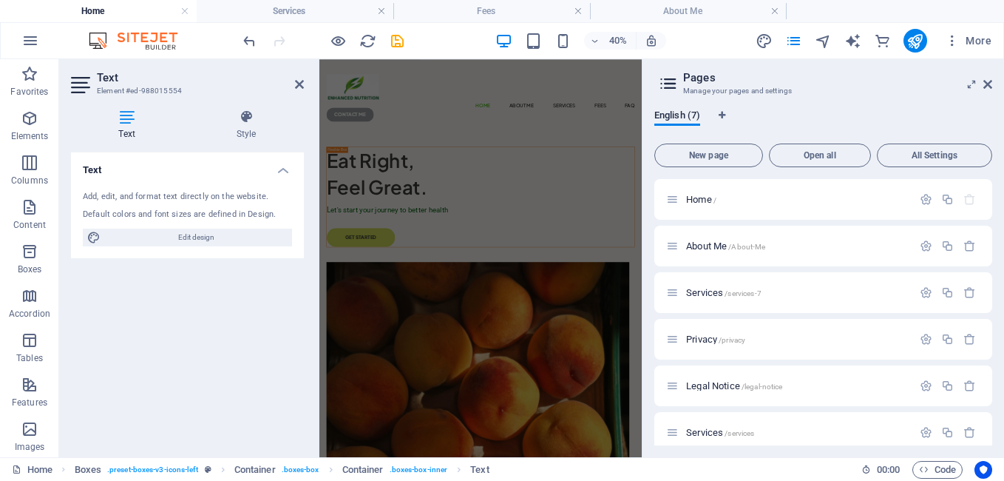
scroll to position [3111, 0]
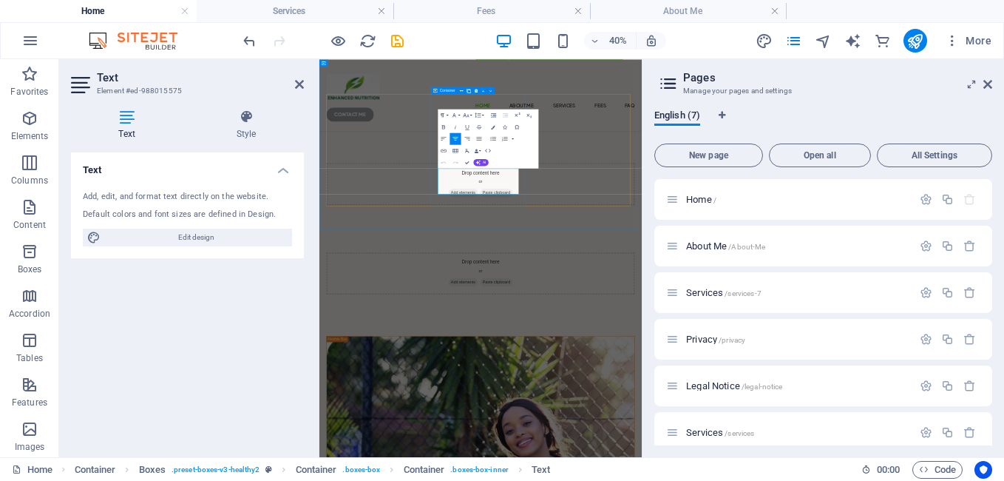
drag, startPoint x: 824, startPoint y: 390, endPoint x: 864, endPoint y: 218, distance: 176.3
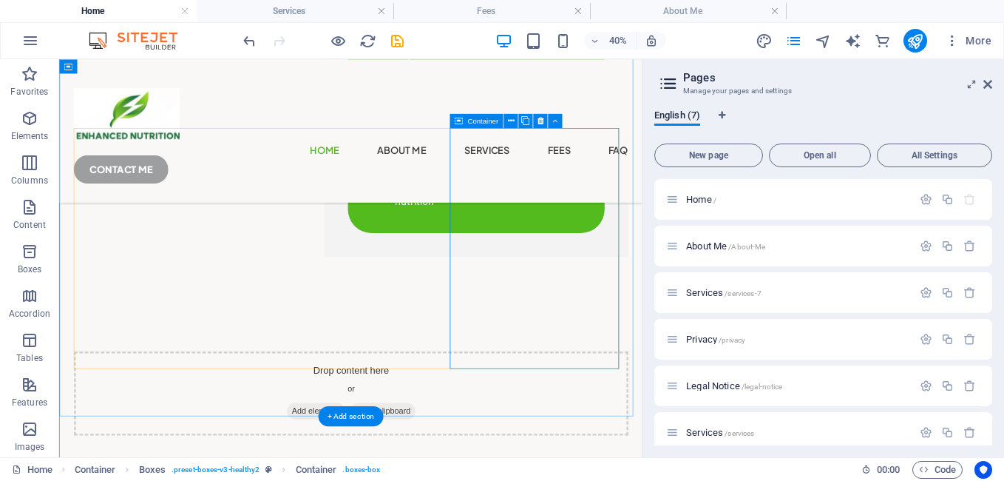
scroll to position [3099, 0]
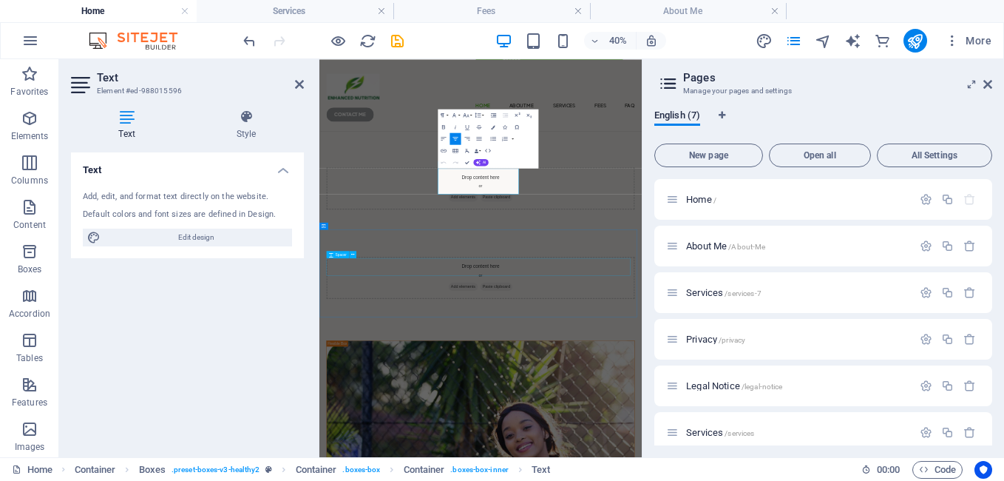
scroll to position [3111, 0]
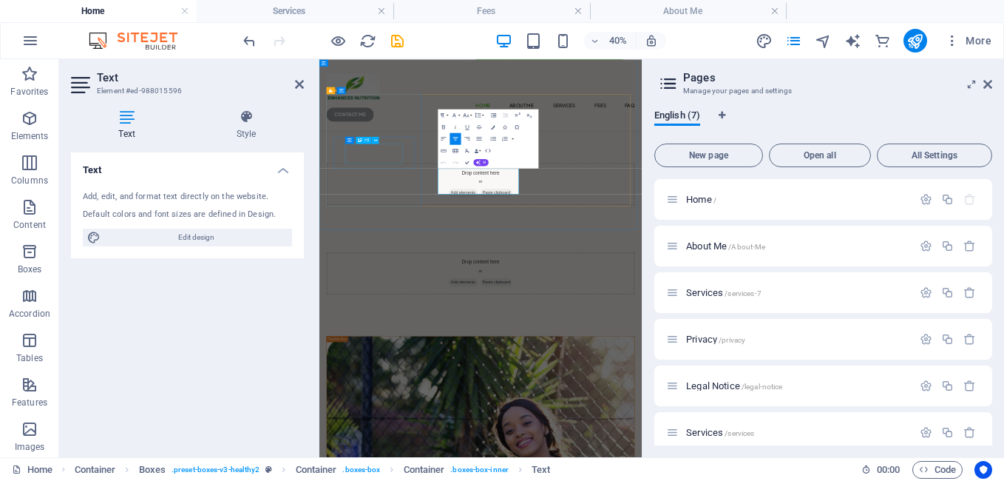
drag, startPoint x: 776, startPoint y: 382, endPoint x: 467, endPoint y: 301, distance: 318.9
click at [699, 288] on span "Services /services-7" at bounding box center [723, 292] width 75 height 11
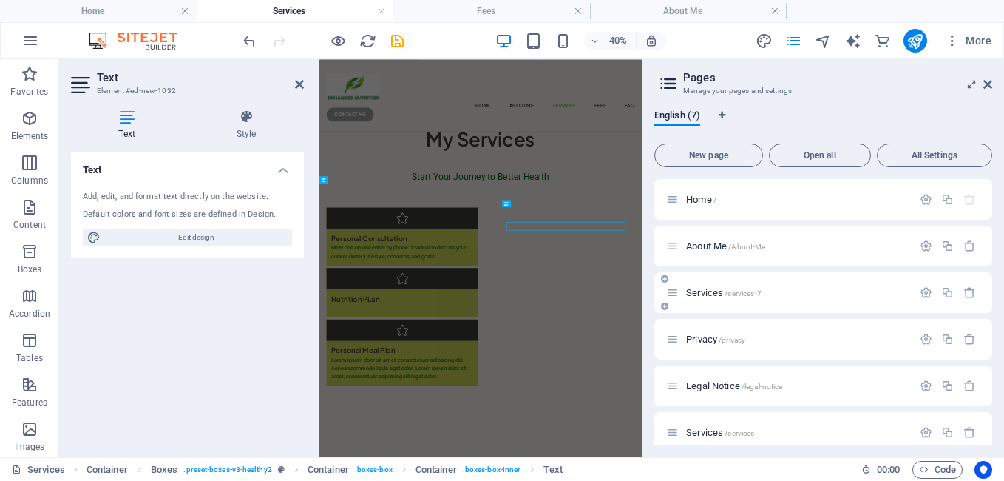
scroll to position [149, 0]
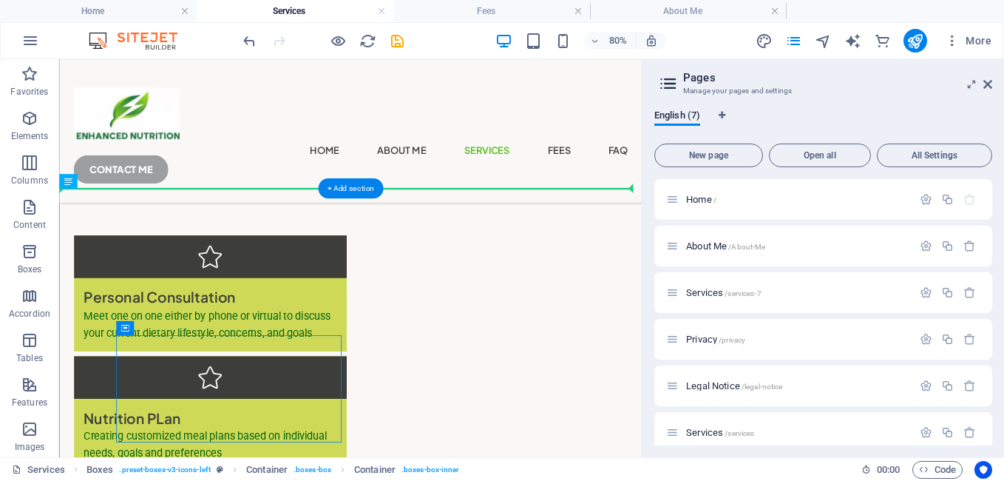
drag, startPoint x: 334, startPoint y: 527, endPoint x: 331, endPoint y: 222, distance: 304.7
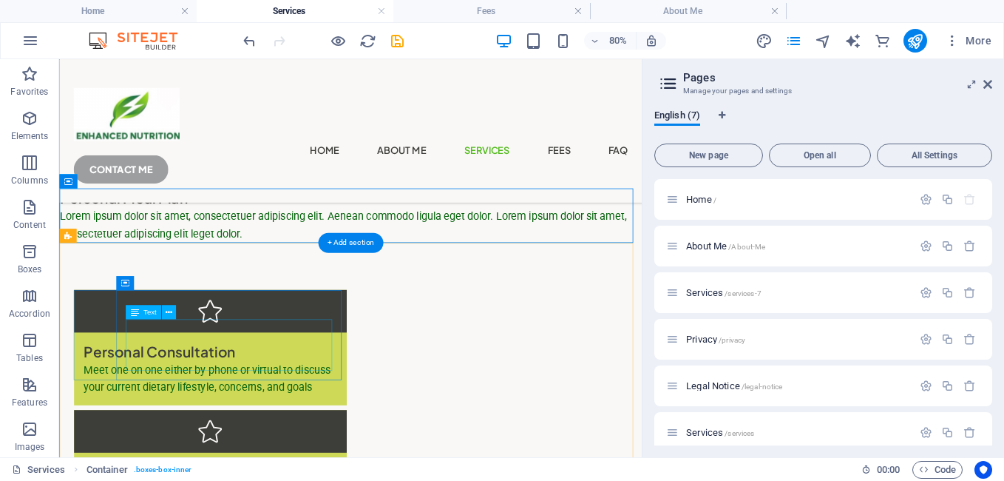
click at [270, 437] on div "Meet one on one either by phone or virtual to discuss your current dietary life…" at bounding box center [247, 458] width 317 height 43
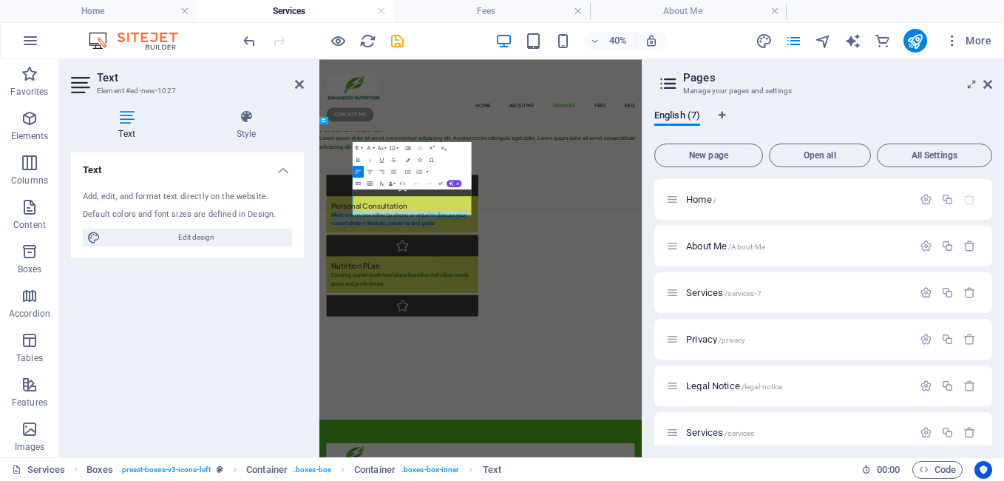
drag, startPoint x: 476, startPoint y: 438, endPoint x: 617, endPoint y: 245, distance: 239.2
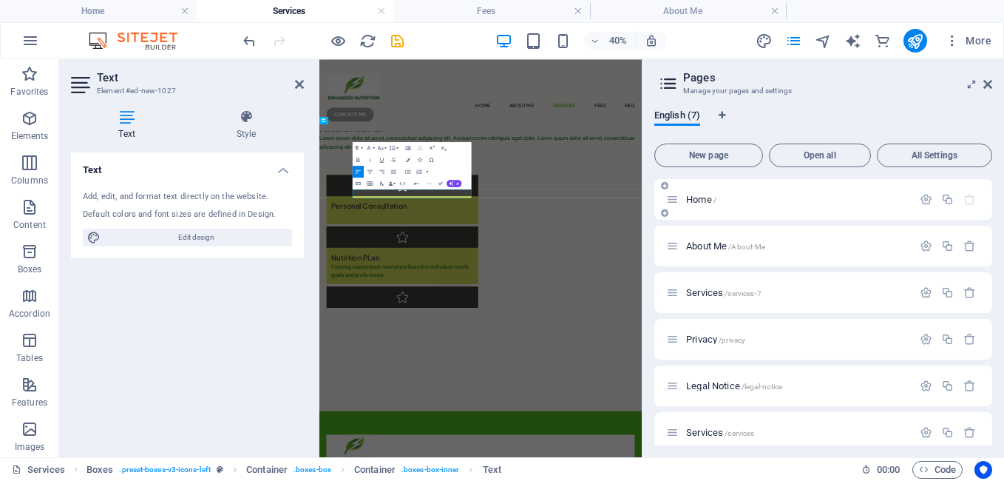
click at [708, 197] on span "Home /" at bounding box center [701, 199] width 30 height 11
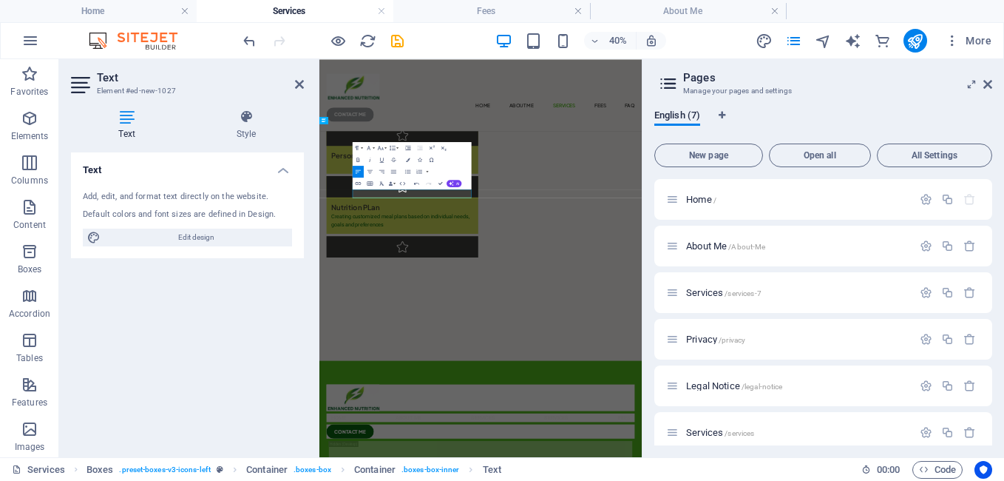
scroll to position [0, 0]
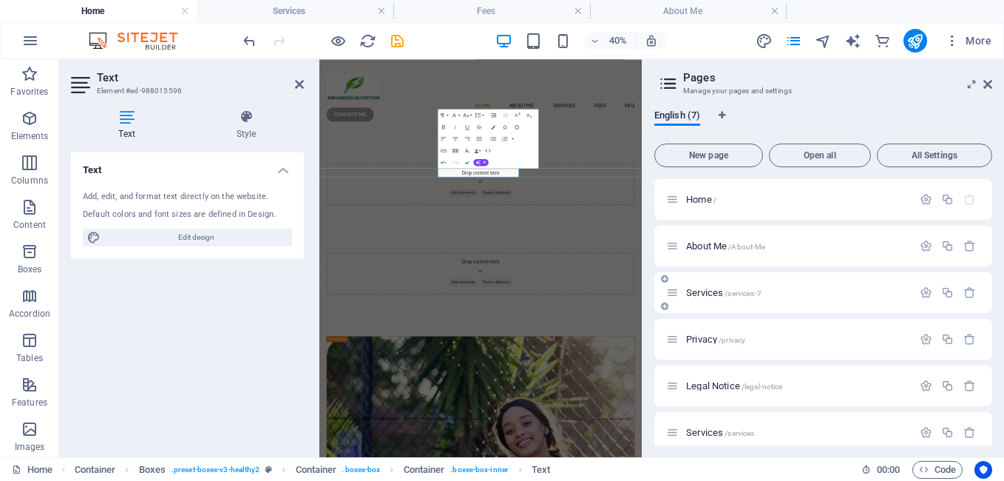
click at [710, 294] on span "Services /services-7" at bounding box center [723, 292] width 75 height 11
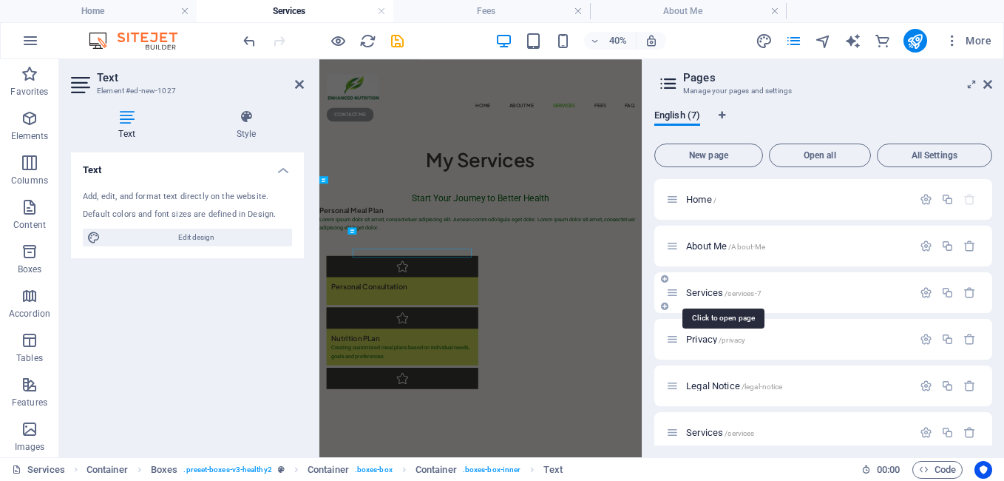
scroll to position [149, 0]
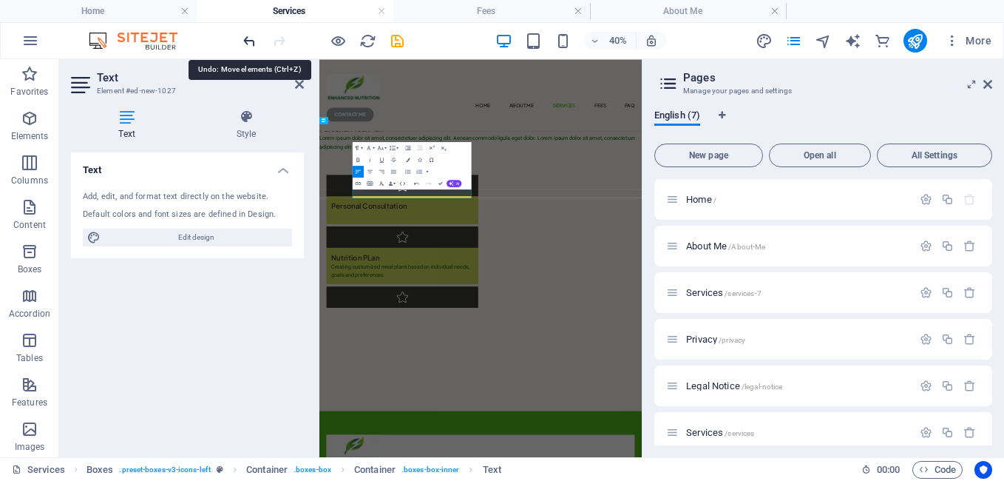
click at [249, 39] on icon "undo" at bounding box center [249, 41] width 17 height 17
click at [251, 42] on icon "undo" at bounding box center [249, 41] width 17 height 17
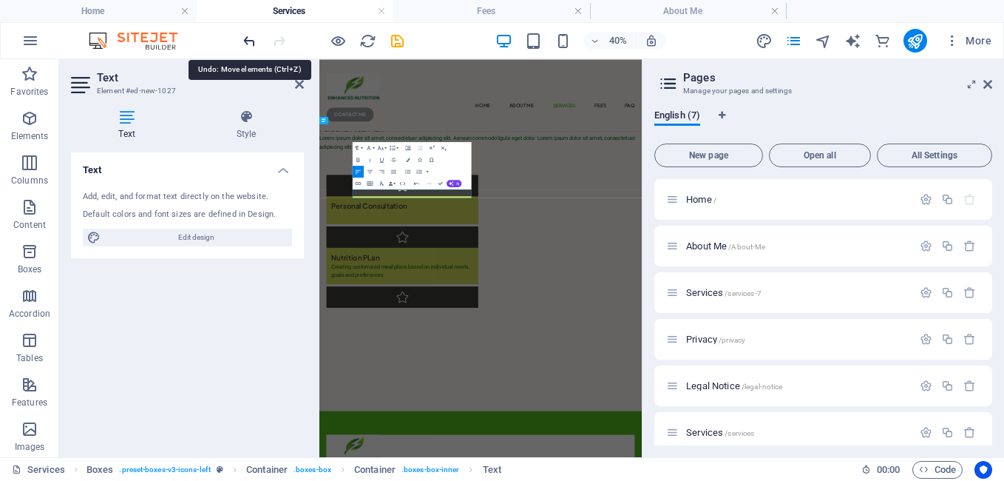
click at [251, 42] on icon "undo" at bounding box center [249, 41] width 17 height 17
click at [712, 245] on span "About Me /About-Me" at bounding box center [725, 245] width 79 height 11
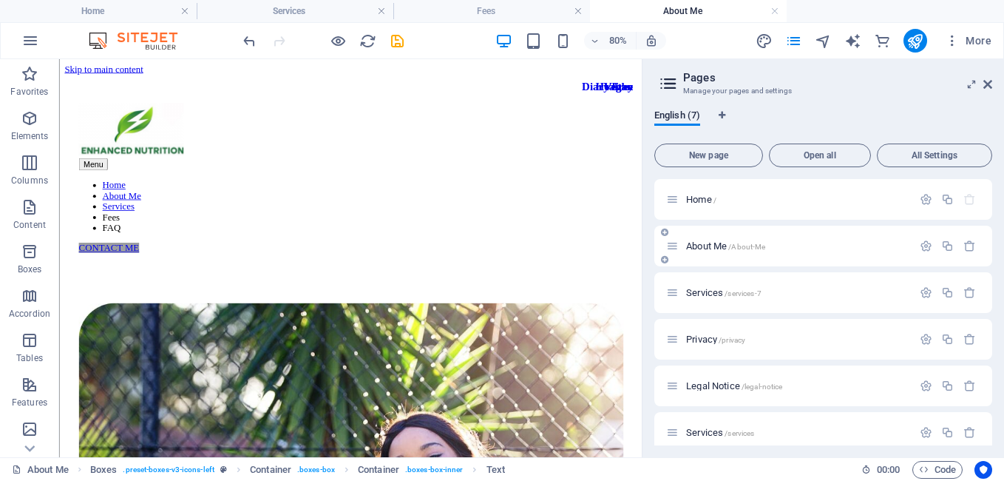
scroll to position [1036, 0]
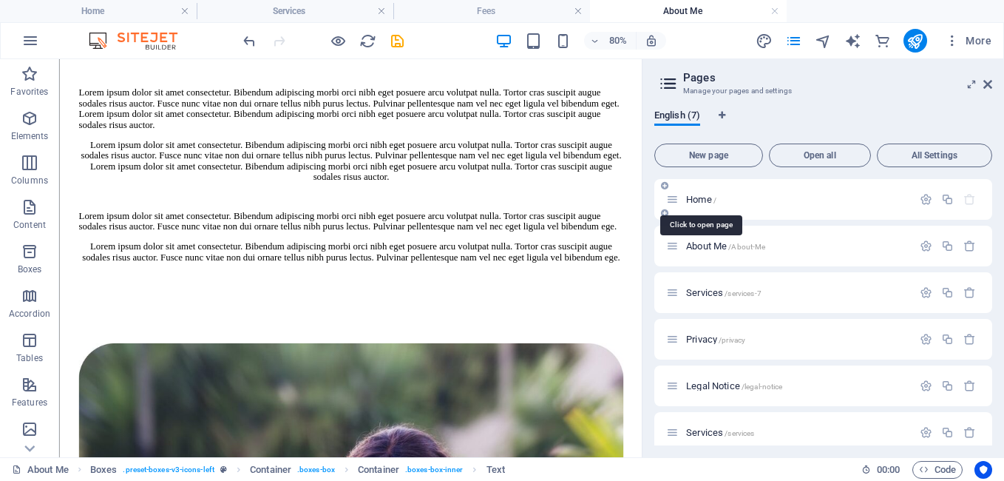
click at [697, 200] on span "Home /" at bounding box center [701, 199] width 30 height 11
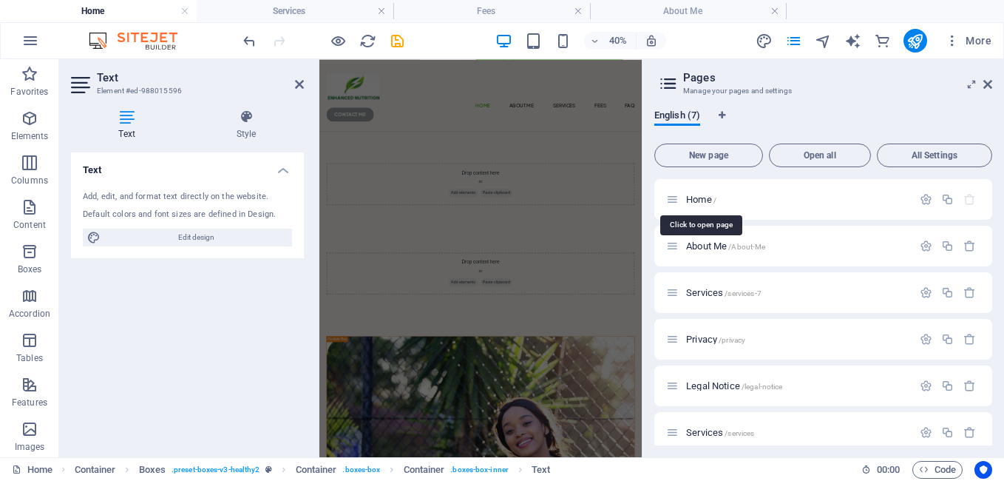
scroll to position [0, 0]
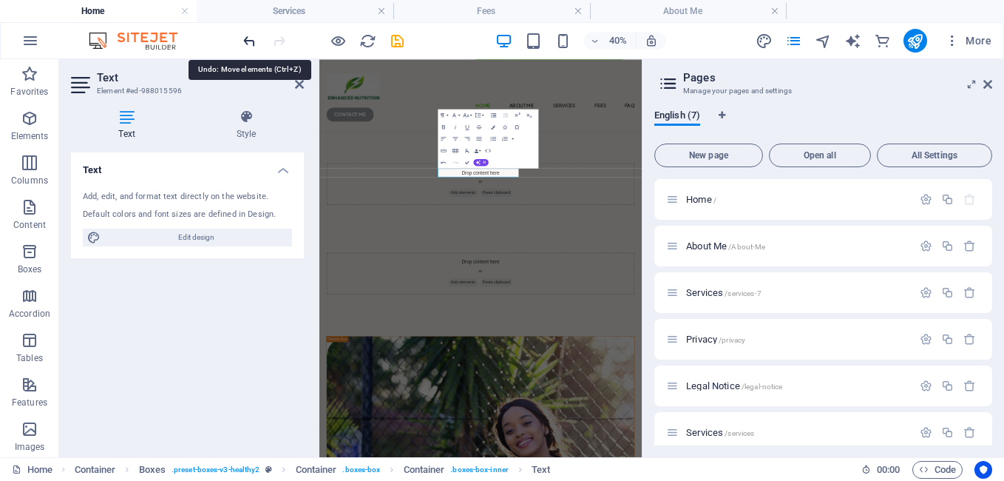
click at [247, 40] on icon "undo" at bounding box center [249, 41] width 17 height 17
click at [248, 41] on icon "undo" at bounding box center [249, 41] width 17 height 17
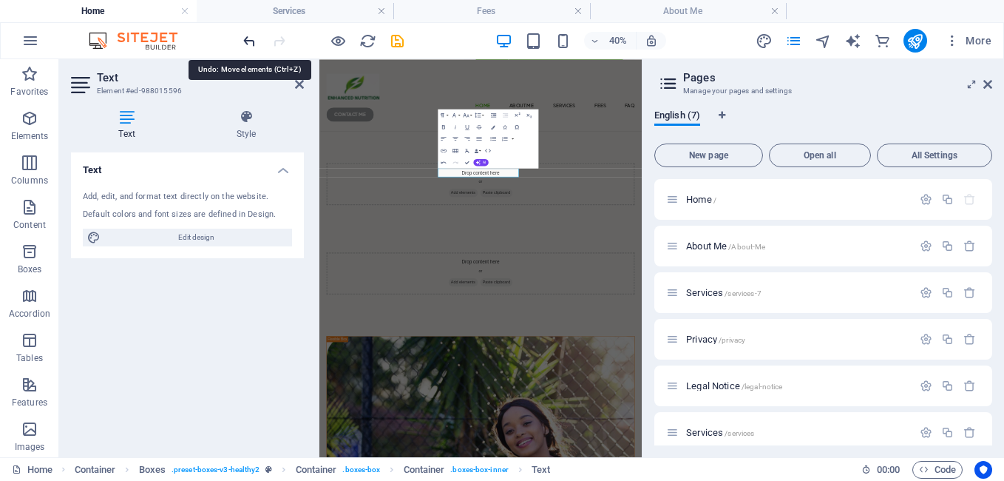
click at [248, 41] on icon "undo" at bounding box center [249, 41] width 17 height 17
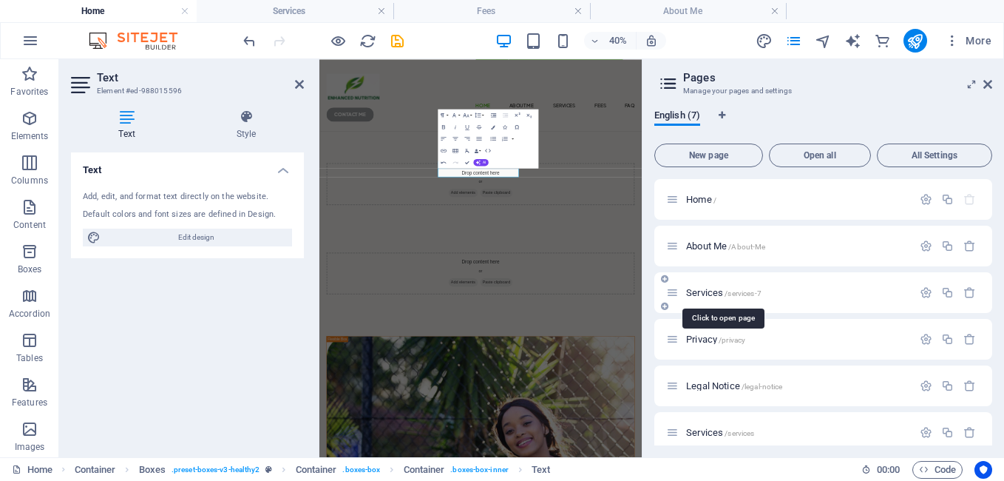
click at [710, 290] on span "Services /services-7" at bounding box center [723, 292] width 75 height 11
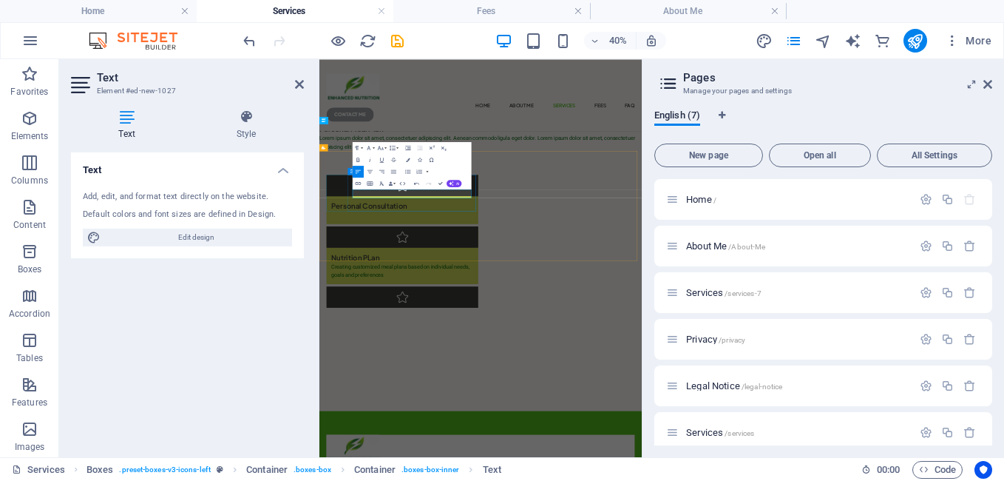
click at [478, 437] on p at bounding box center [527, 447] width 356 height 21
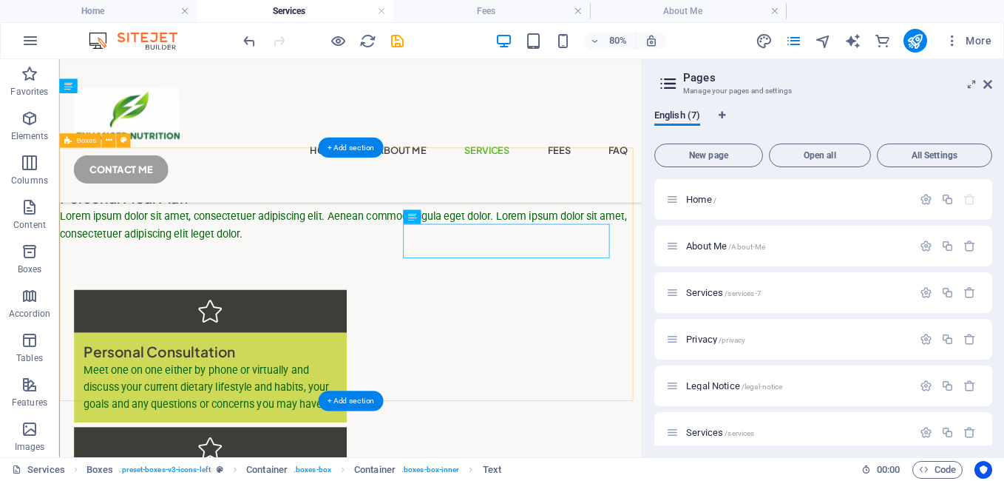
scroll to position [297, 0]
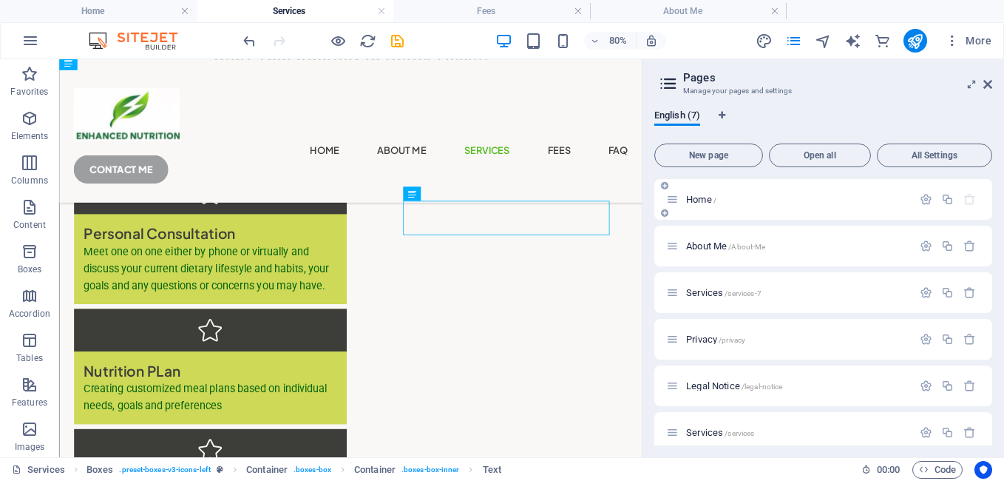
click at [703, 198] on span "Home /" at bounding box center [701, 199] width 30 height 11
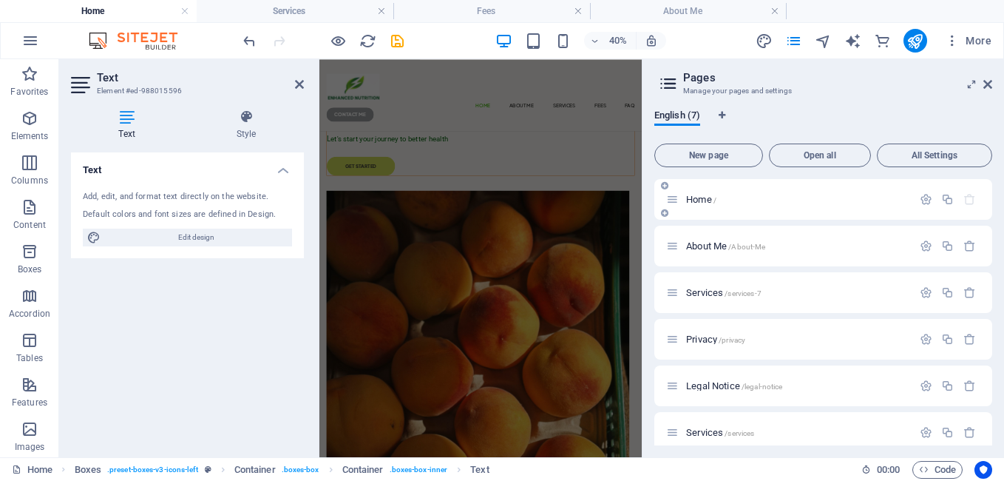
scroll to position [3111, 0]
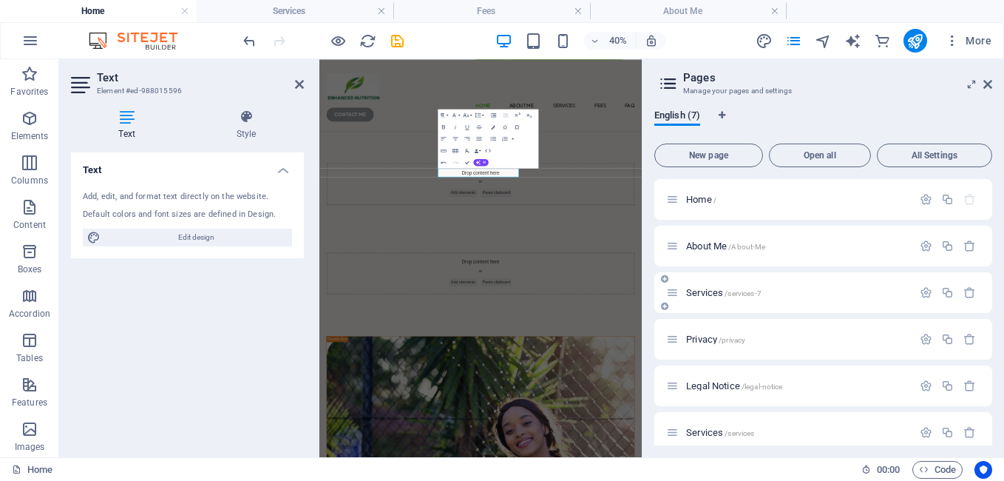
click at [709, 289] on span "Services /services-7" at bounding box center [723, 292] width 75 height 11
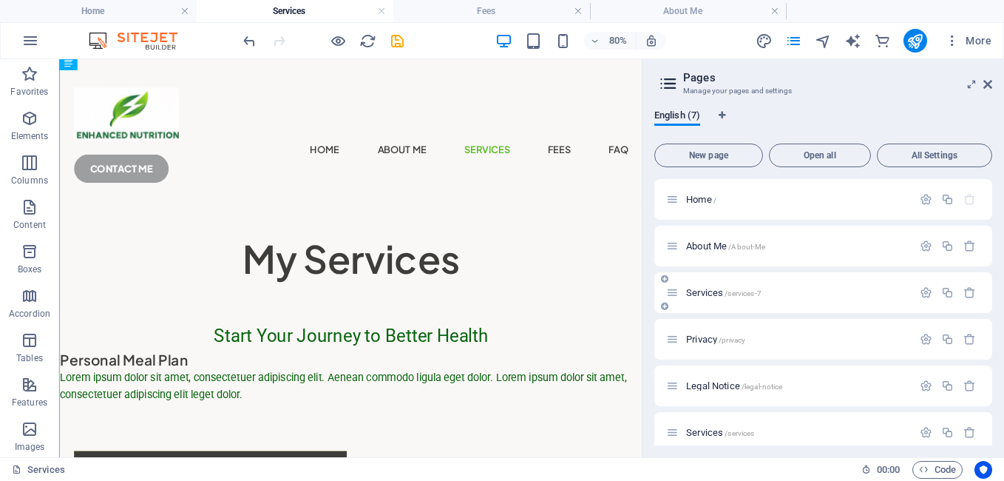
scroll to position [297, 0]
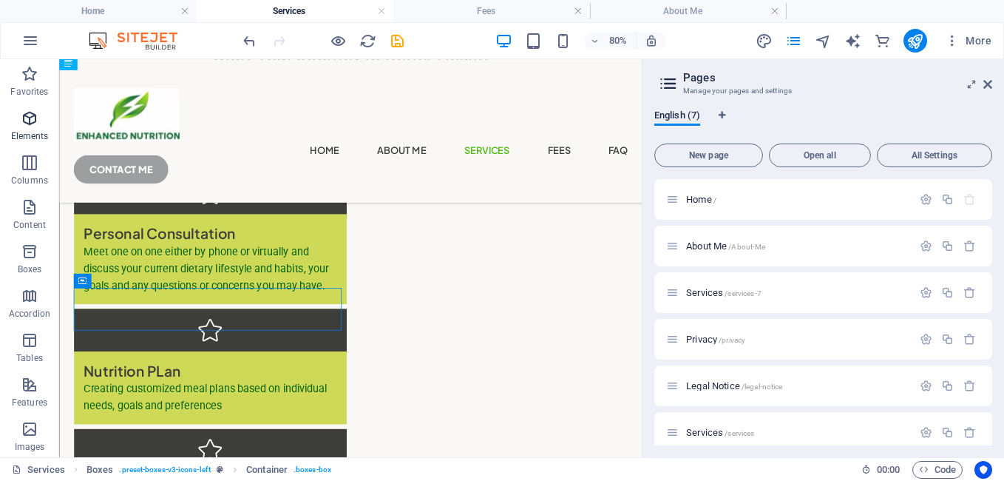
click at [27, 122] on icon "button" at bounding box center [30, 118] width 18 height 18
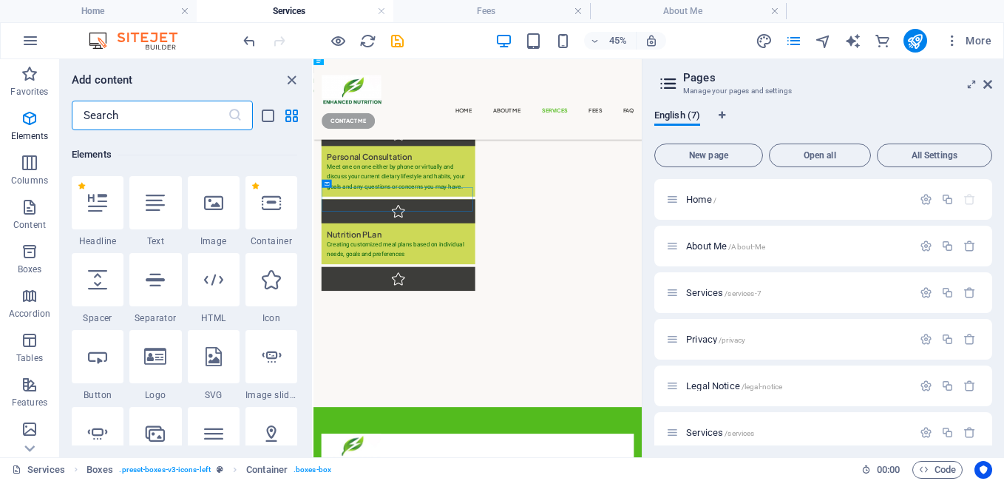
scroll to position [158, 0]
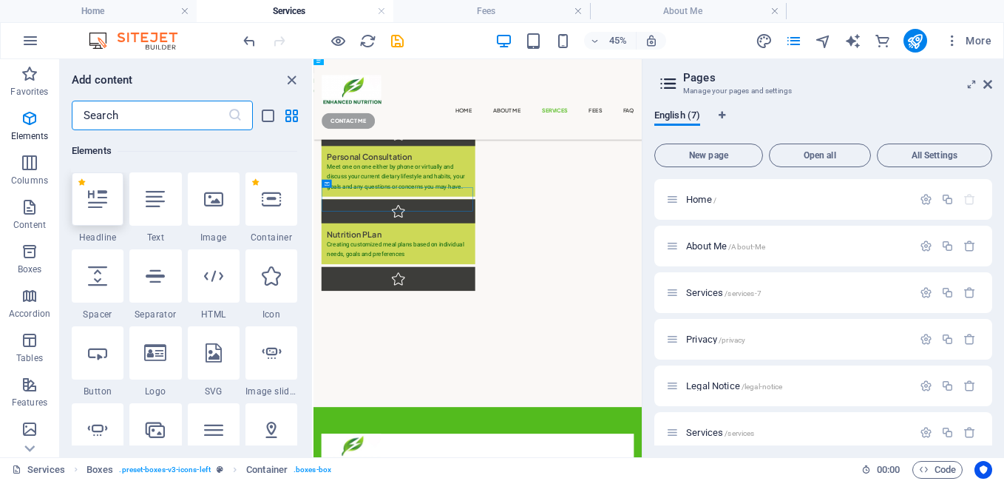
click at [94, 200] on icon at bounding box center [97, 198] width 19 height 19
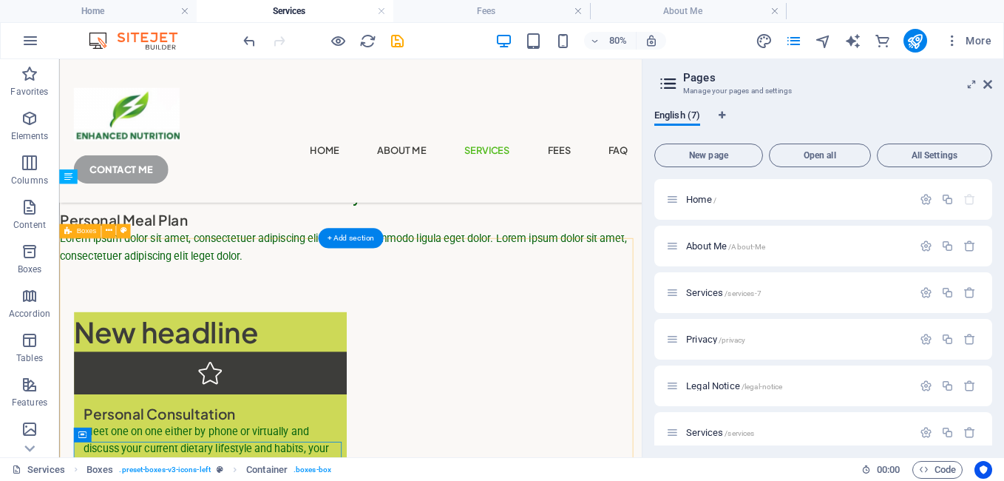
scroll to position [114, 0]
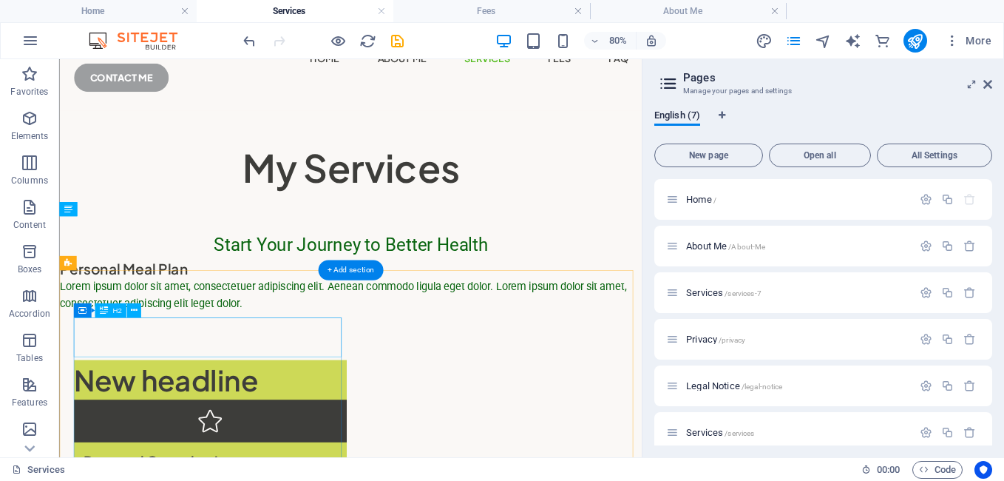
click at [198, 435] on div "New headline" at bounding box center [247, 460] width 341 height 50
drag, startPoint x: 143, startPoint y: 374, endPoint x: 220, endPoint y: 409, distance: 83.7
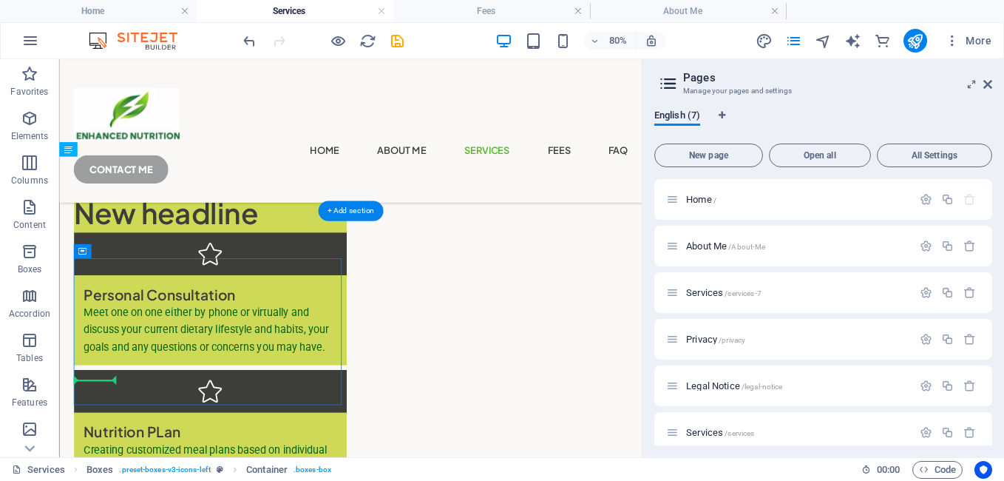
scroll to position [416, 0]
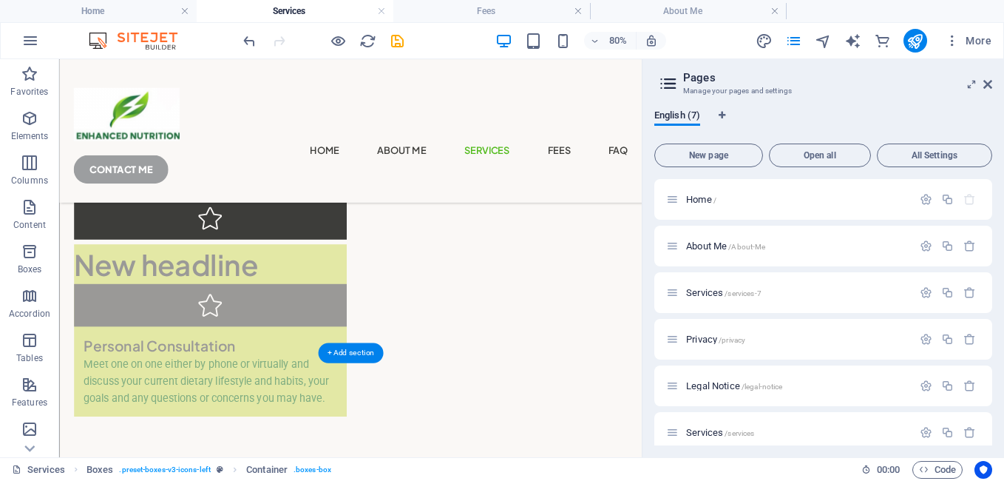
drag, startPoint x: 141, startPoint y: 311, endPoint x: 131, endPoint y: 293, distance: 20.8
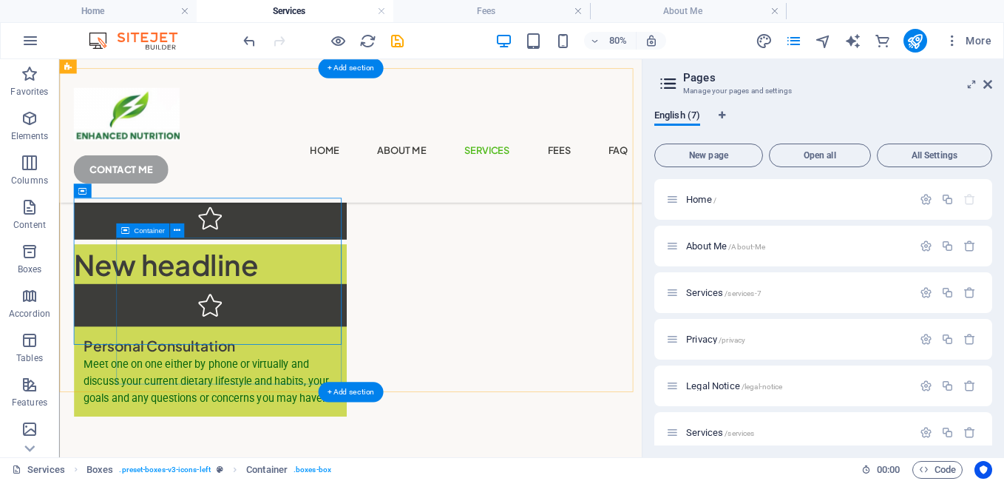
scroll to position [268, 0]
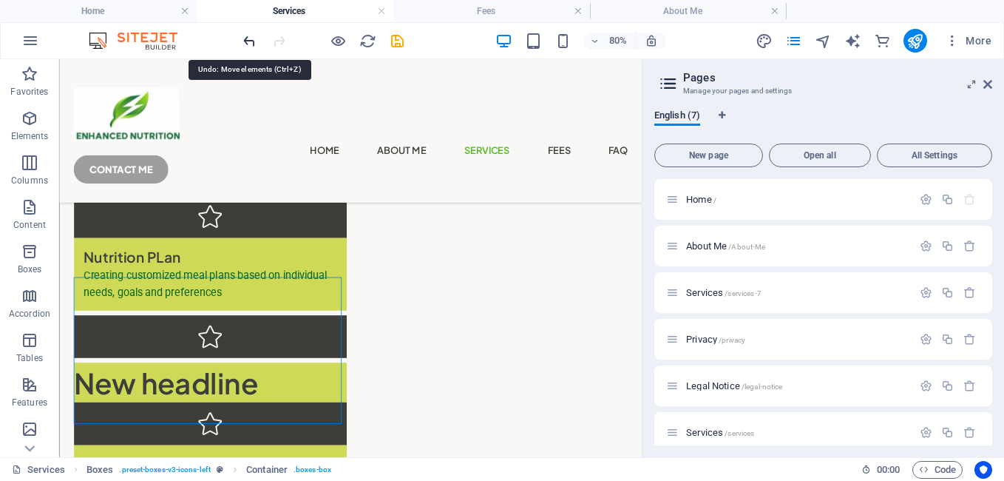
click at [251, 41] on icon "undo" at bounding box center [249, 41] width 17 height 17
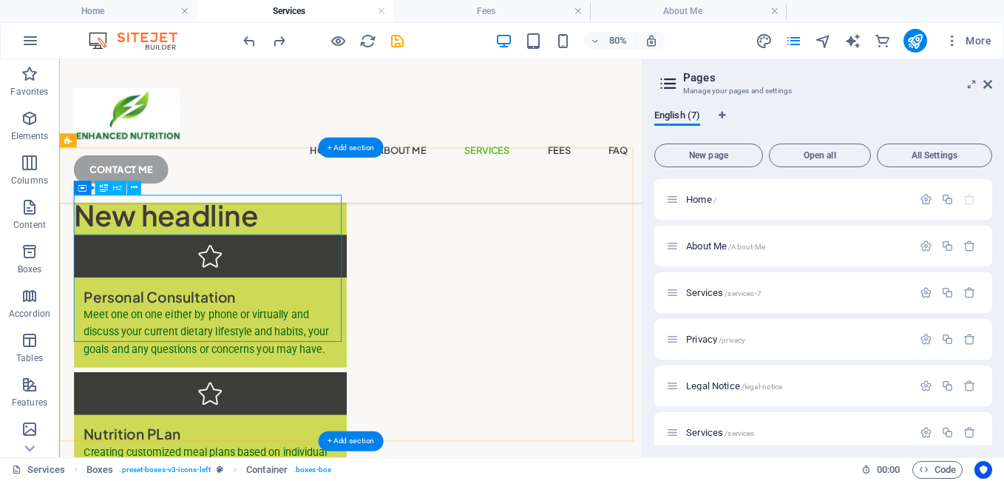
click at [224, 260] on div "New headline" at bounding box center [247, 254] width 341 height 50
click at [130, 183] on button at bounding box center [133, 187] width 14 height 14
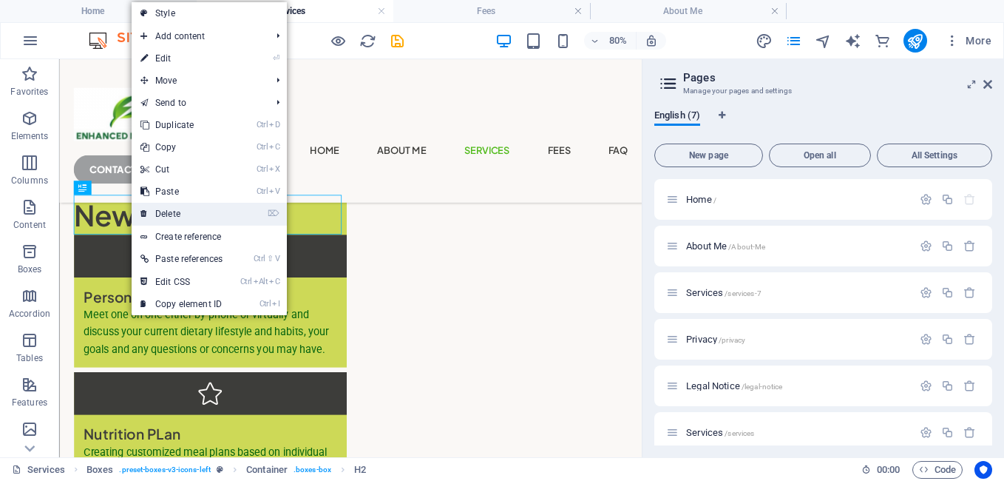
click at [172, 211] on link "⌦ Delete" at bounding box center [182, 214] width 100 height 22
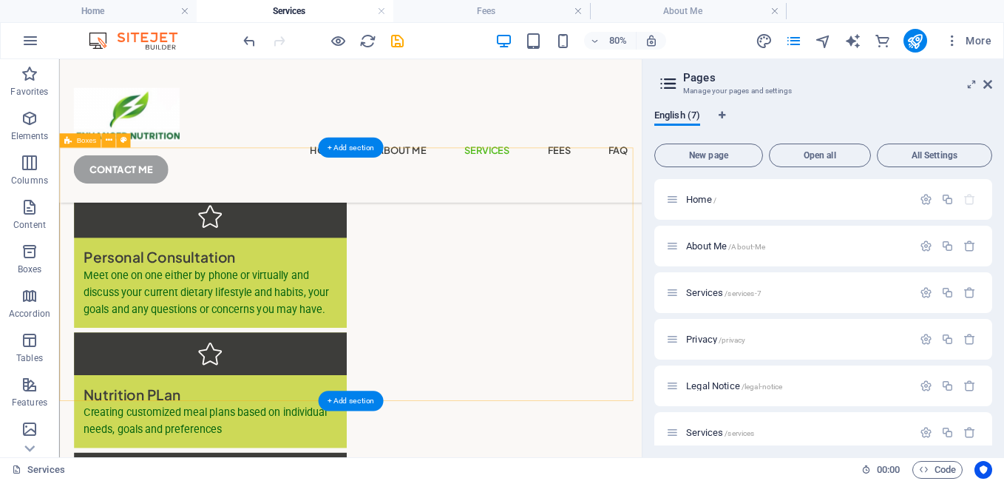
click at [185, 430] on div "Personal Consultation Meet one on one either by phone or virtually and discuss …" at bounding box center [423, 415] width 728 height 493
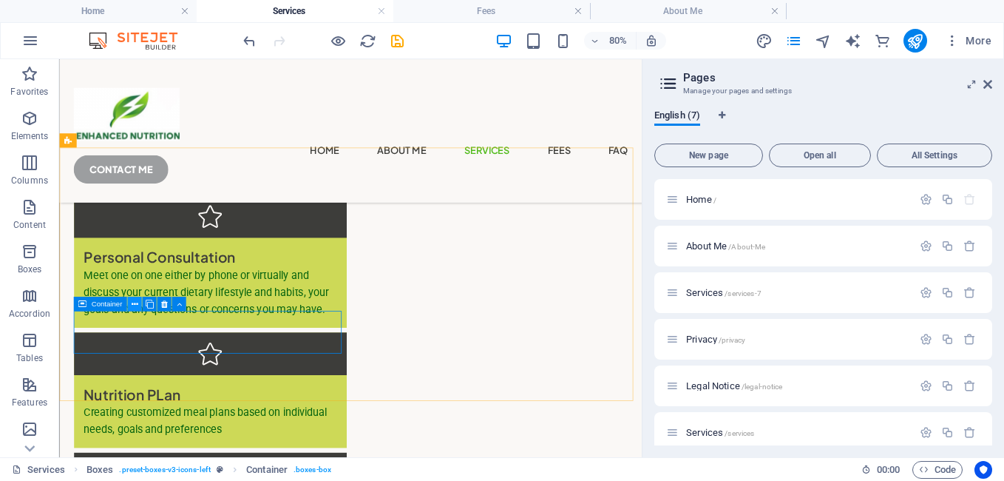
click at [135, 302] on icon at bounding box center [134, 303] width 7 height 13
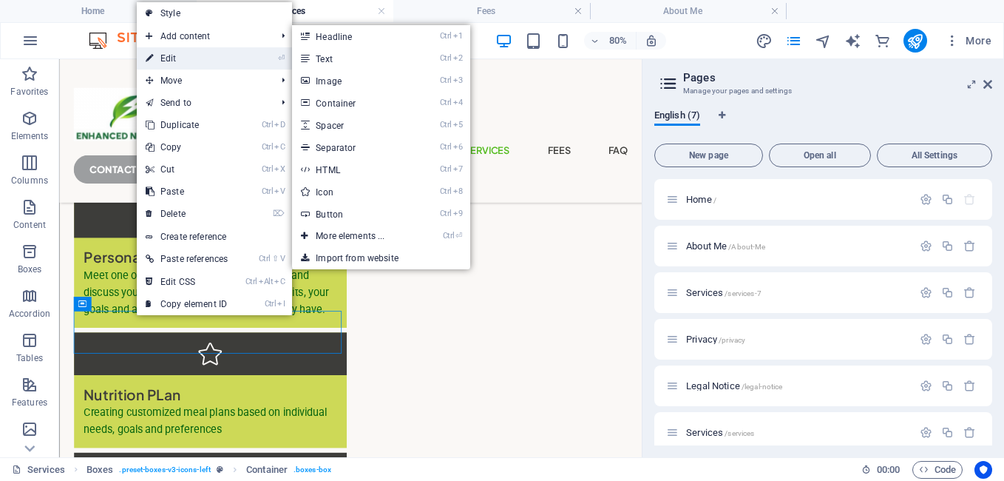
click at [163, 54] on link "⏎ Edit" at bounding box center [187, 58] width 100 height 22
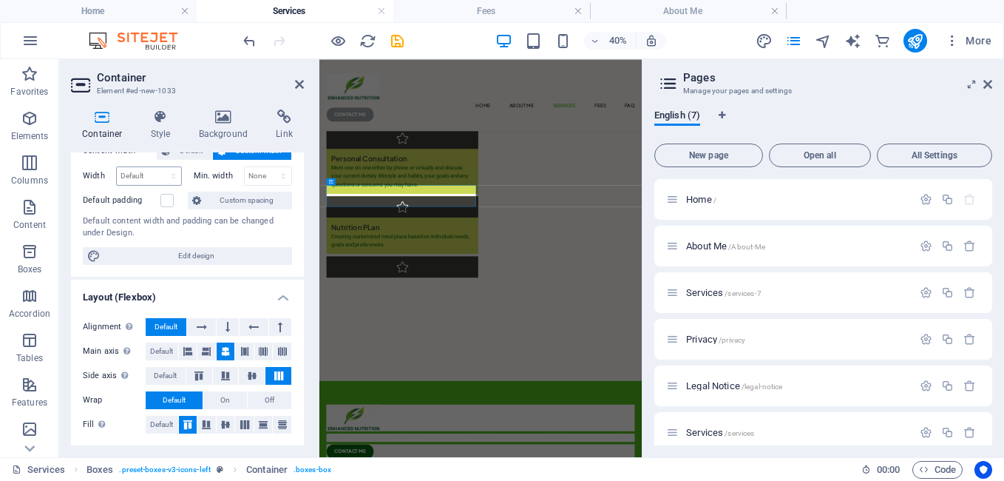
scroll to position [74, 0]
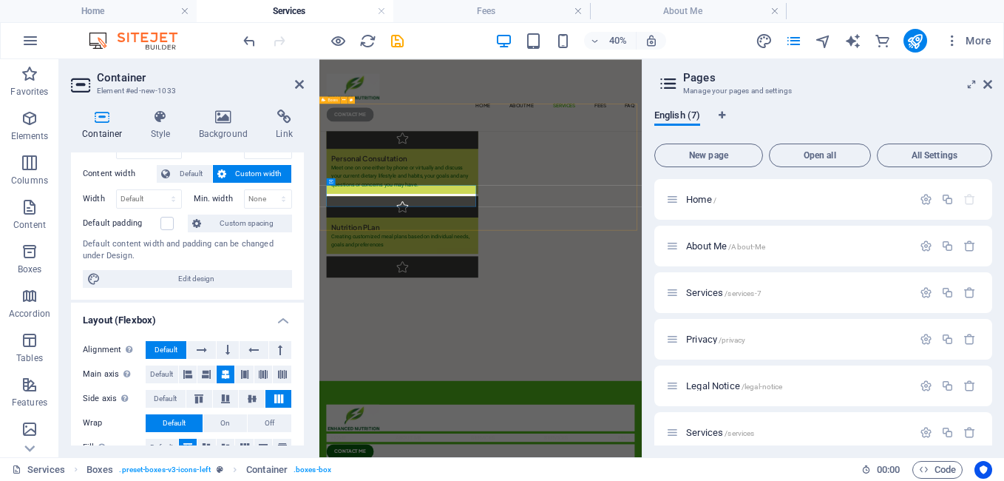
click at [828, 449] on div "Personal Consultation Meet one on one either by phone or virtually and discuss …" at bounding box center [722, 415] width 806 height 493
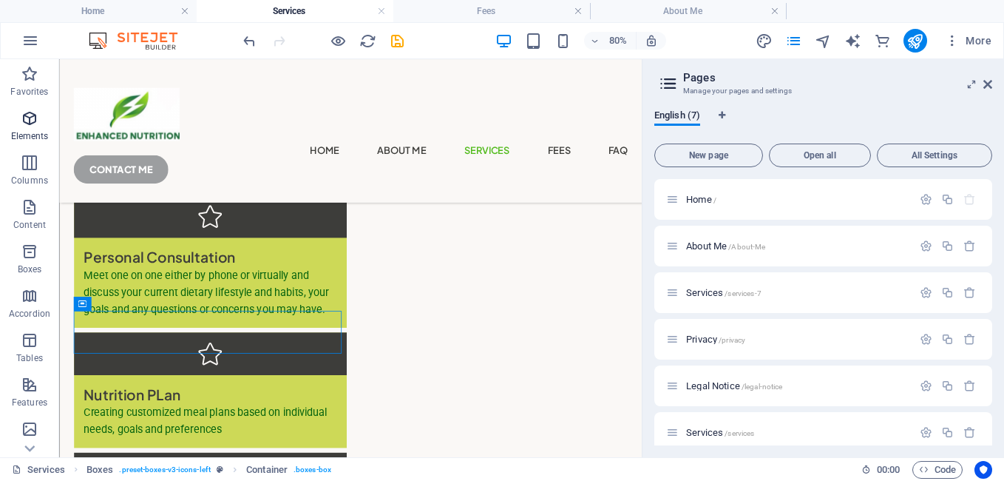
click at [37, 119] on icon "button" at bounding box center [30, 118] width 18 height 18
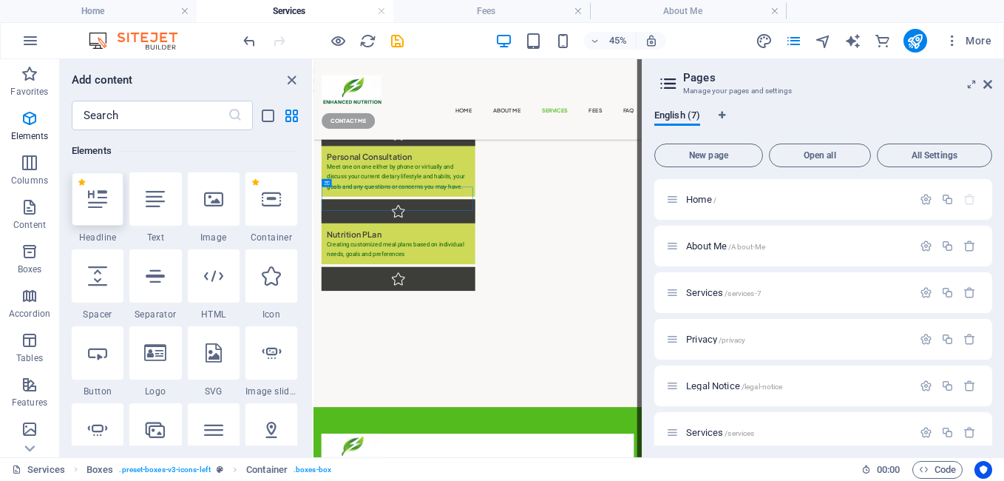
scroll to position [298, 0]
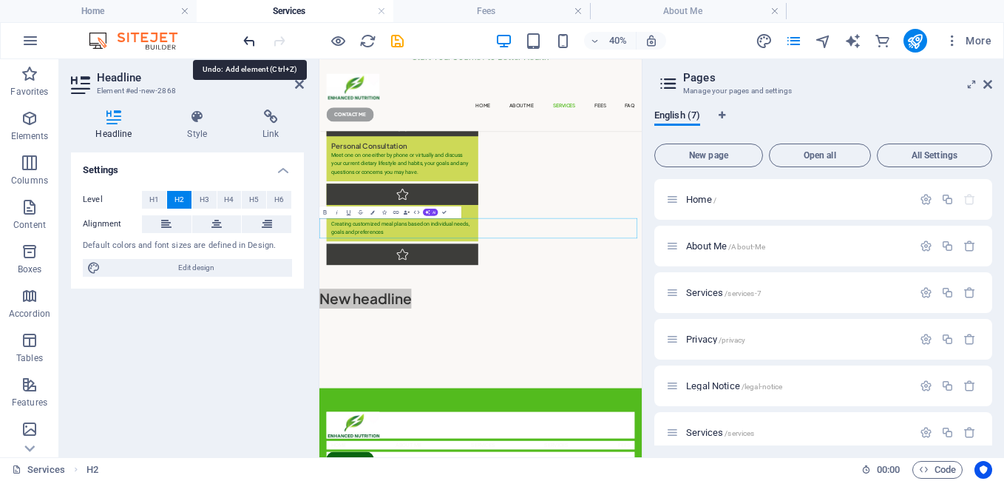
click at [247, 40] on icon "undo" at bounding box center [249, 41] width 17 height 17
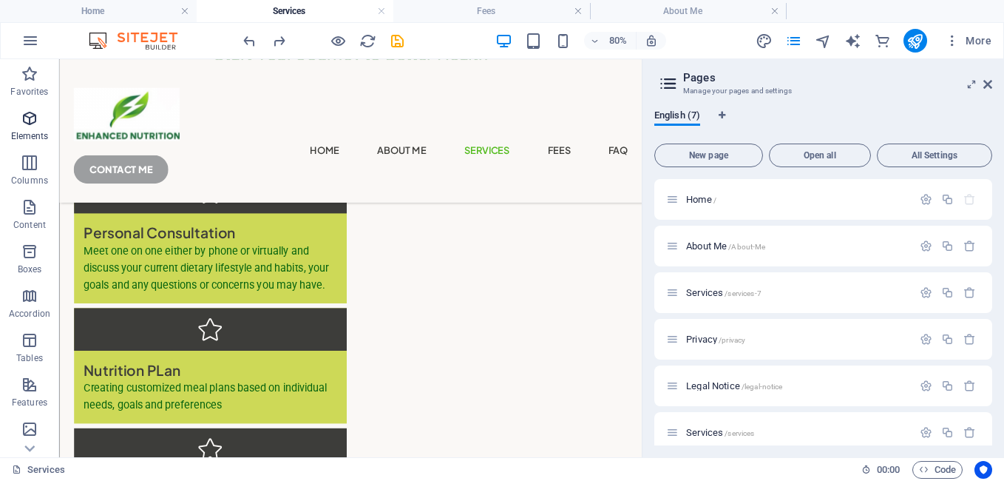
click at [30, 115] on icon "button" at bounding box center [30, 118] width 18 height 18
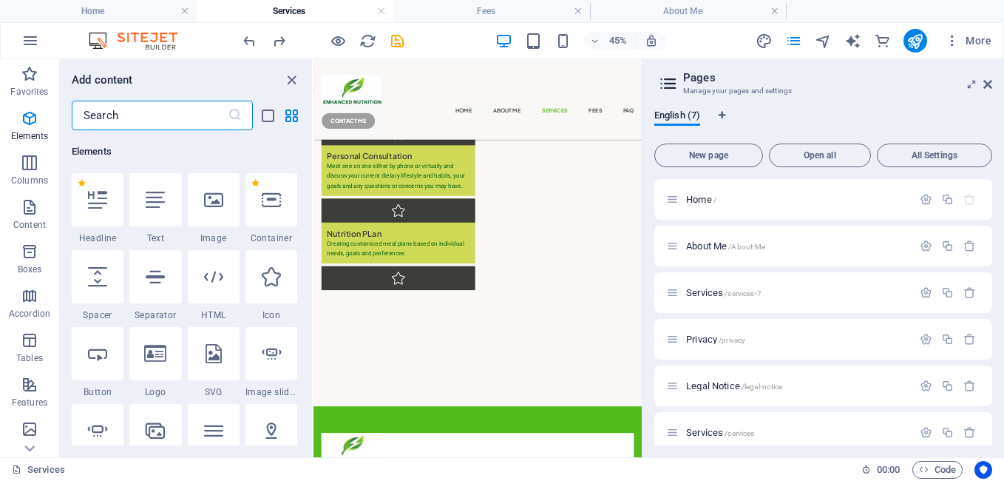
scroll to position [158, 0]
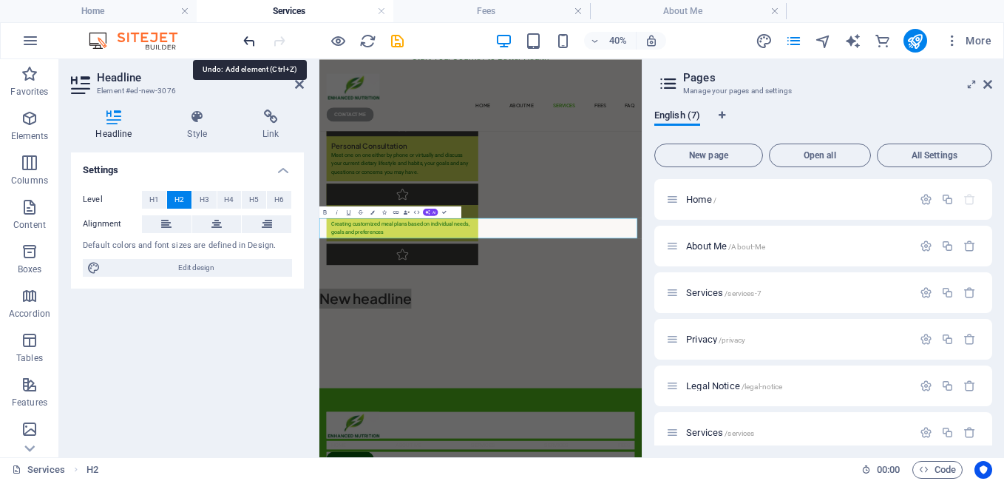
click at [246, 37] on icon "undo" at bounding box center [249, 41] width 17 height 17
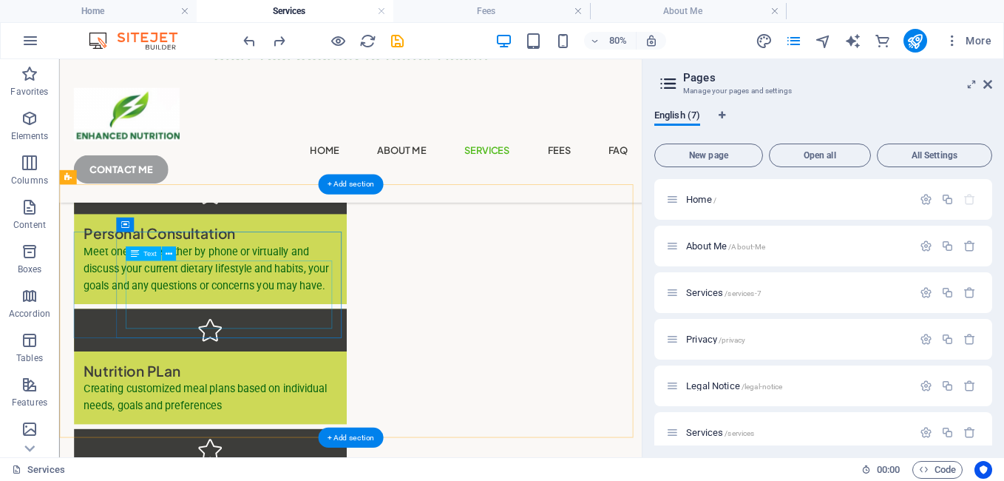
scroll to position [298, 0]
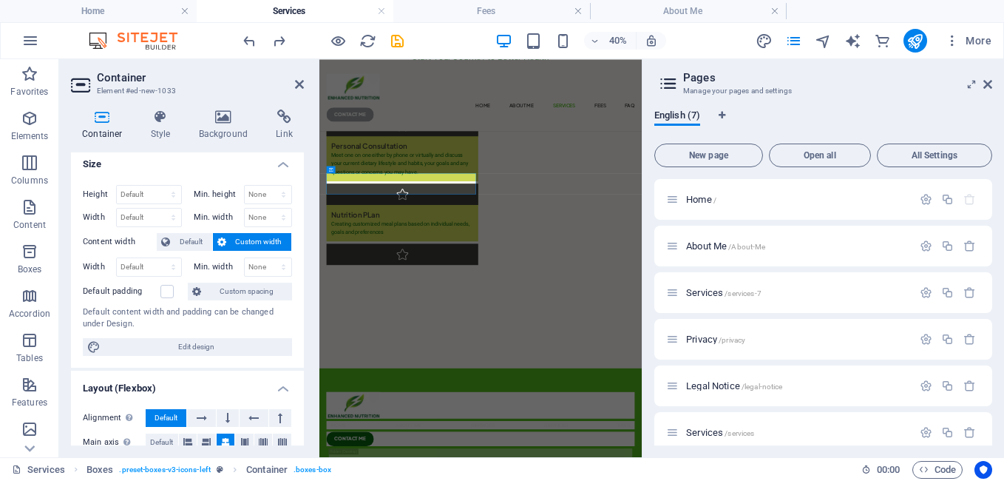
scroll to position [0, 0]
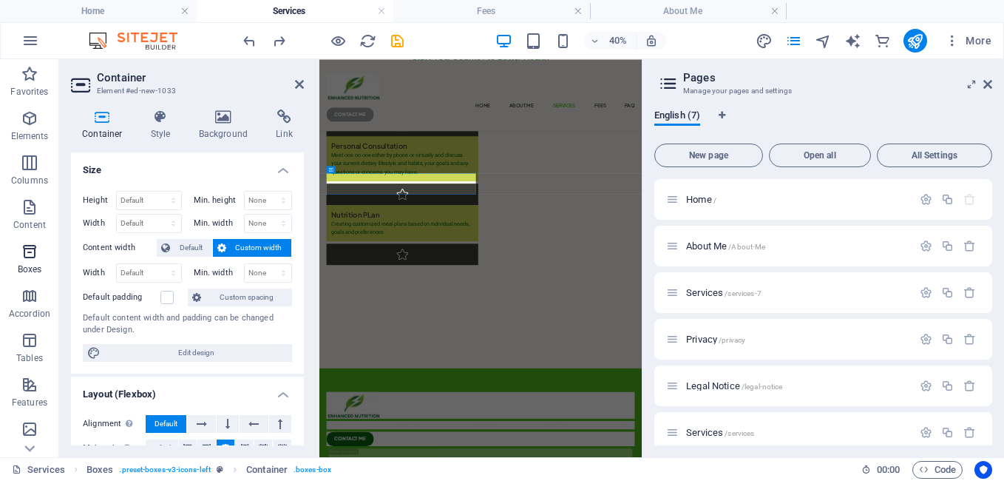
click at [24, 263] on span "Boxes" at bounding box center [29, 260] width 59 height 35
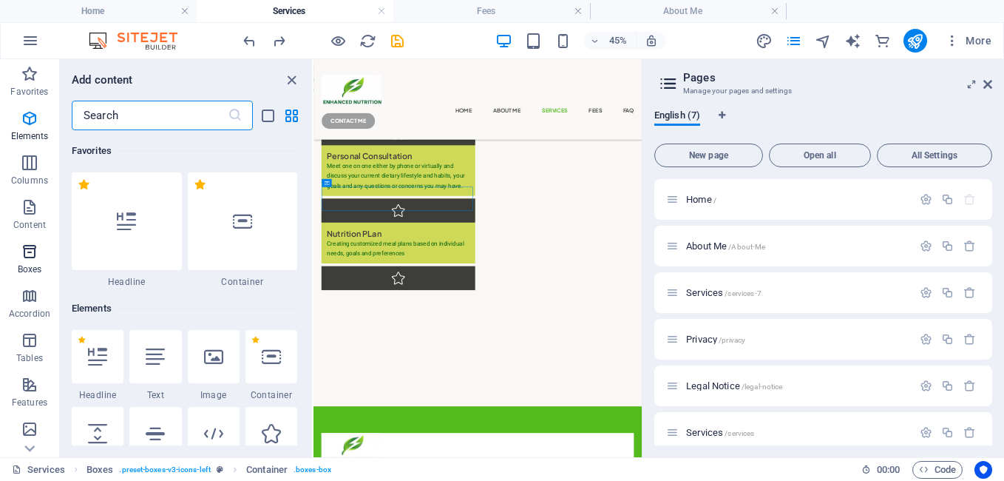
scroll to position [4079, 0]
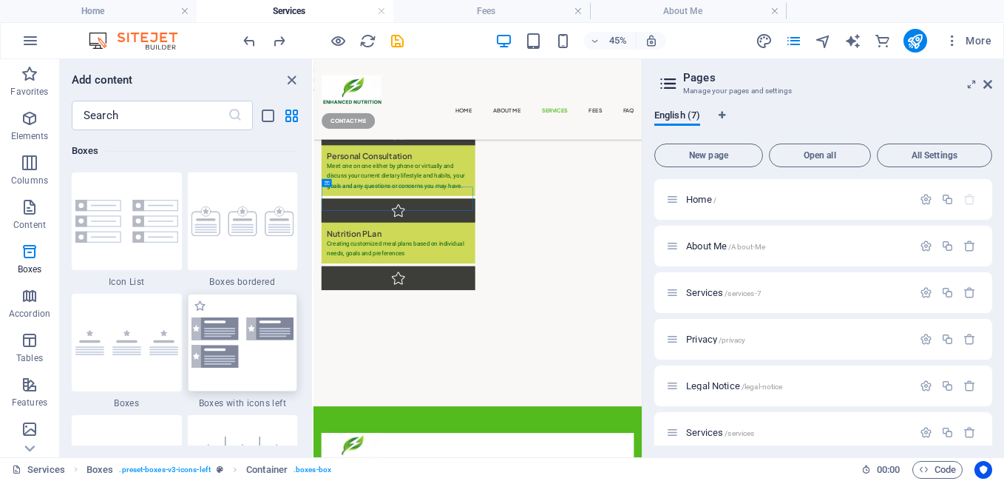
click at [220, 356] on img at bounding box center [243, 342] width 103 height 50
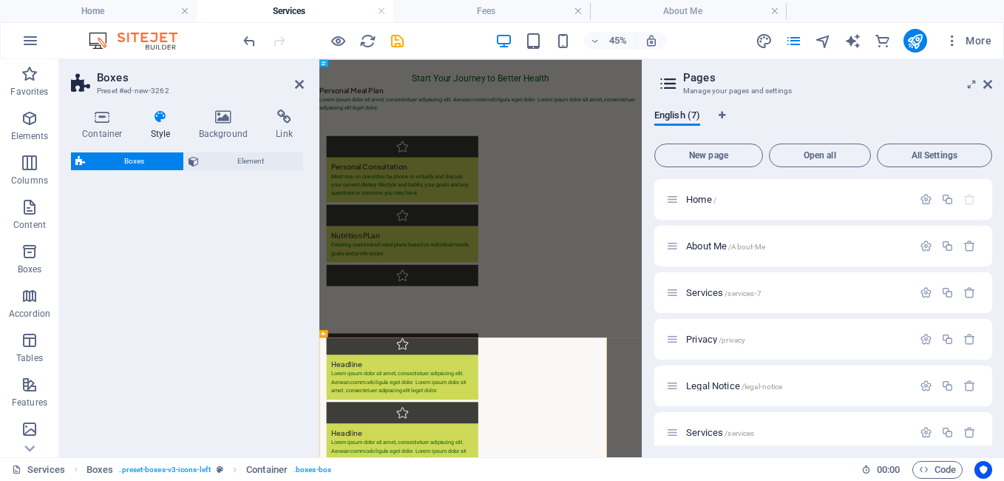
select select "rem"
select select "preset-boxes-v3-icons-left"
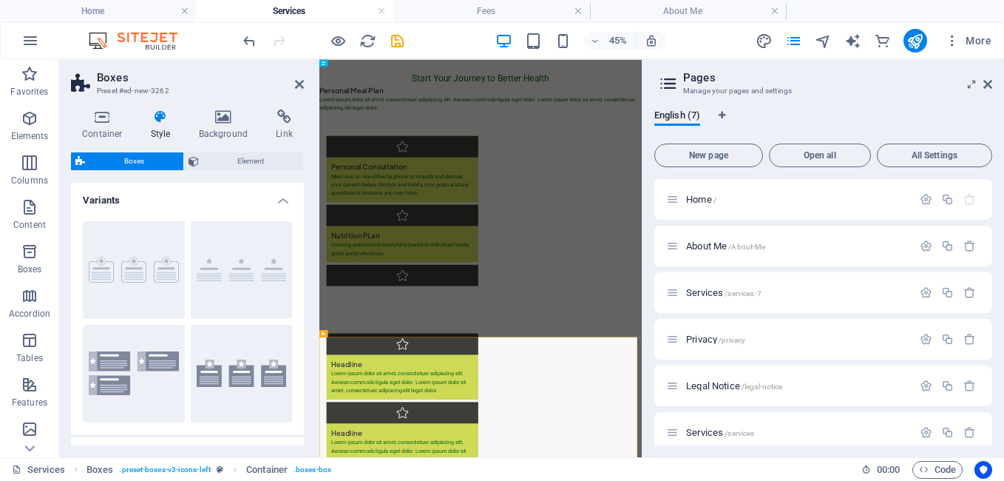
scroll to position [0, 0]
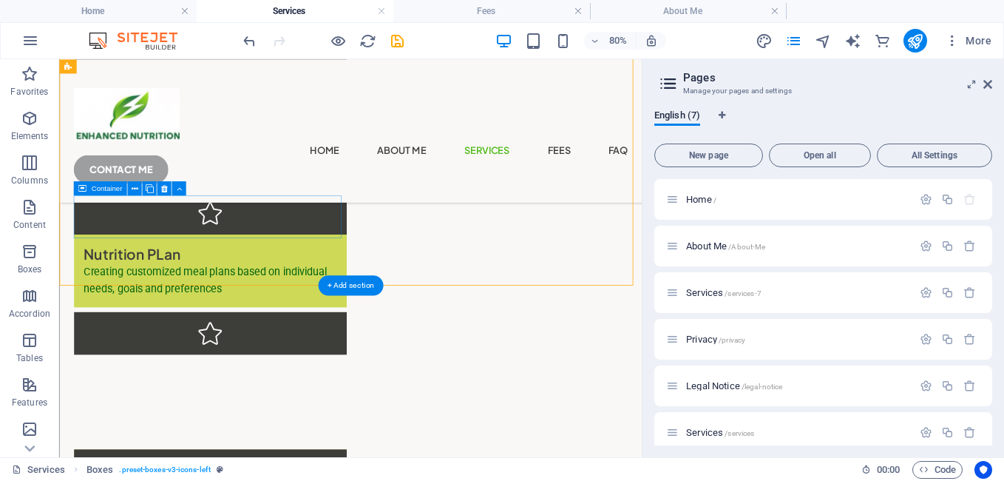
scroll to position [370, 0]
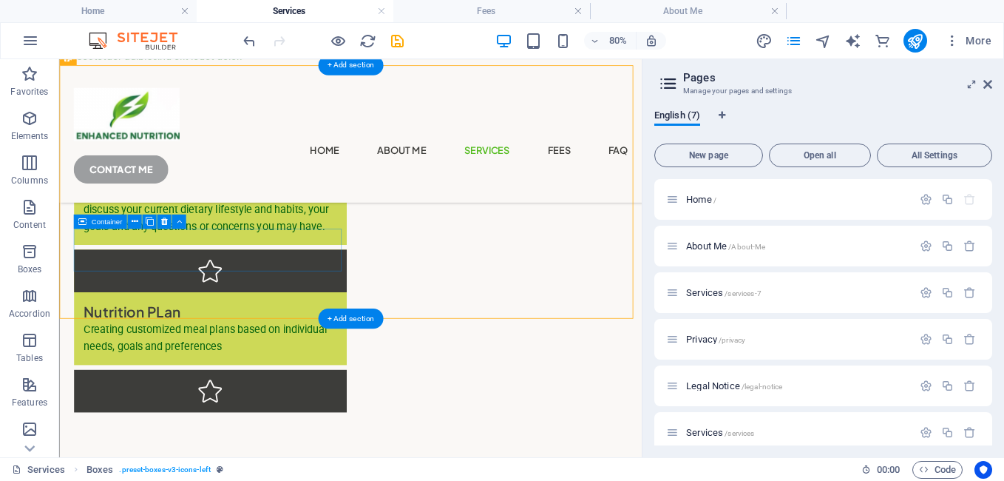
click at [297, 447] on div at bounding box center [247, 473] width 341 height 53
click at [137, 225] on icon at bounding box center [134, 221] width 7 height 13
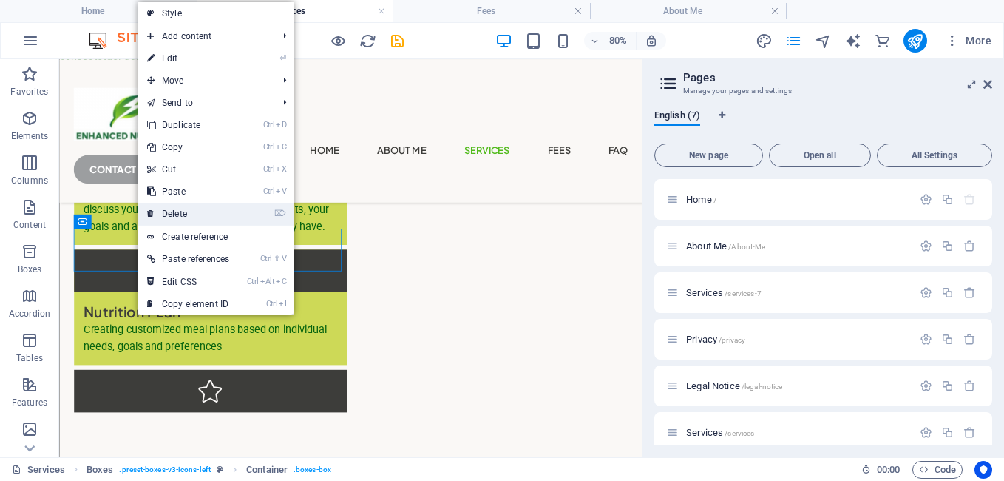
click at [163, 213] on link "⌦ Delete" at bounding box center [188, 214] width 100 height 22
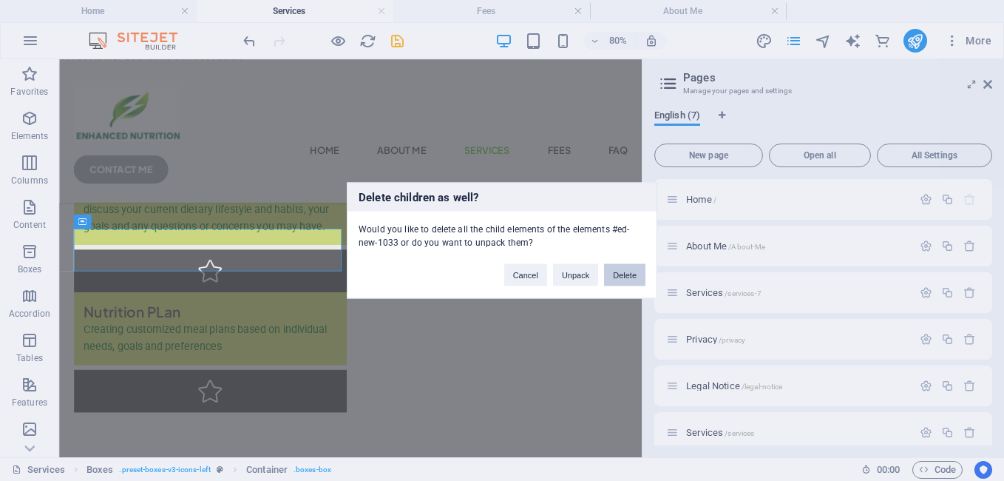
click at [613, 273] on button "Delete" at bounding box center [624, 275] width 41 height 22
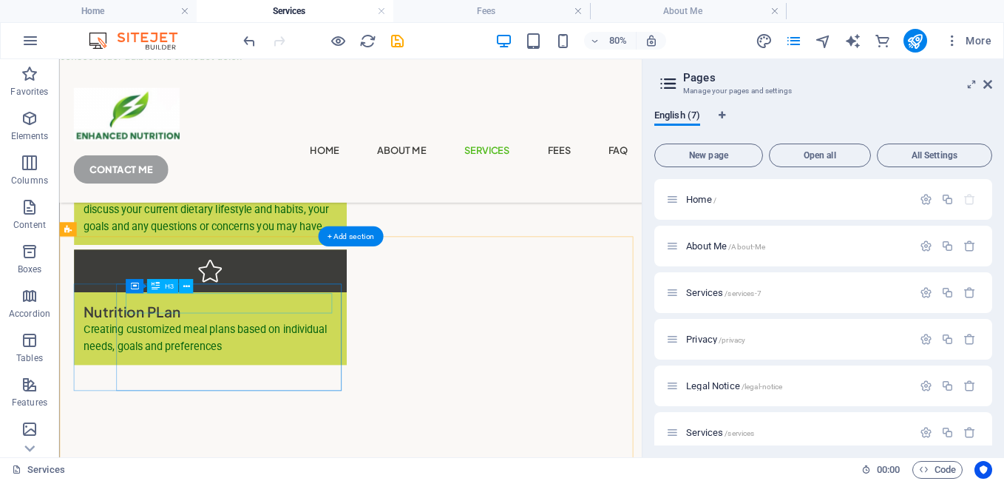
scroll to position [518, 0]
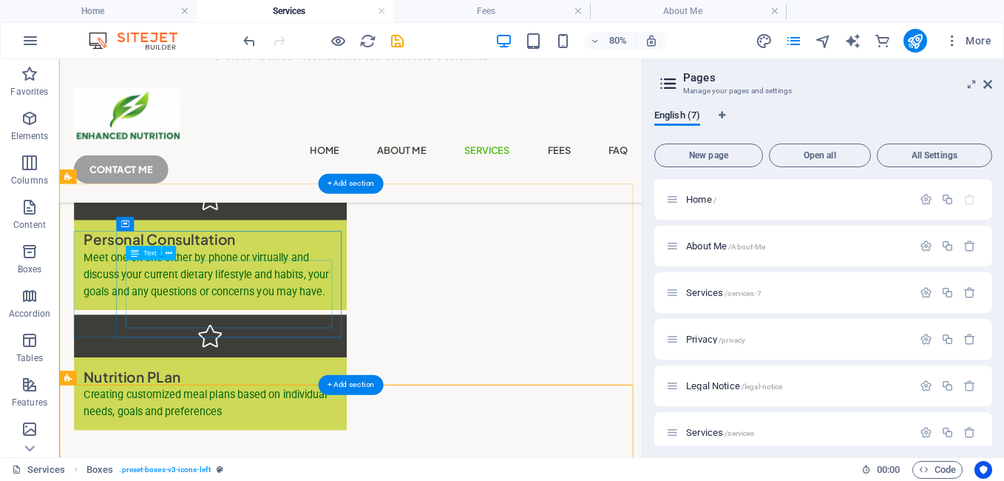
scroll to position [223, 0]
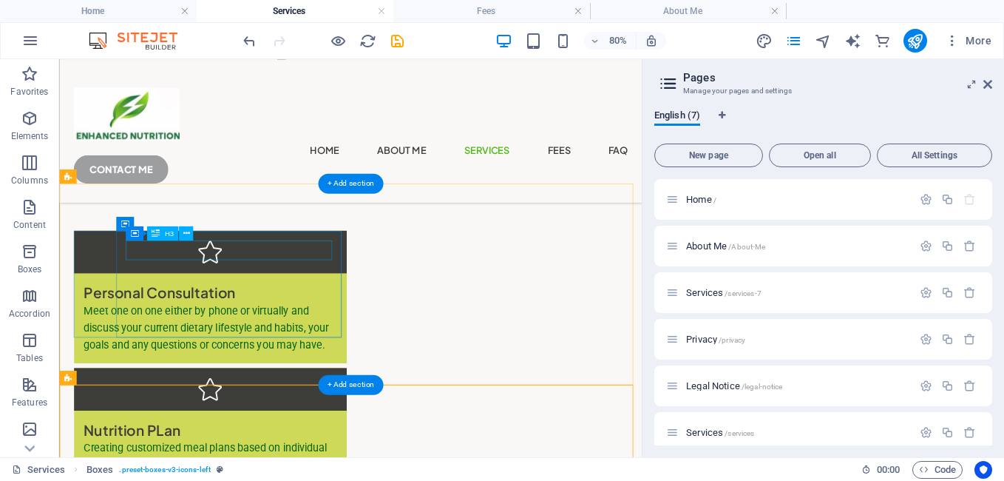
click at [339, 339] on div "Personal Consultation" at bounding box center [247, 351] width 317 height 25
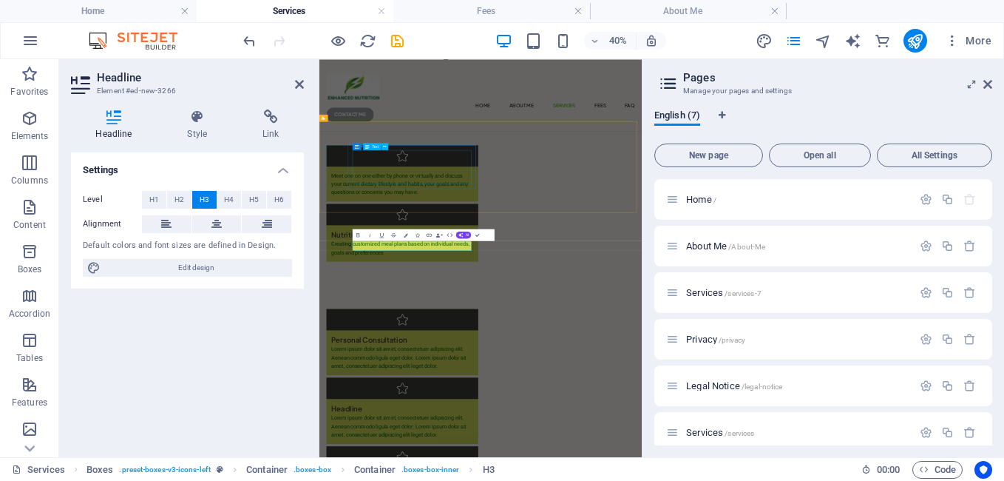
click at [534, 339] on div "Meet one on one either by phone or virtually and discuss your current dietary l…" at bounding box center [527, 371] width 356 height 64
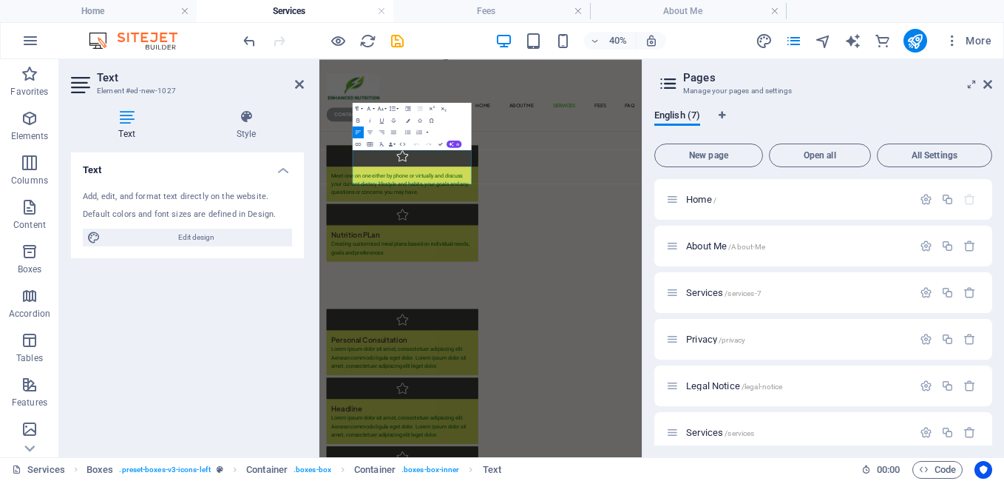
drag, startPoint x: 506, startPoint y: 362, endPoint x: 290, endPoint y: 257, distance: 240.4
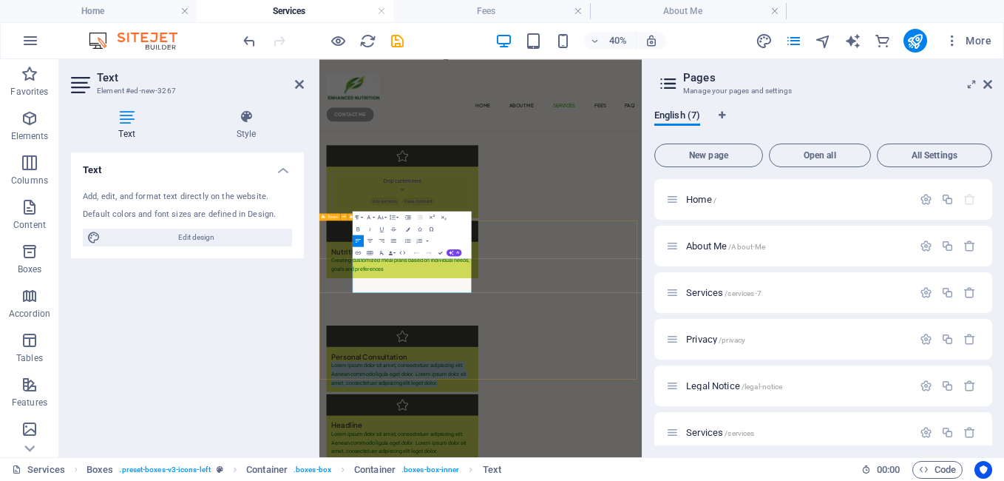
drag, startPoint x: 569, startPoint y: 636, endPoint x: 331, endPoint y: 555, distance: 251.6
drag, startPoint x: 915, startPoint y: 297, endPoint x: 943, endPoint y: 178, distance: 122.3
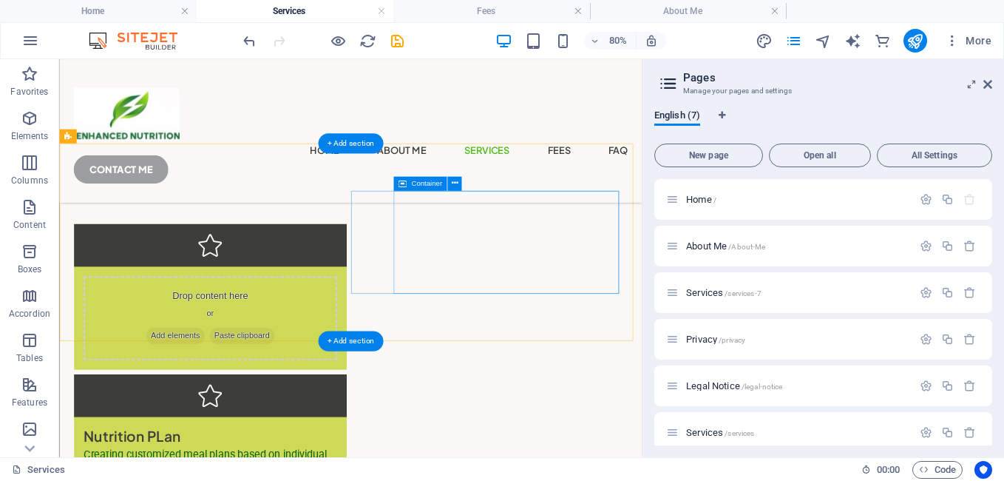
scroll to position [218, 0]
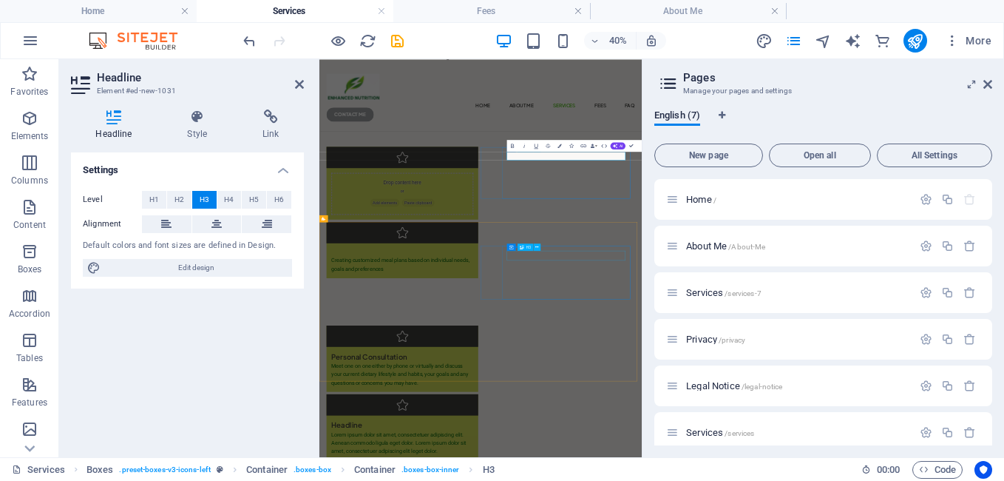
drag, startPoint x: 878, startPoint y: 541, endPoint x: 924, endPoint y: 301, distance: 244.7
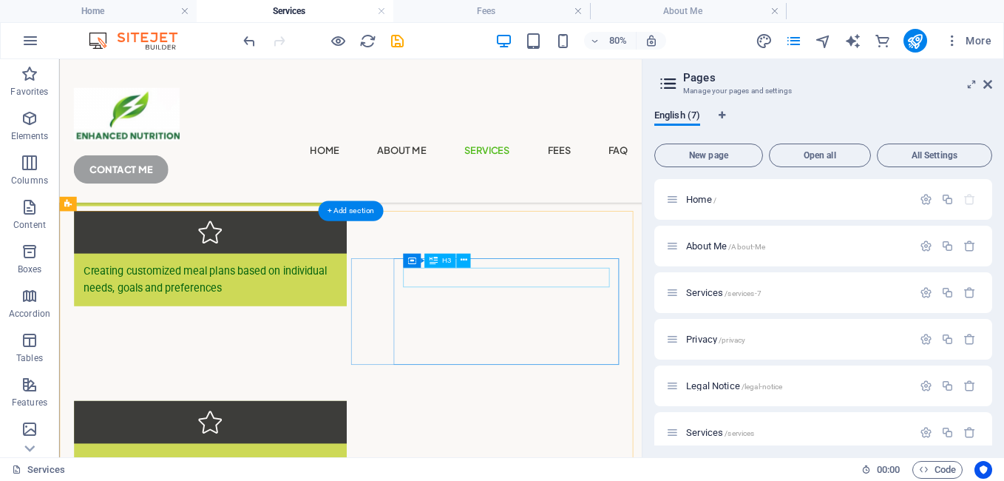
scroll to position [441, 0]
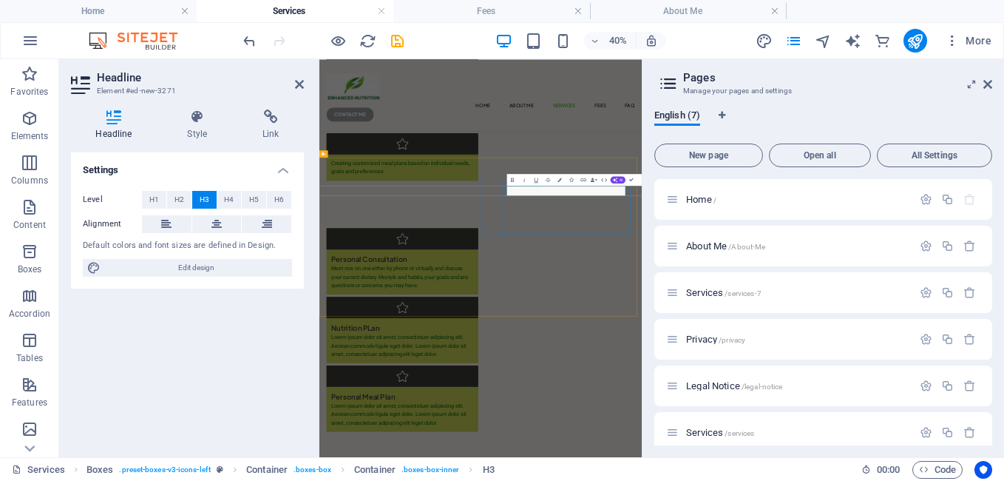
scroll to position [219, 0]
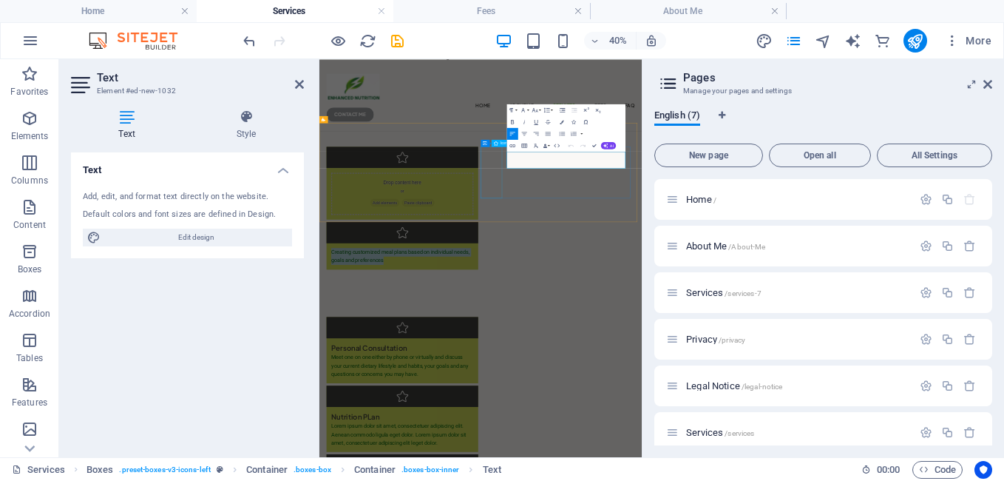
drag, startPoint x: 996, startPoint y: 312, endPoint x: 752, endPoint y: 281, distance: 246.0
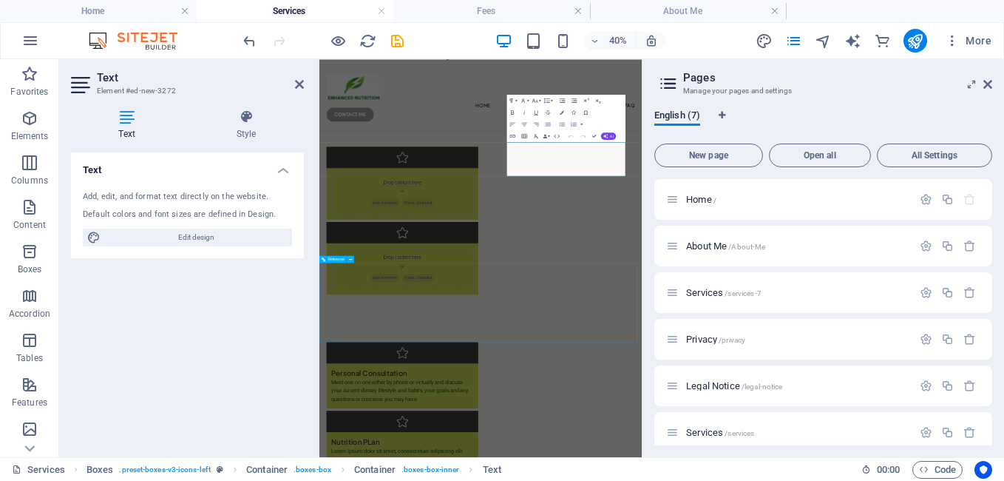
scroll to position [514, 0]
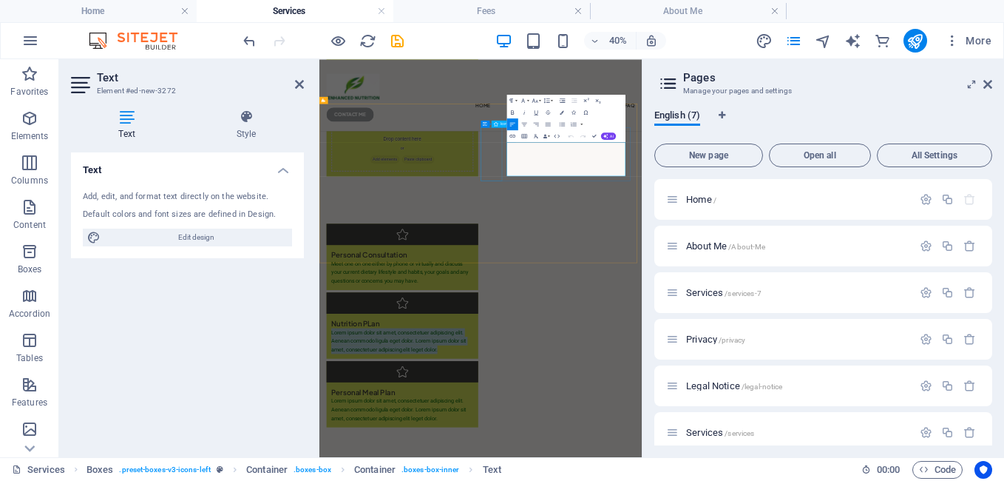
drag, startPoint x: 957, startPoint y: 336, endPoint x: 728, endPoint y: 238, distance: 249.5
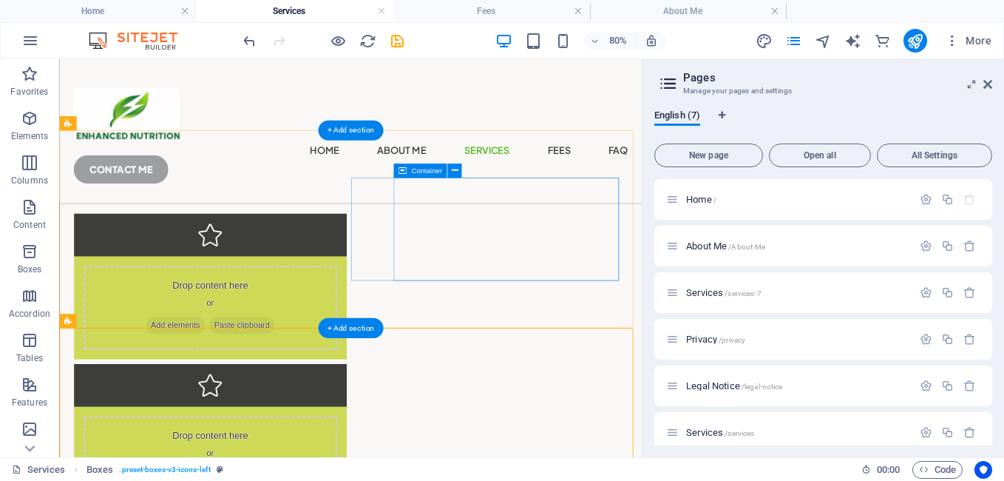
scroll to position [218, 0]
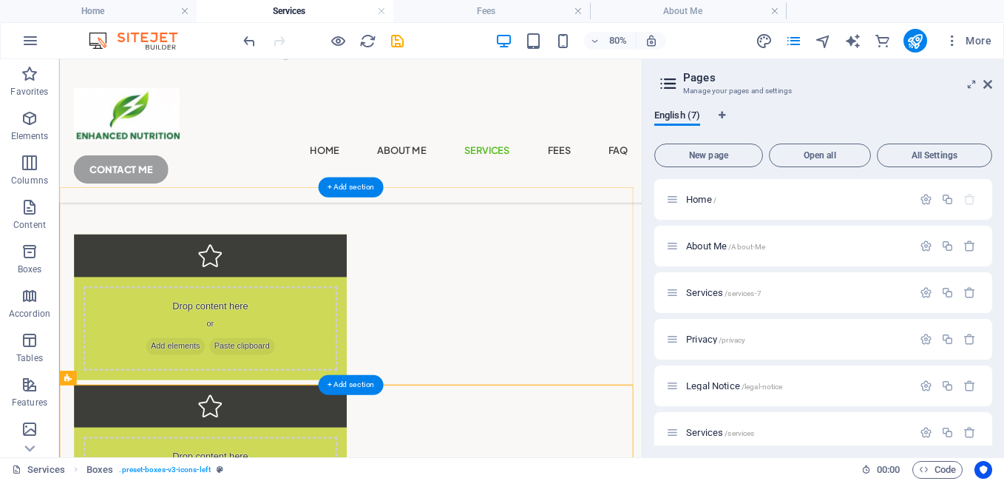
drag, startPoint x: 408, startPoint y: 250, endPoint x: 397, endPoint y: 303, distance: 54.4
click at [397, 343] on div "Drop content here or Add elements Paste clipboard" at bounding box center [247, 395] width 317 height 105
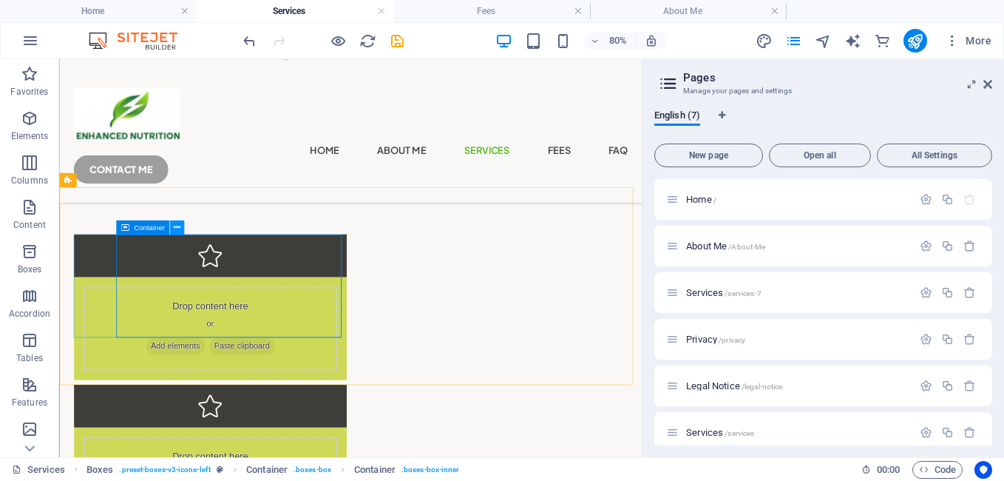
click at [180, 228] on icon at bounding box center [177, 227] width 7 height 13
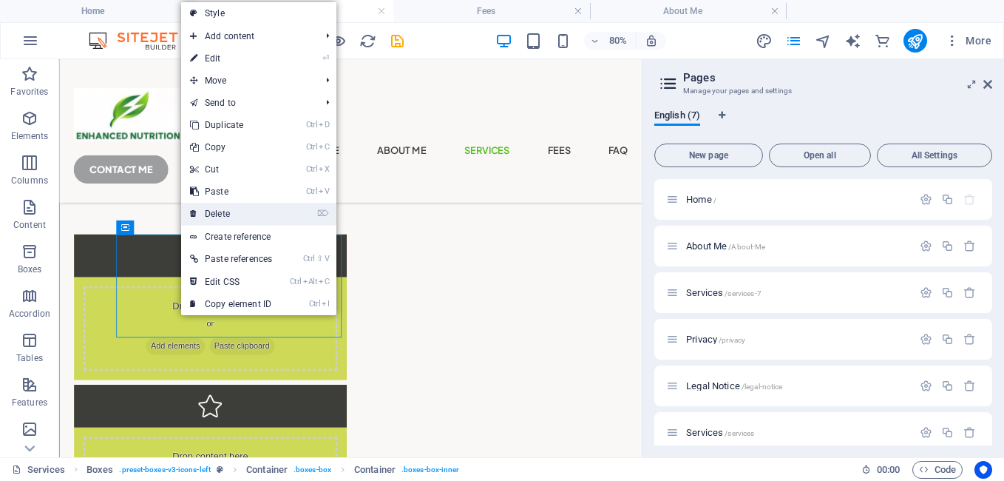
click at [217, 211] on link "⌦ Delete" at bounding box center [231, 214] width 100 height 22
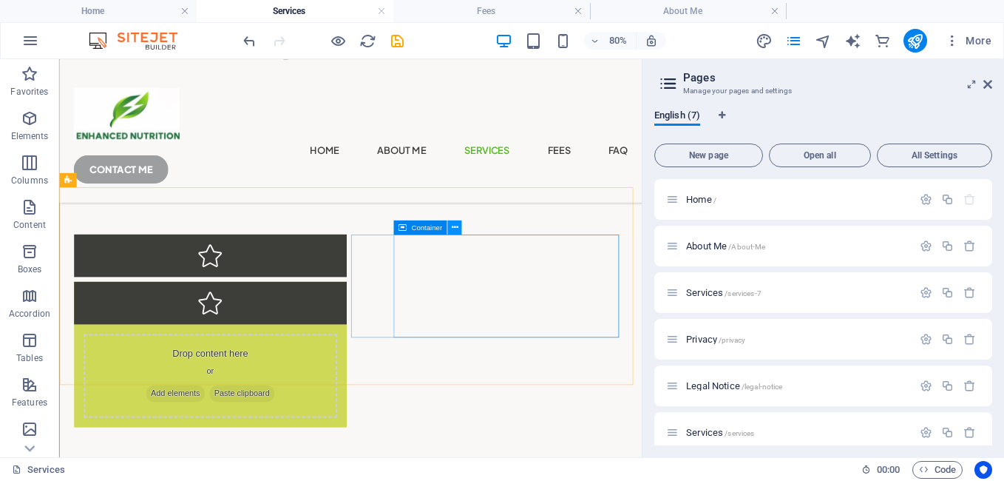
click at [456, 227] on icon at bounding box center [454, 227] width 7 height 13
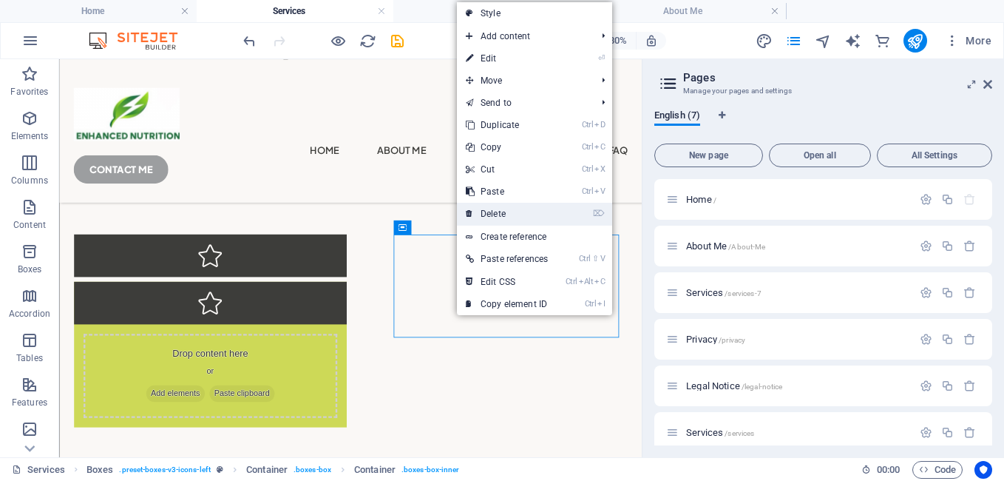
click at [478, 214] on link "⌦ Delete" at bounding box center [507, 214] width 100 height 22
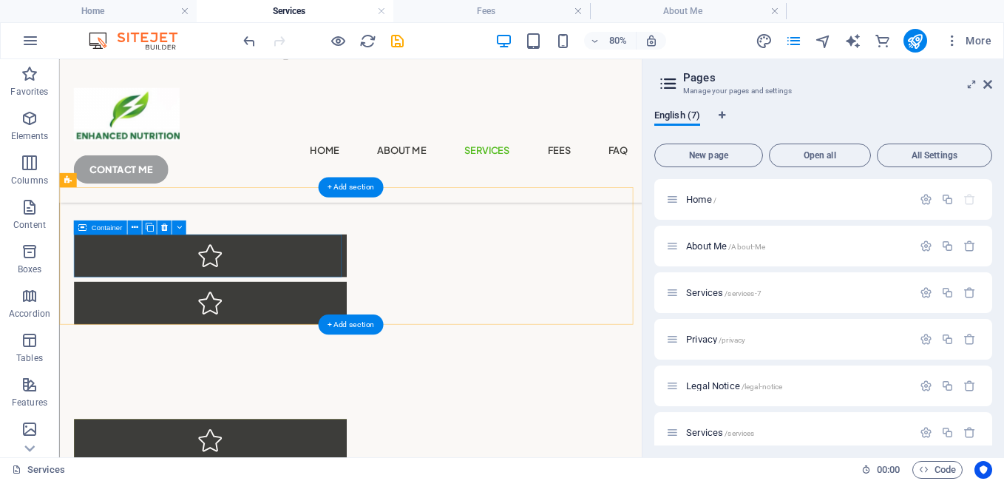
click at [160, 305] on div at bounding box center [247, 304] width 341 height 53
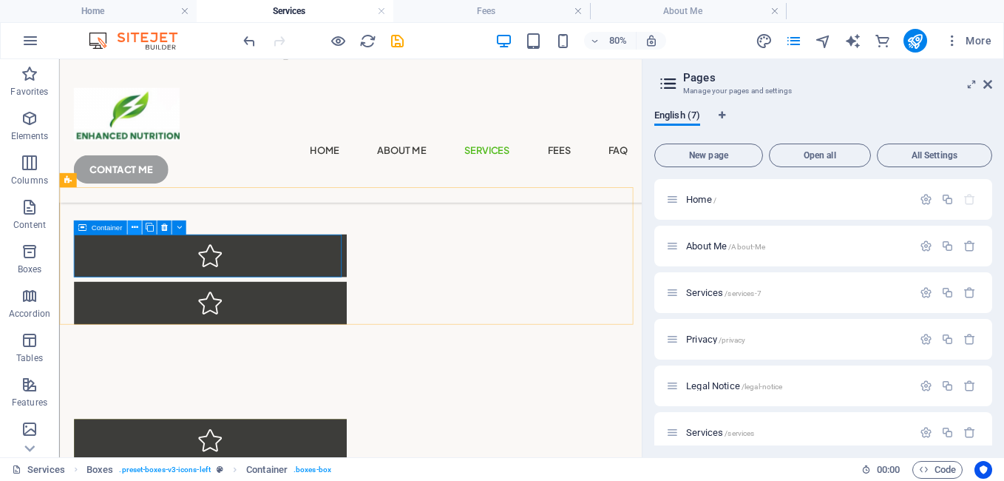
click at [135, 229] on icon at bounding box center [134, 227] width 7 height 13
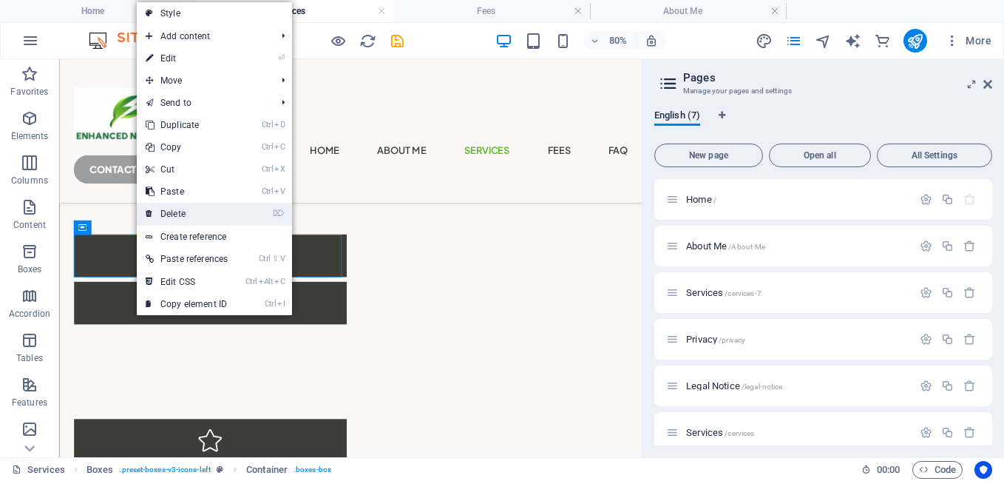
click at [177, 211] on link "⌦ Delete" at bounding box center [187, 214] width 100 height 22
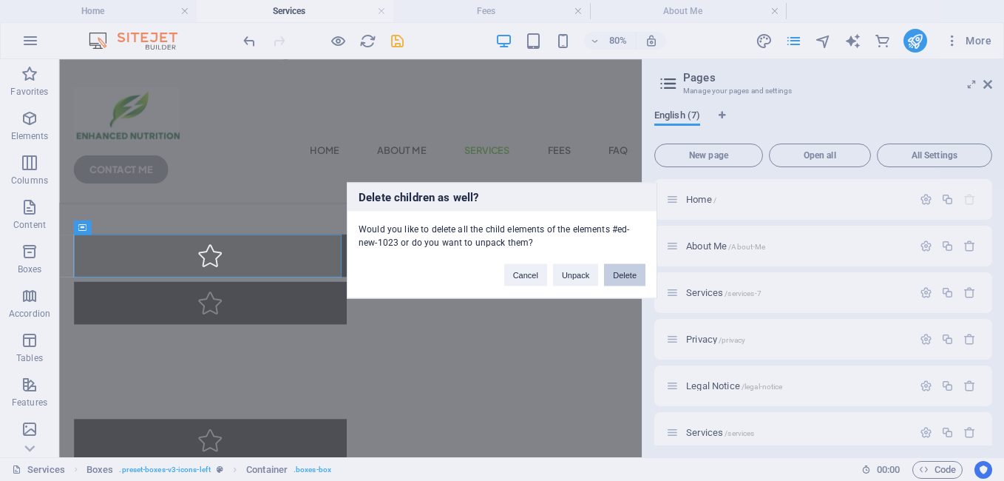
drag, startPoint x: 626, startPoint y: 273, endPoint x: 663, endPoint y: 267, distance: 36.7
click at [626, 273] on button "Delete" at bounding box center [624, 275] width 41 height 22
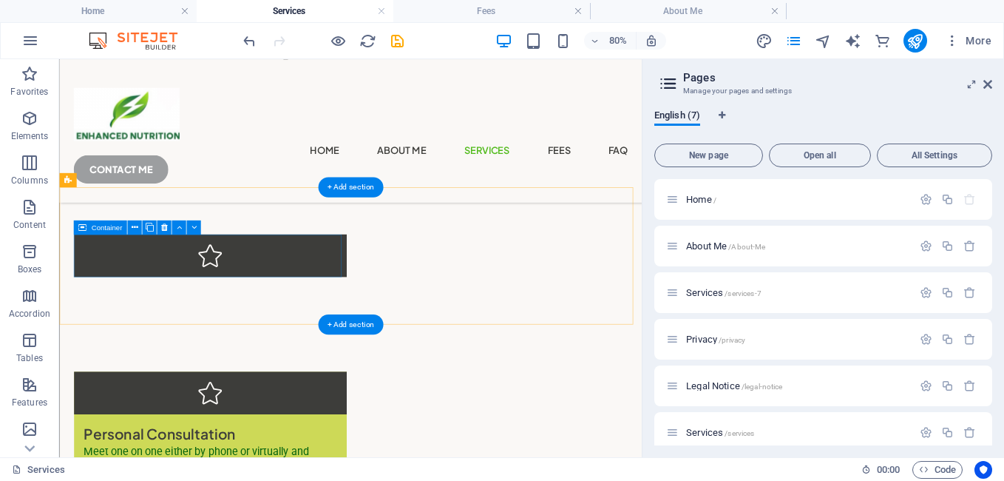
click at [143, 291] on div at bounding box center [247, 304] width 341 height 53
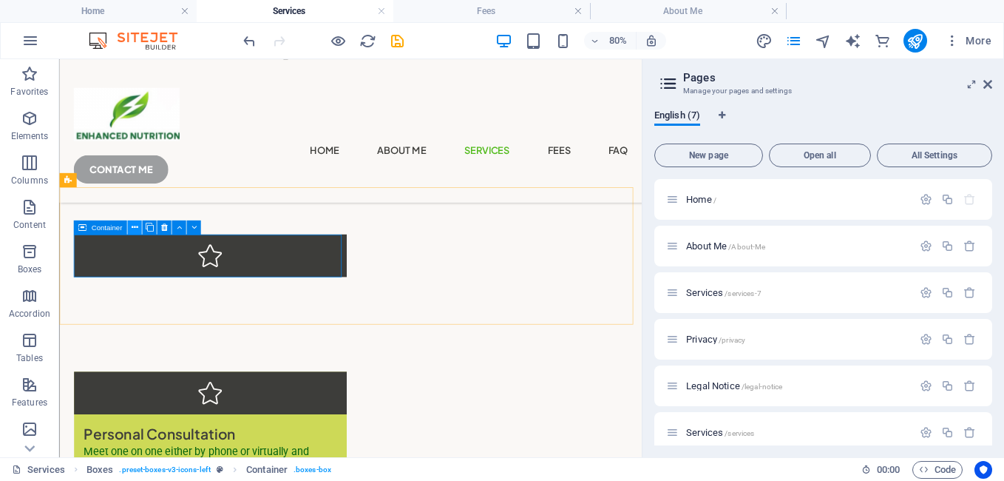
click at [133, 227] on icon at bounding box center [134, 227] width 7 height 13
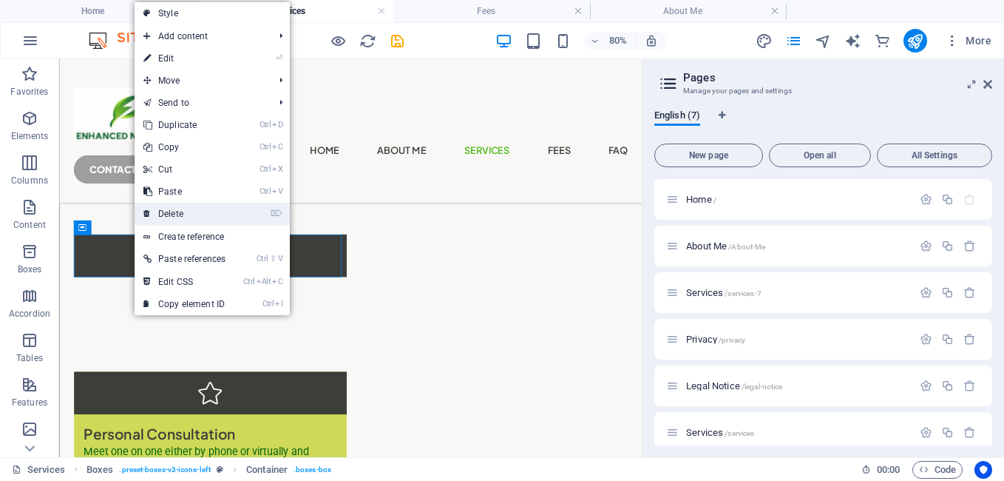
click at [162, 217] on link "⌦ Delete" at bounding box center [185, 214] width 100 height 22
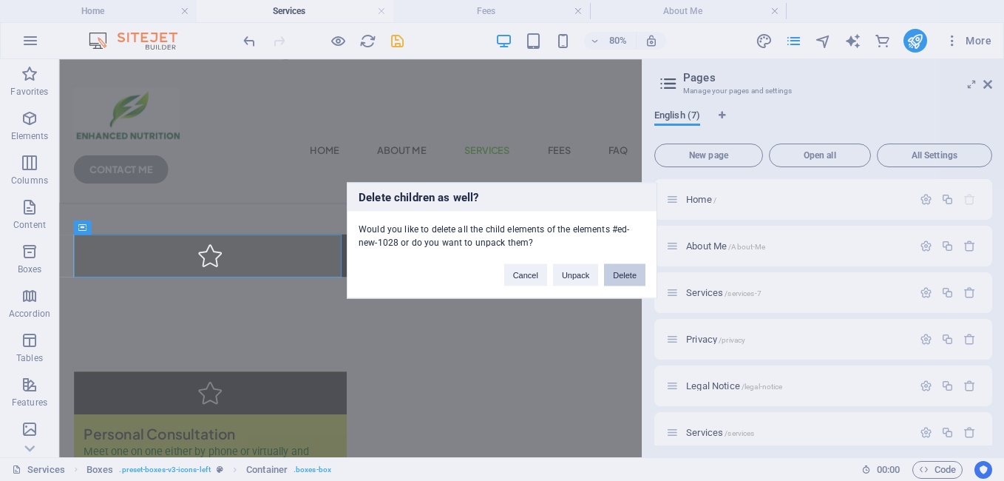
click at [613, 270] on button "Delete" at bounding box center [624, 275] width 41 height 22
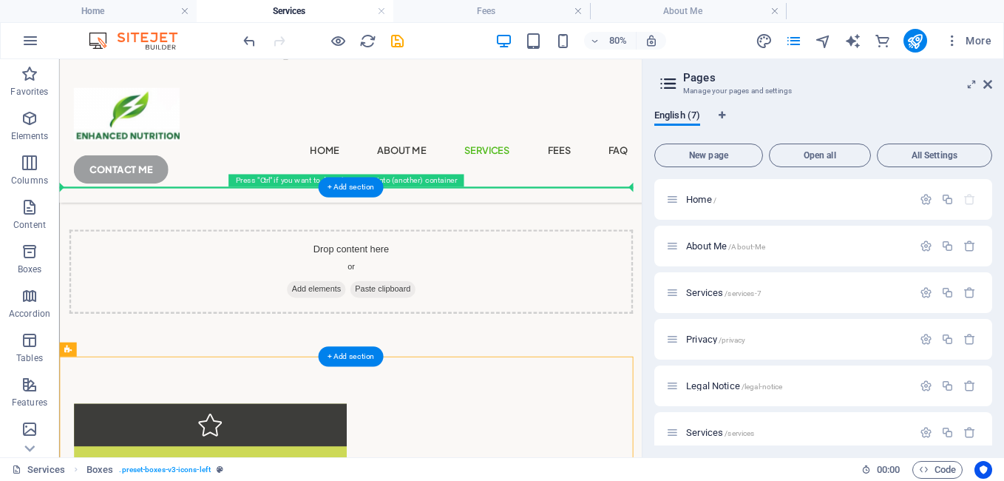
drag, startPoint x: 138, startPoint y: 410, endPoint x: 102, endPoint y: 242, distance: 171.6
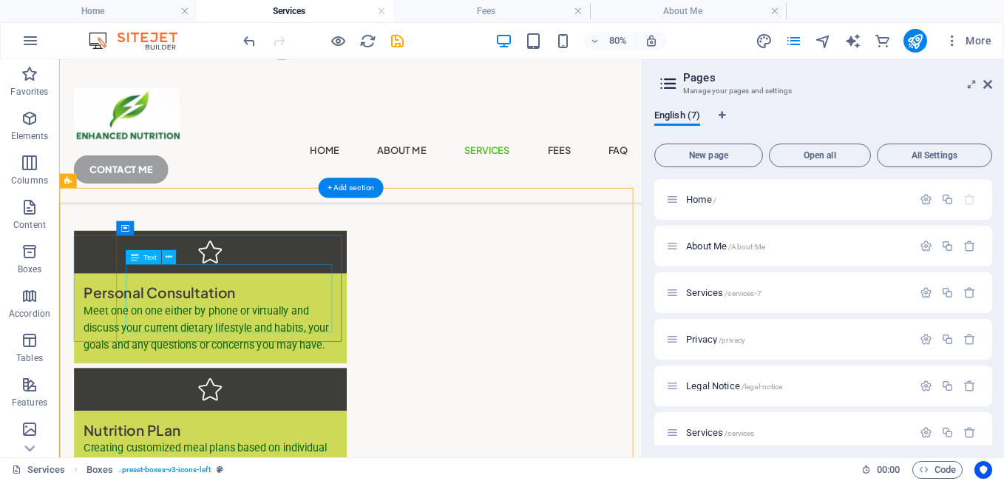
scroll to position [149, 0]
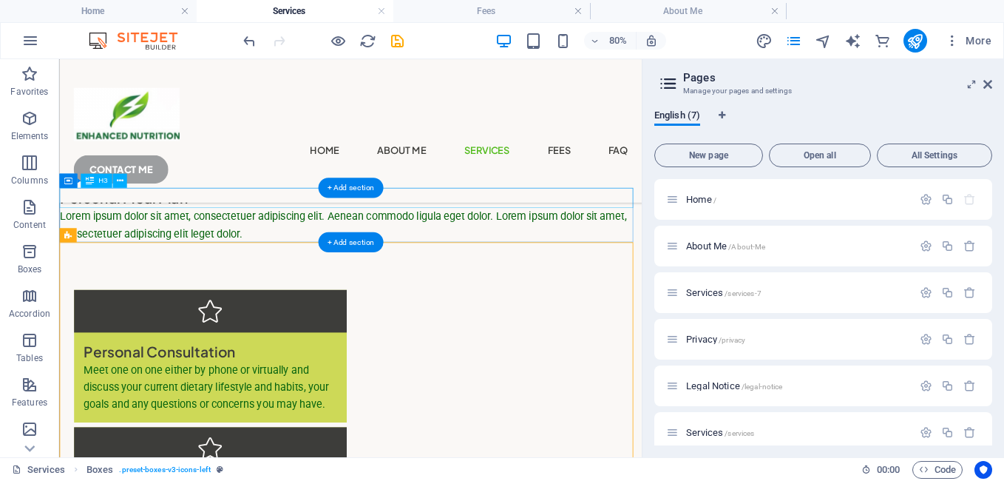
click at [241, 234] on div "Personal Meal Plan" at bounding box center [423, 232] width 728 height 25
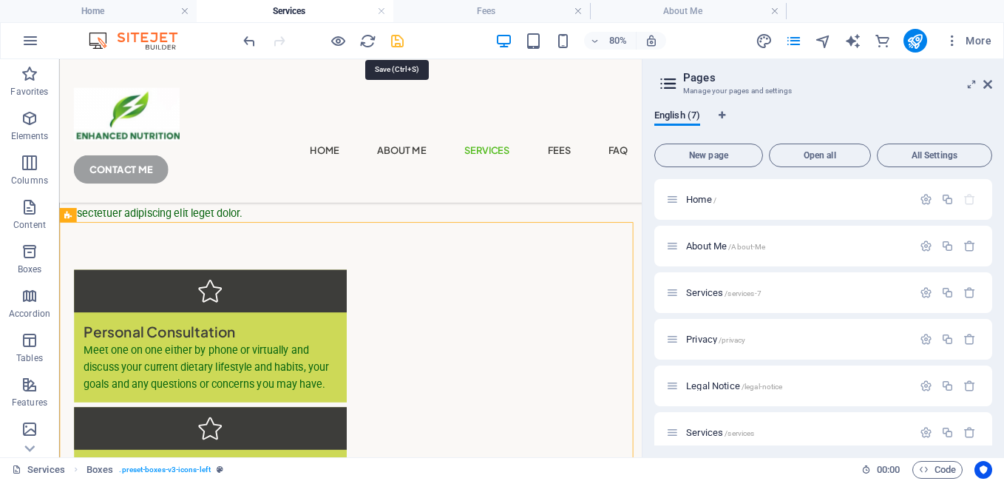
click at [393, 42] on icon "save" at bounding box center [397, 41] width 17 height 17
